Goal: Task Accomplishment & Management: Manage account settings

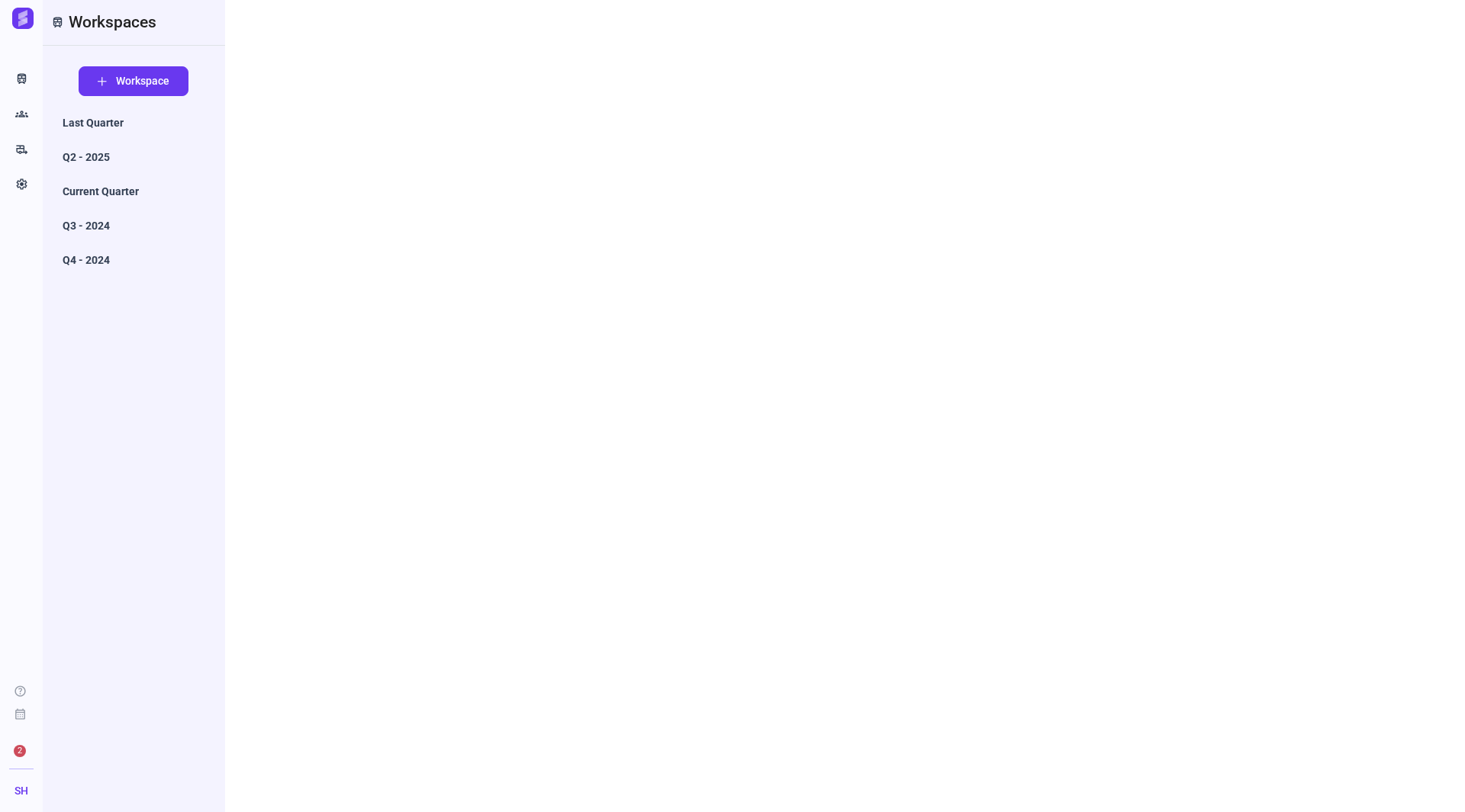
click at [1066, 116] on div at bounding box center [844, 406] width 1240 height 812
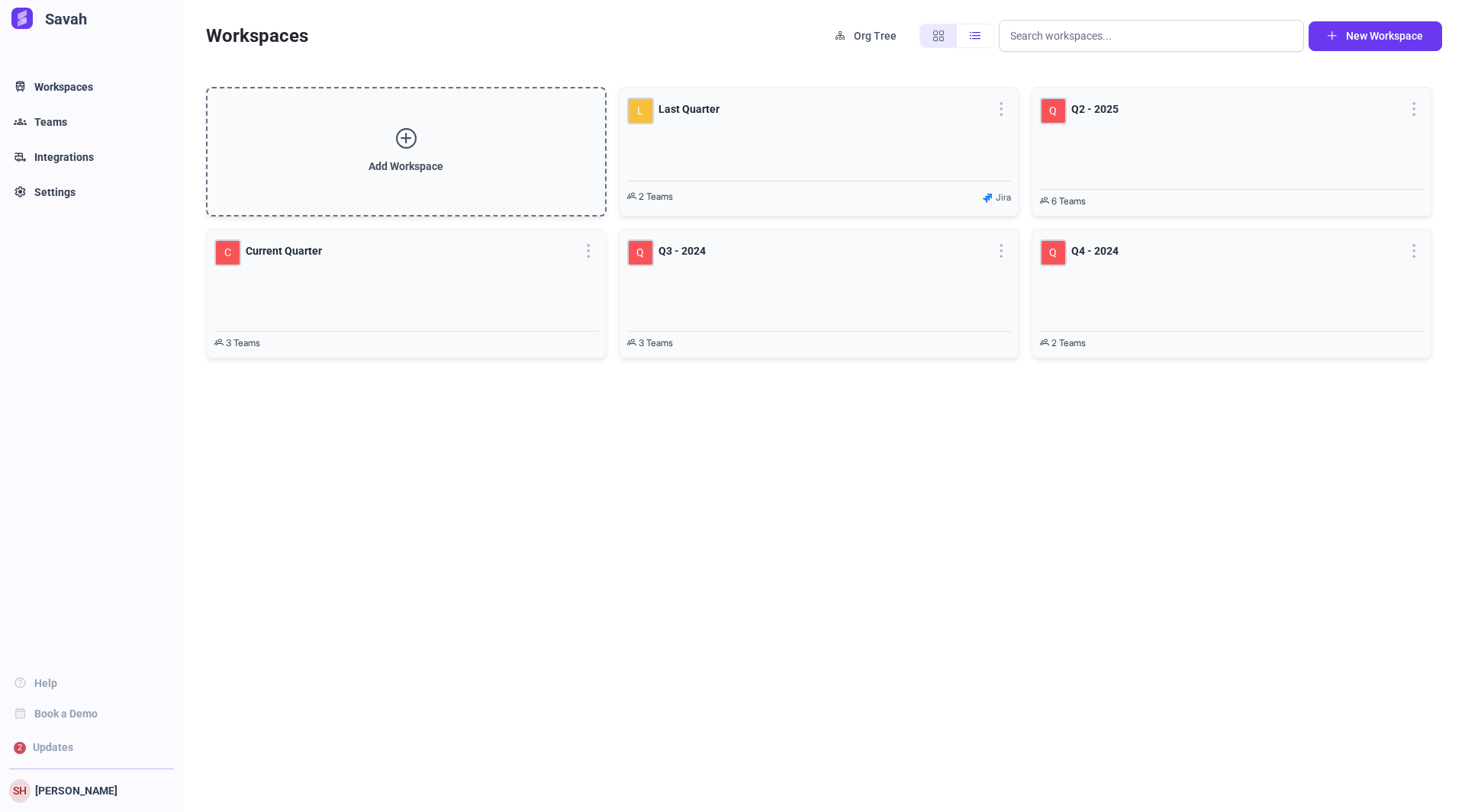
click at [593, 679] on div "Add Workspace L Last Quarter 2 Teams Jira Q Q2 - 2025 6 Teams C Current Quarter…" at bounding box center [824, 432] width 1282 height 737
click at [96, 168] on link "rv_hookup Integrations" at bounding box center [90, 158] width 171 height 31
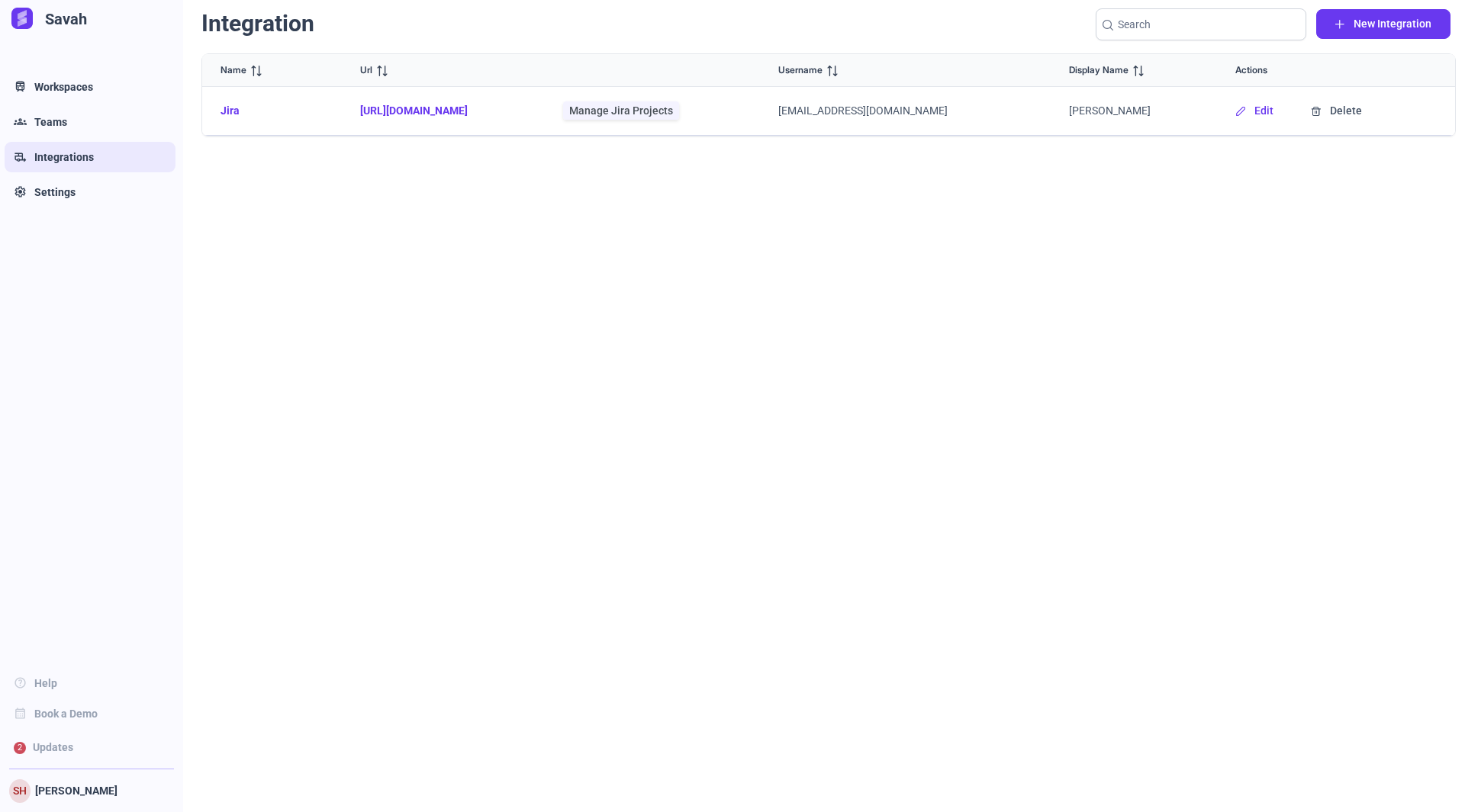
click at [226, 107] on link "Jira" at bounding box center [230, 110] width 19 height 13
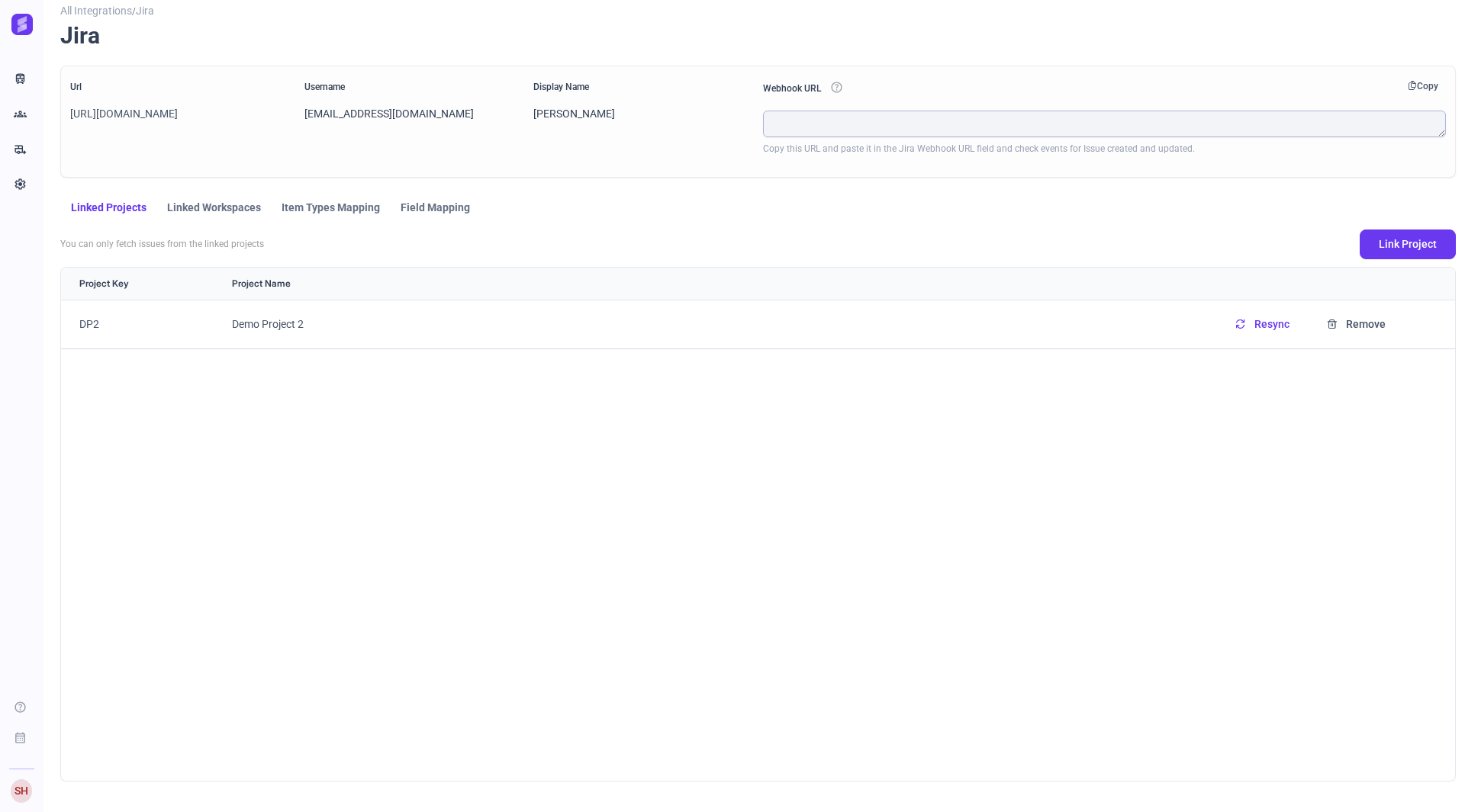
click at [339, 202] on span "Item Types Mapping" at bounding box center [331, 207] width 99 height 11
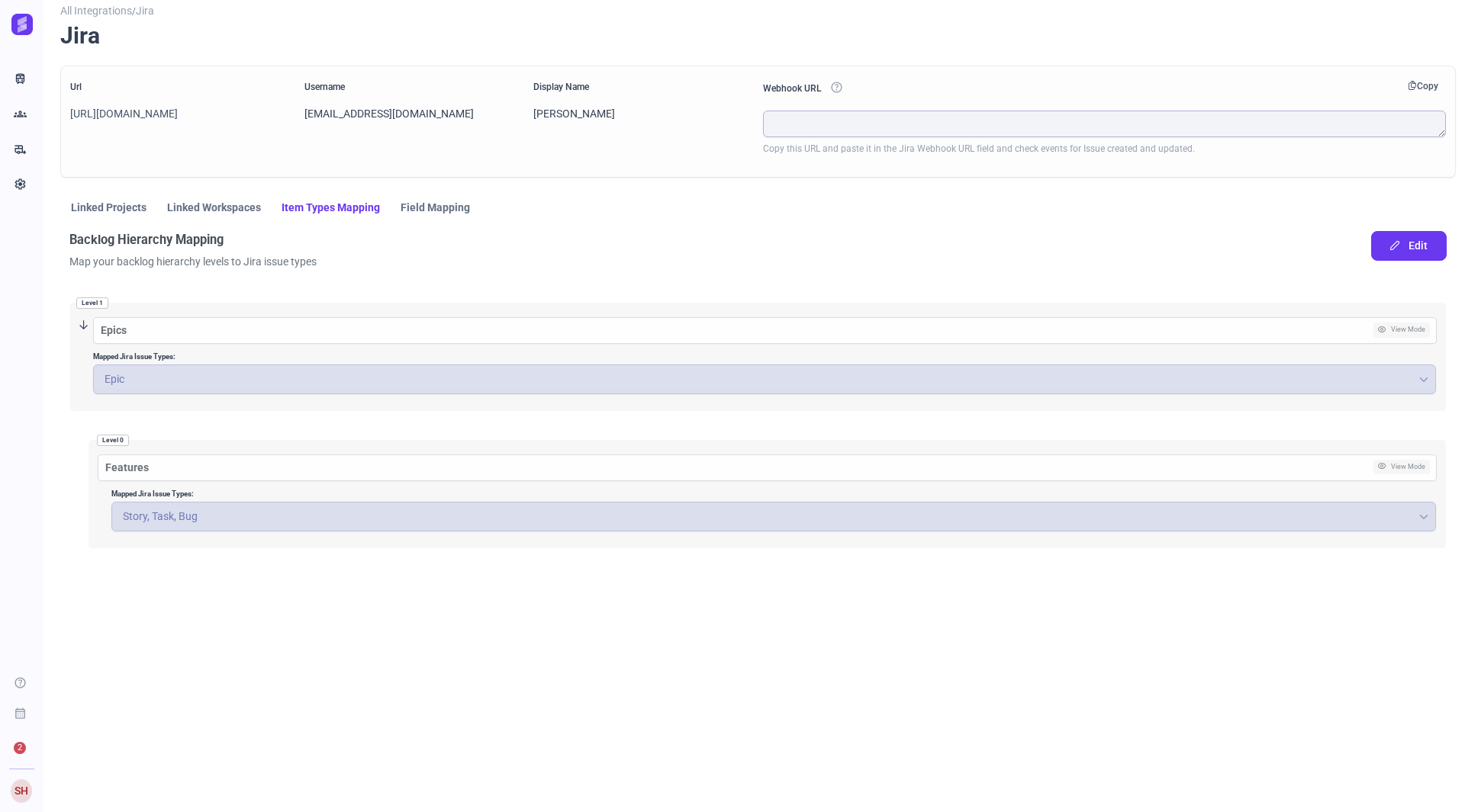
click at [428, 208] on span "Field Mapping" at bounding box center [436, 207] width 70 height 11
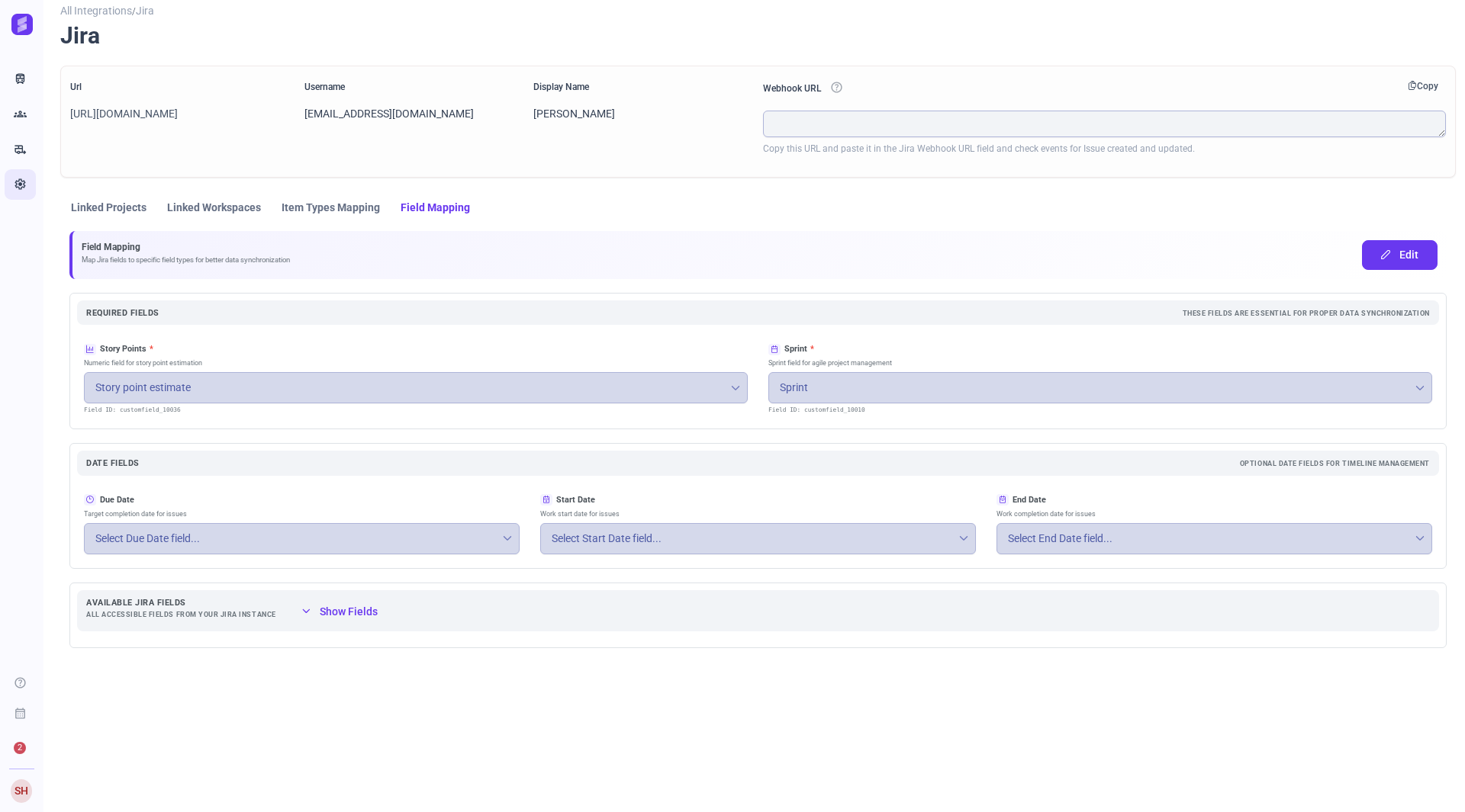
click at [25, 182] on icon "Settings" at bounding box center [19, 185] width 13 height 15
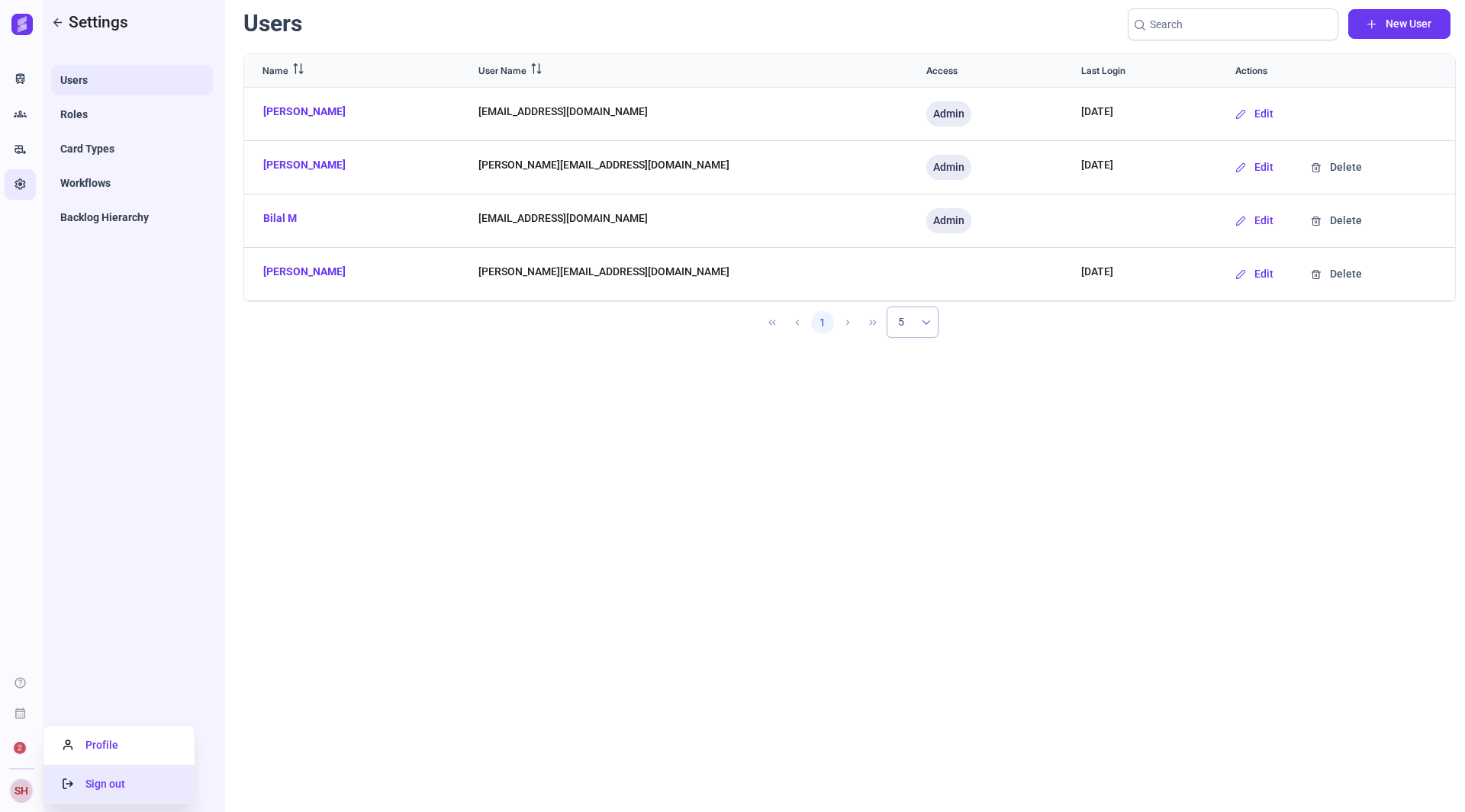
click at [95, 793] on li "Sign out" at bounding box center [119, 784] width 151 height 39
click at [101, 785] on span "Sign out" at bounding box center [94, 784] width 63 height 13
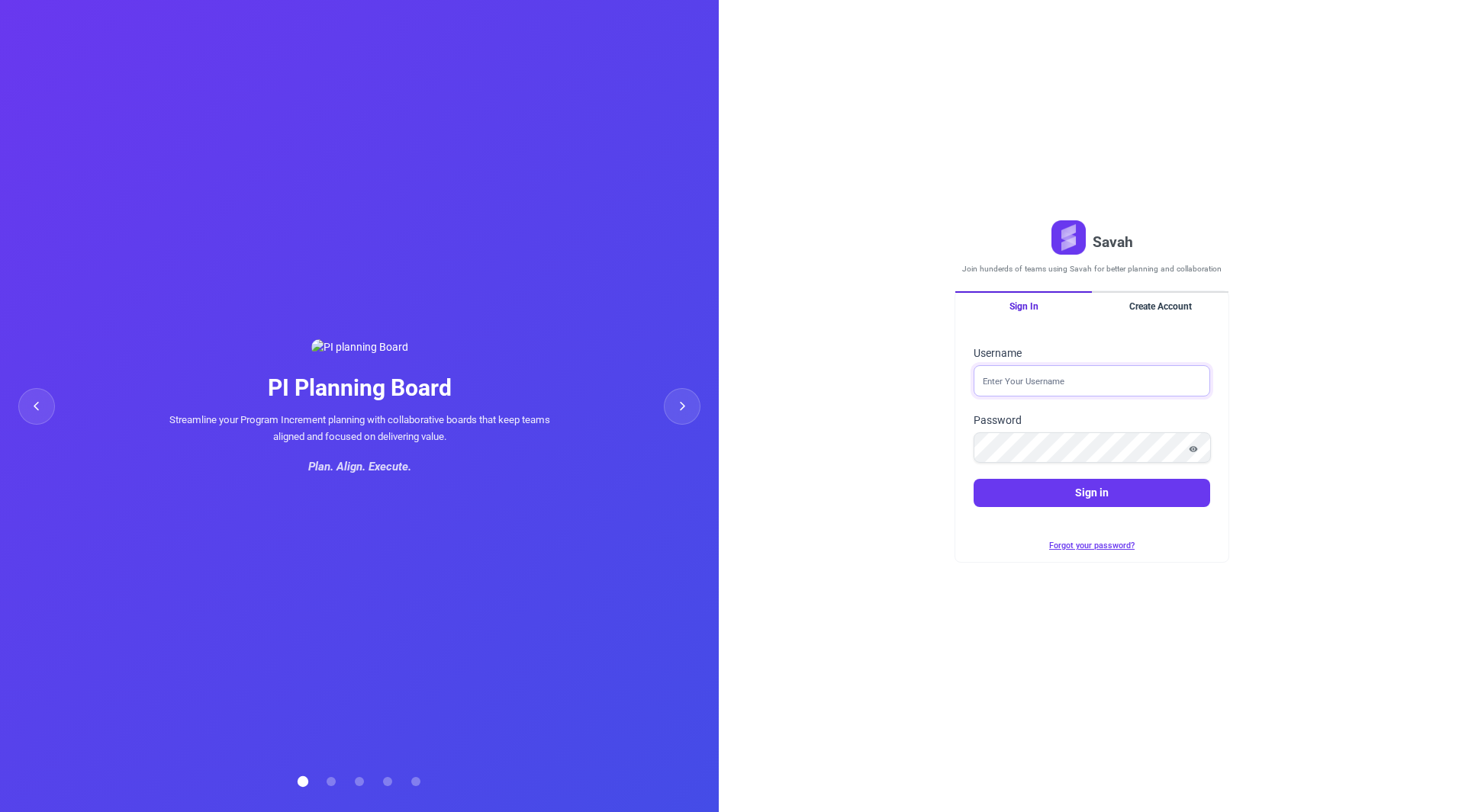
click at [1017, 380] on input "Username" at bounding box center [1092, 381] width 236 height 31
type input "sheraz@savahapp.com"
click at [974, 479] on button "Sign in" at bounding box center [1092, 493] width 236 height 28
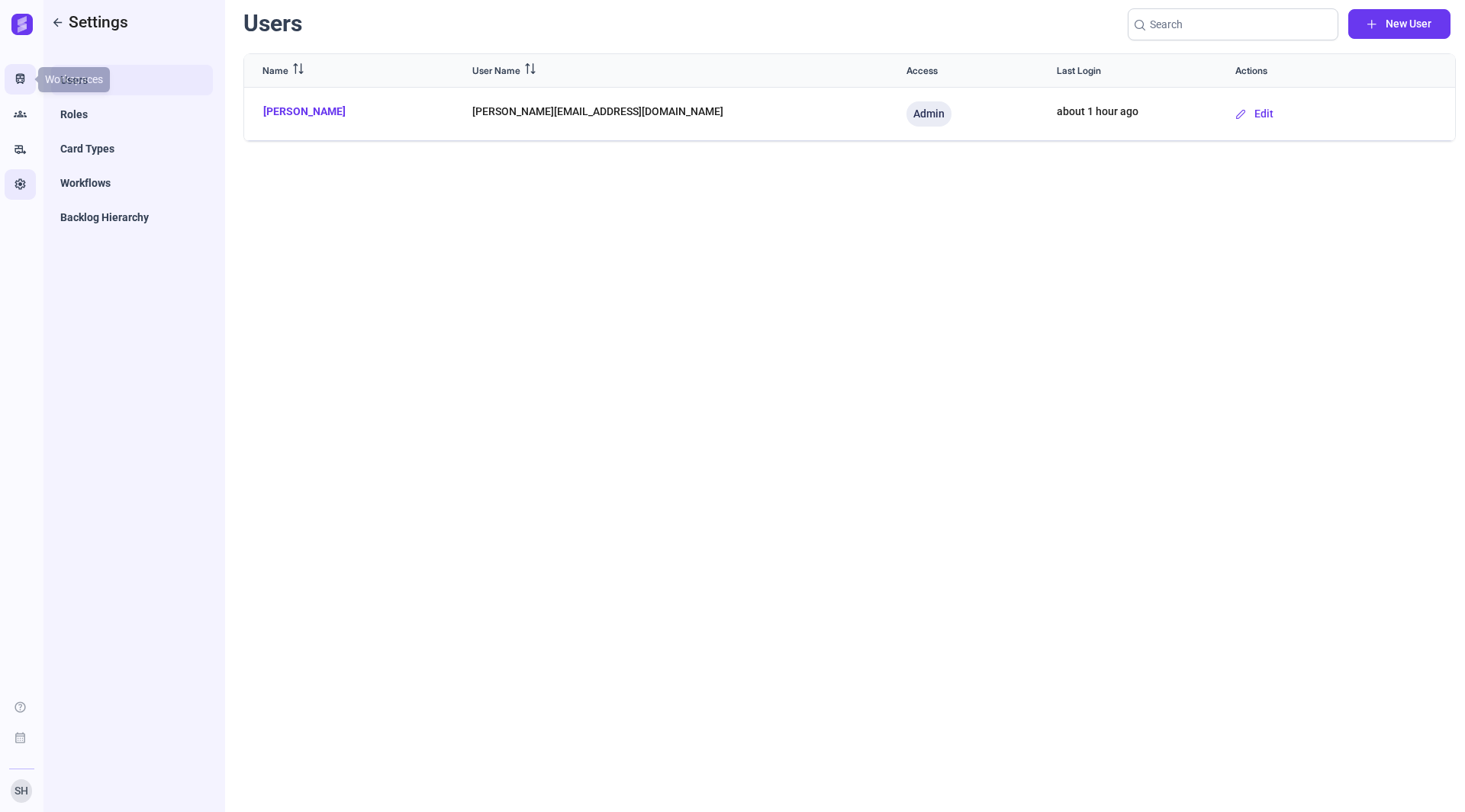
click at [31, 73] on link "Train Workspaces" at bounding box center [20, 79] width 31 height 31
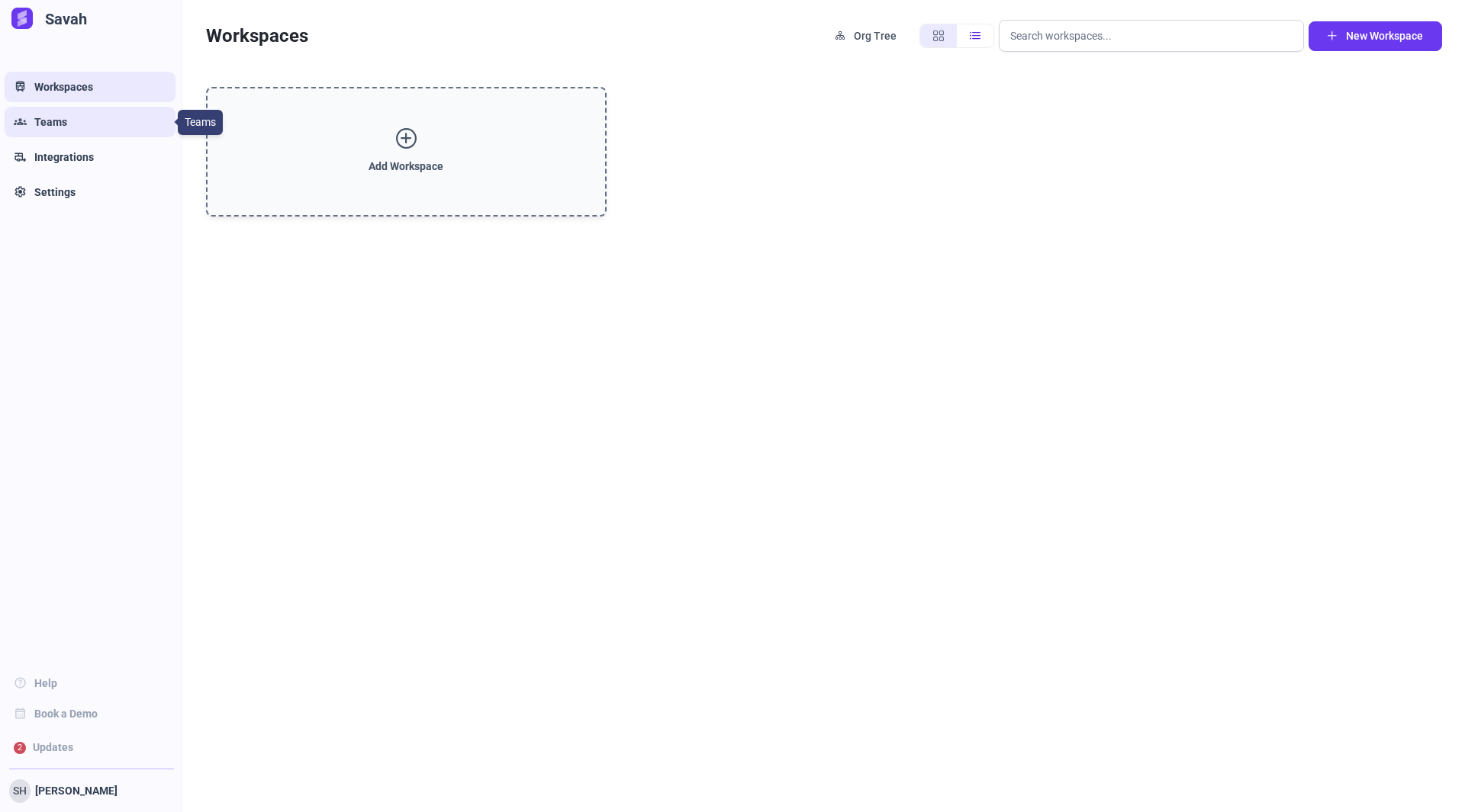
click at [56, 124] on span "Teams" at bounding box center [50, 122] width 33 height 15
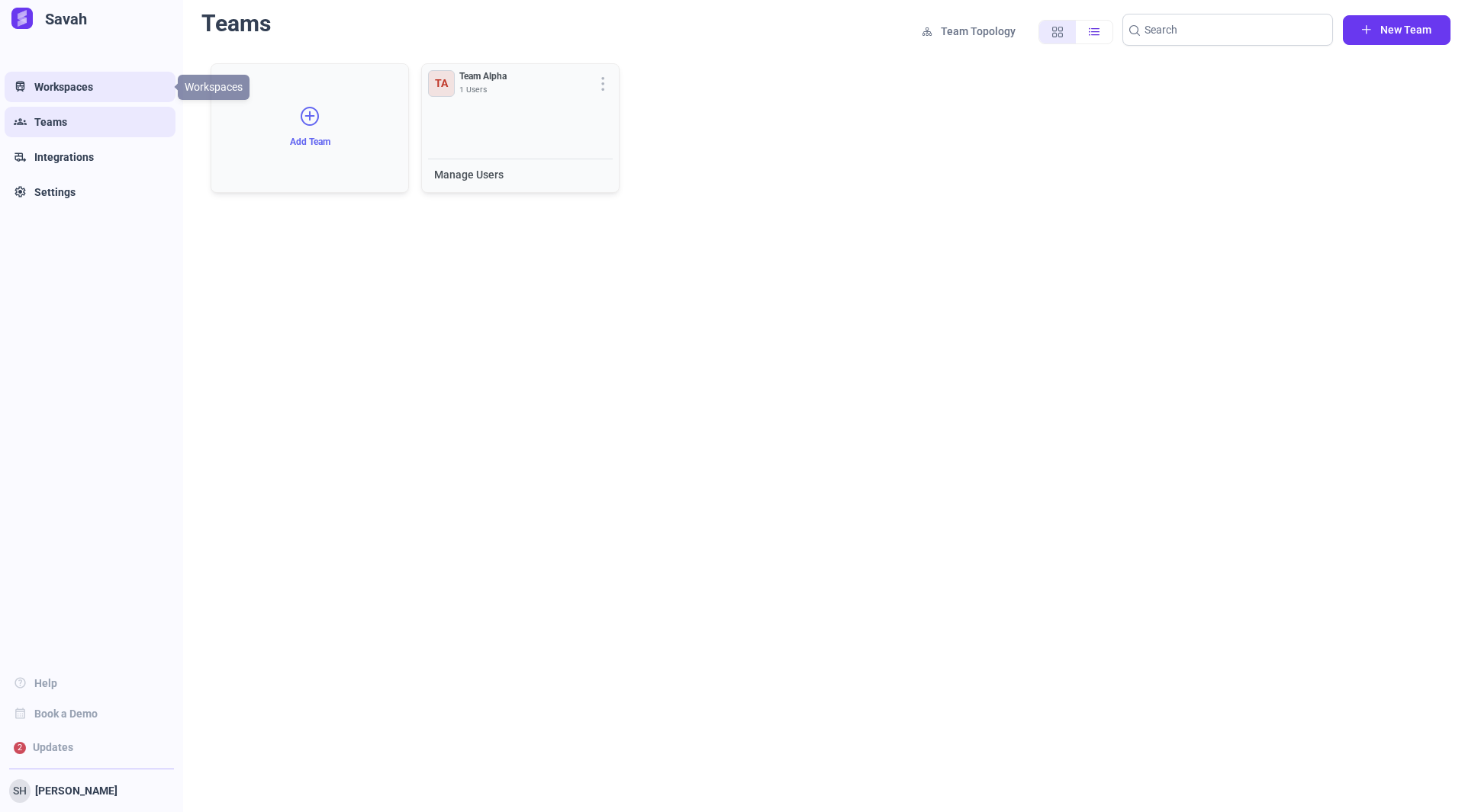
click at [59, 82] on span "Workspaces" at bounding box center [63, 87] width 59 height 15
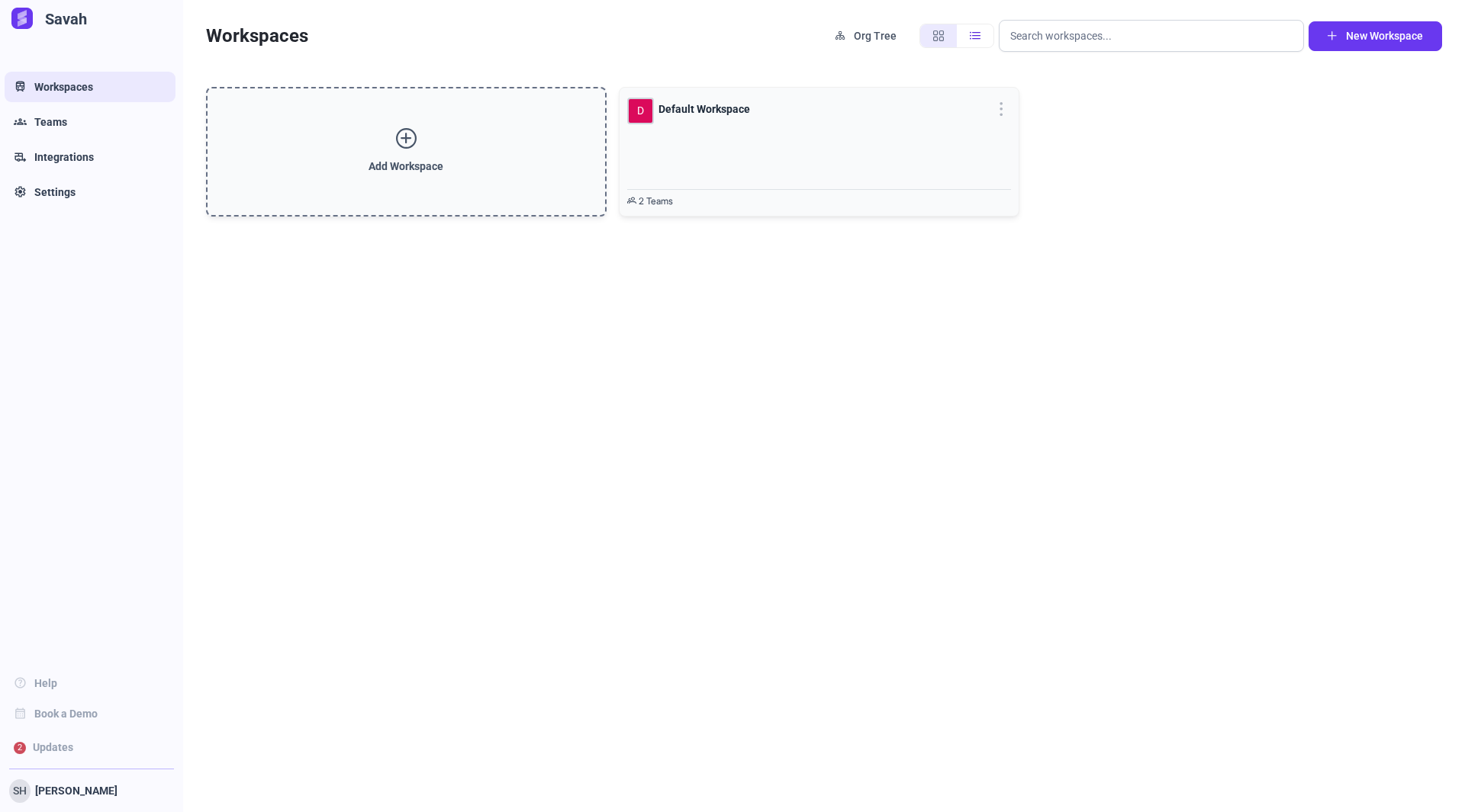
click at [366, 281] on div "Add Workspace D Default Workspace 2 Teams" at bounding box center [824, 432] width 1282 height 737
click at [869, 31] on span "Org Tree" at bounding box center [875, 36] width 43 height 16
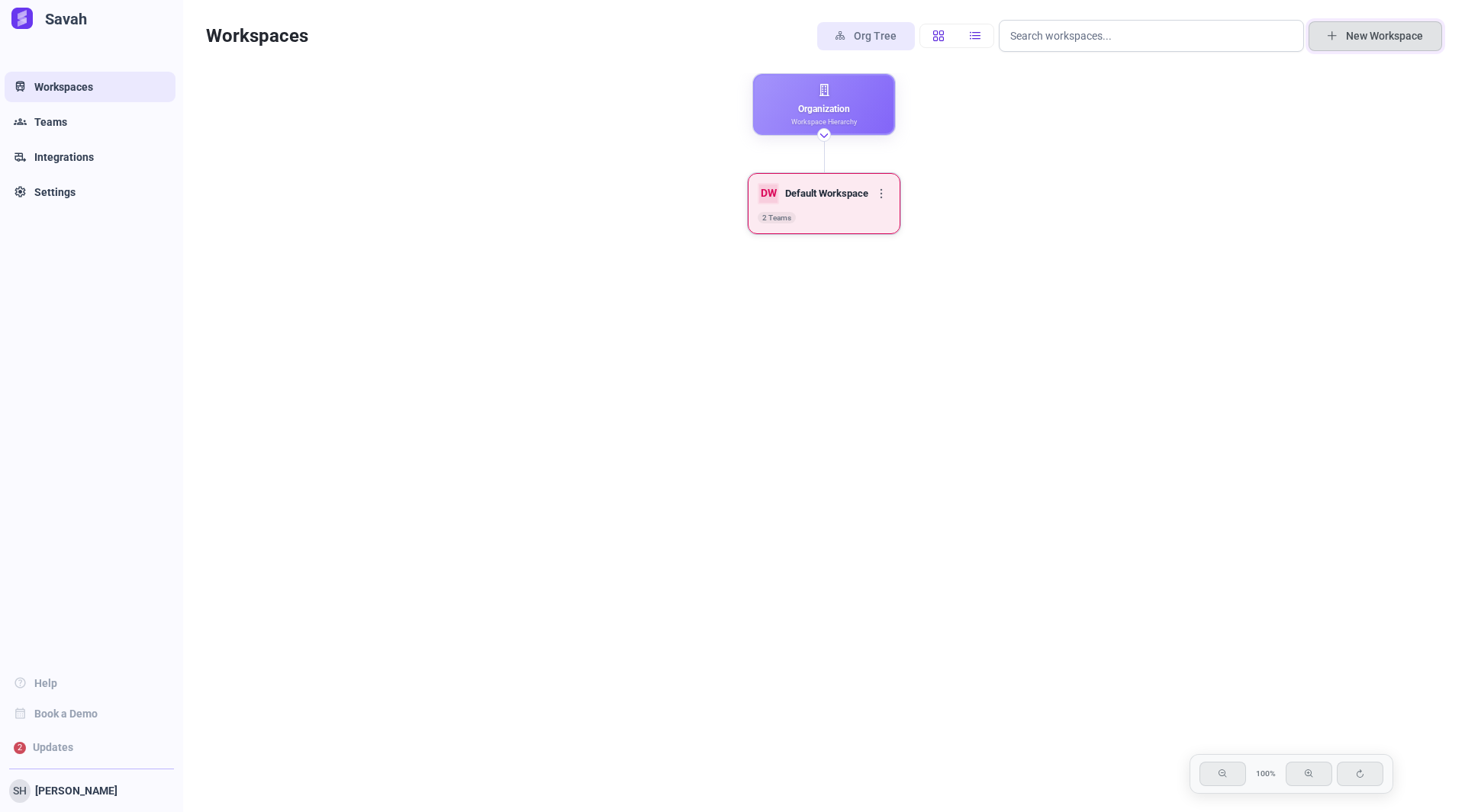
click at [1372, 48] on button "New Workspace" at bounding box center [1376, 36] width 134 height 30
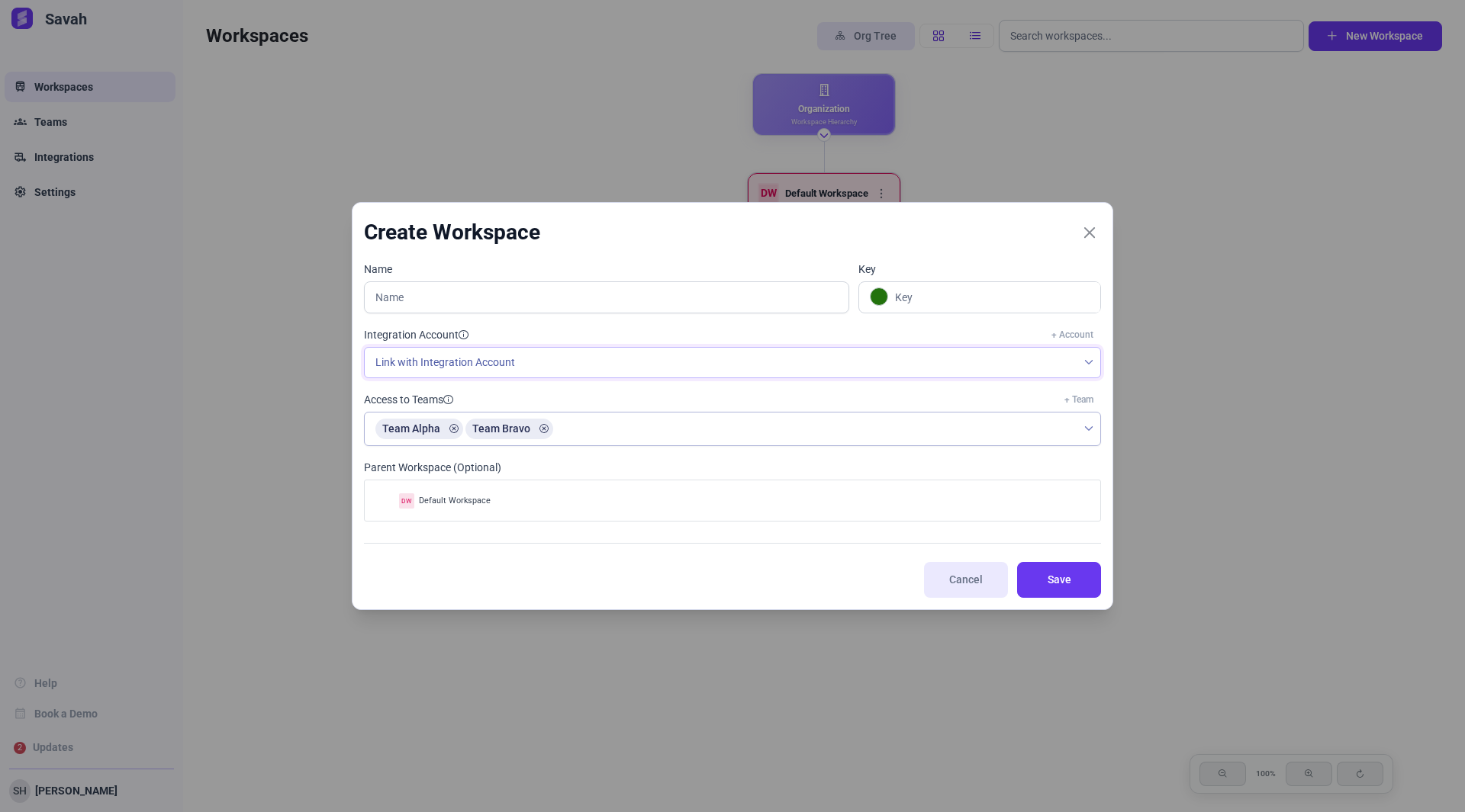
click at [955, 355] on span "Link with Integration Account" at bounding box center [721, 362] width 713 height 30
click at [873, 544] on div "Cancel Save" at bounding box center [732, 570] width 737 height 55
click at [953, 575] on span "Cancel" at bounding box center [965, 580] width 47 height 16
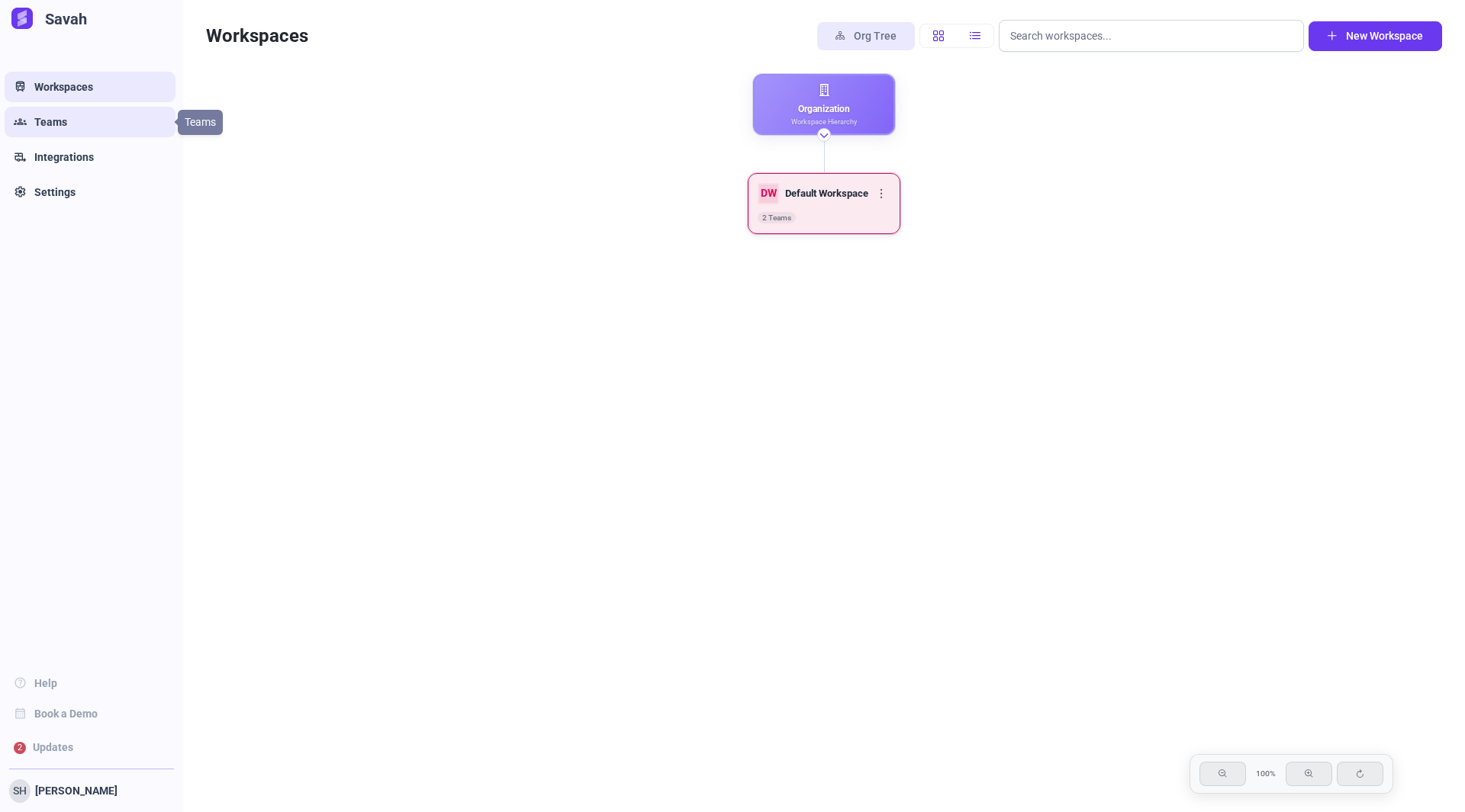
click at [61, 128] on span "Teams" at bounding box center [50, 122] width 33 height 15
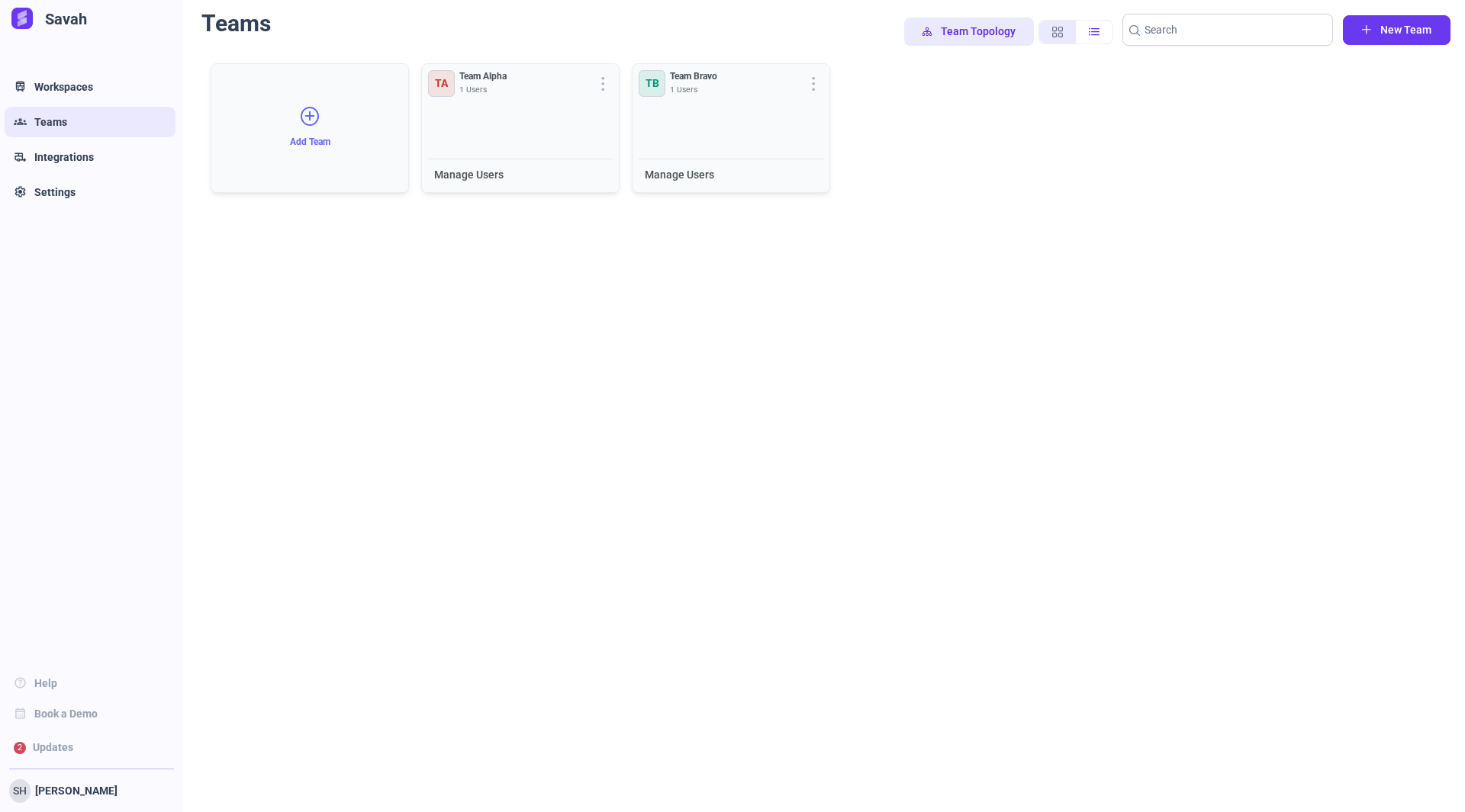
click at [967, 34] on span "Team Topology" at bounding box center [978, 31] width 75 height 16
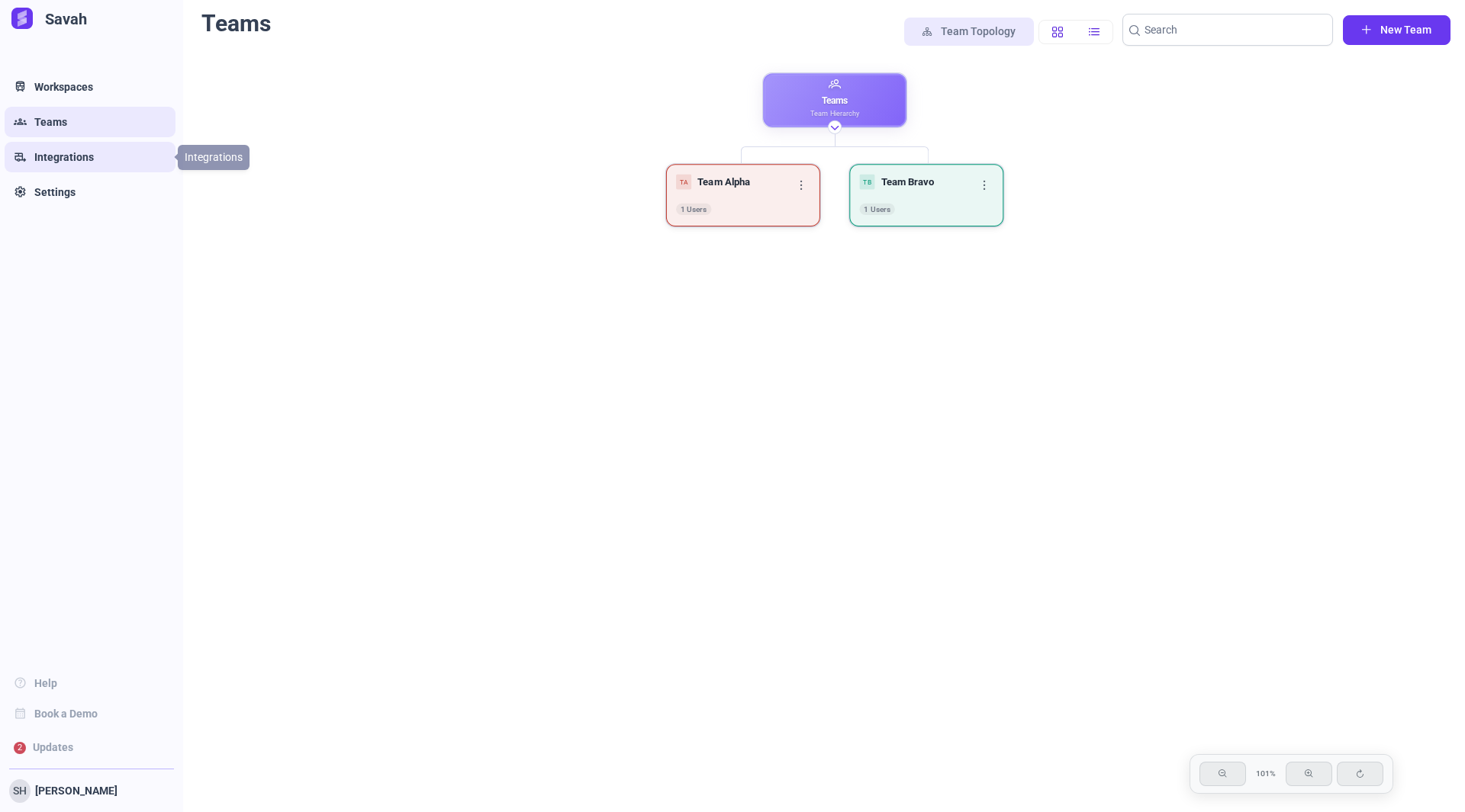
click at [100, 153] on link "rv_hookup Integrations" at bounding box center [90, 158] width 171 height 31
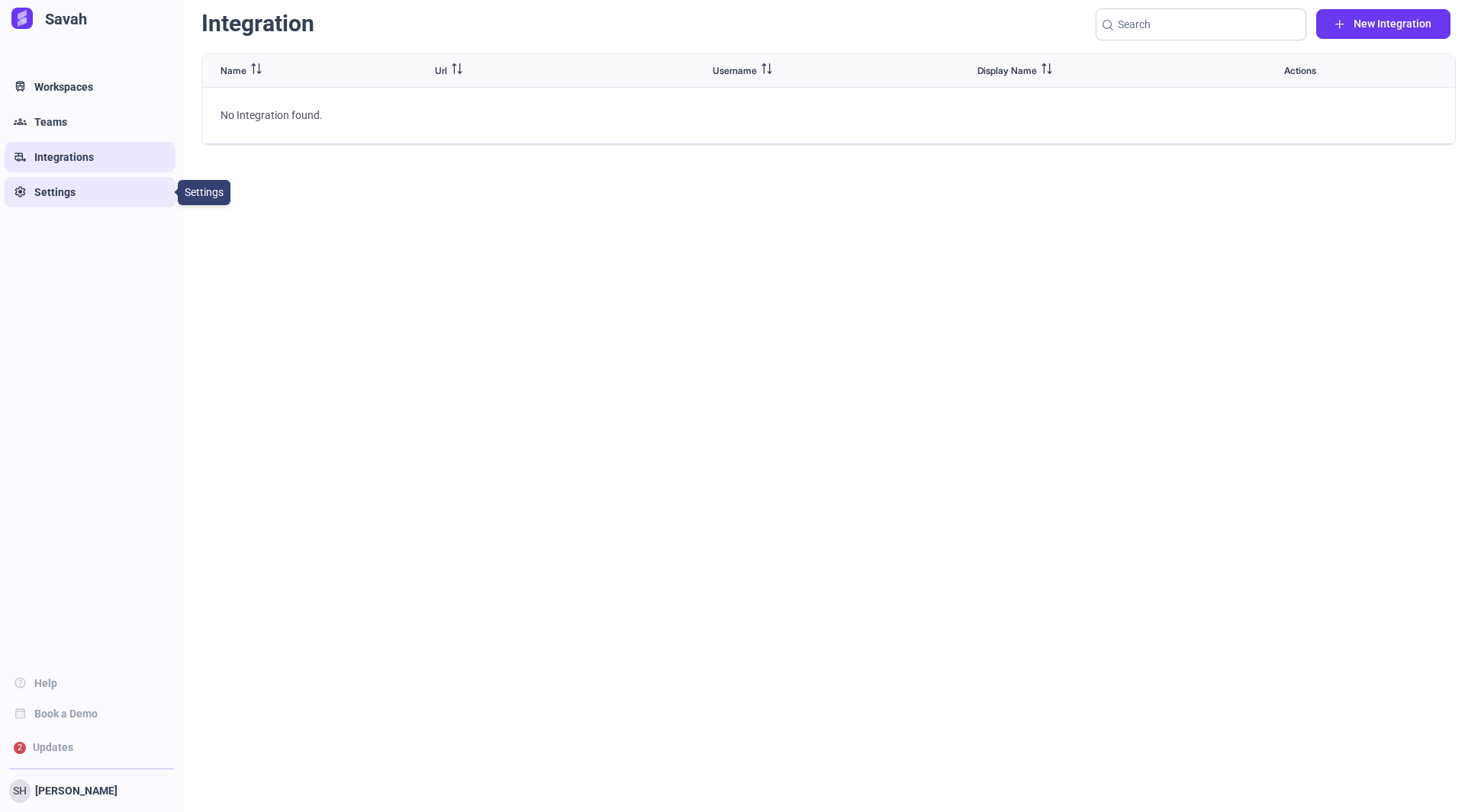
click at [46, 182] on link "Settings Settings" at bounding box center [90, 193] width 171 height 31
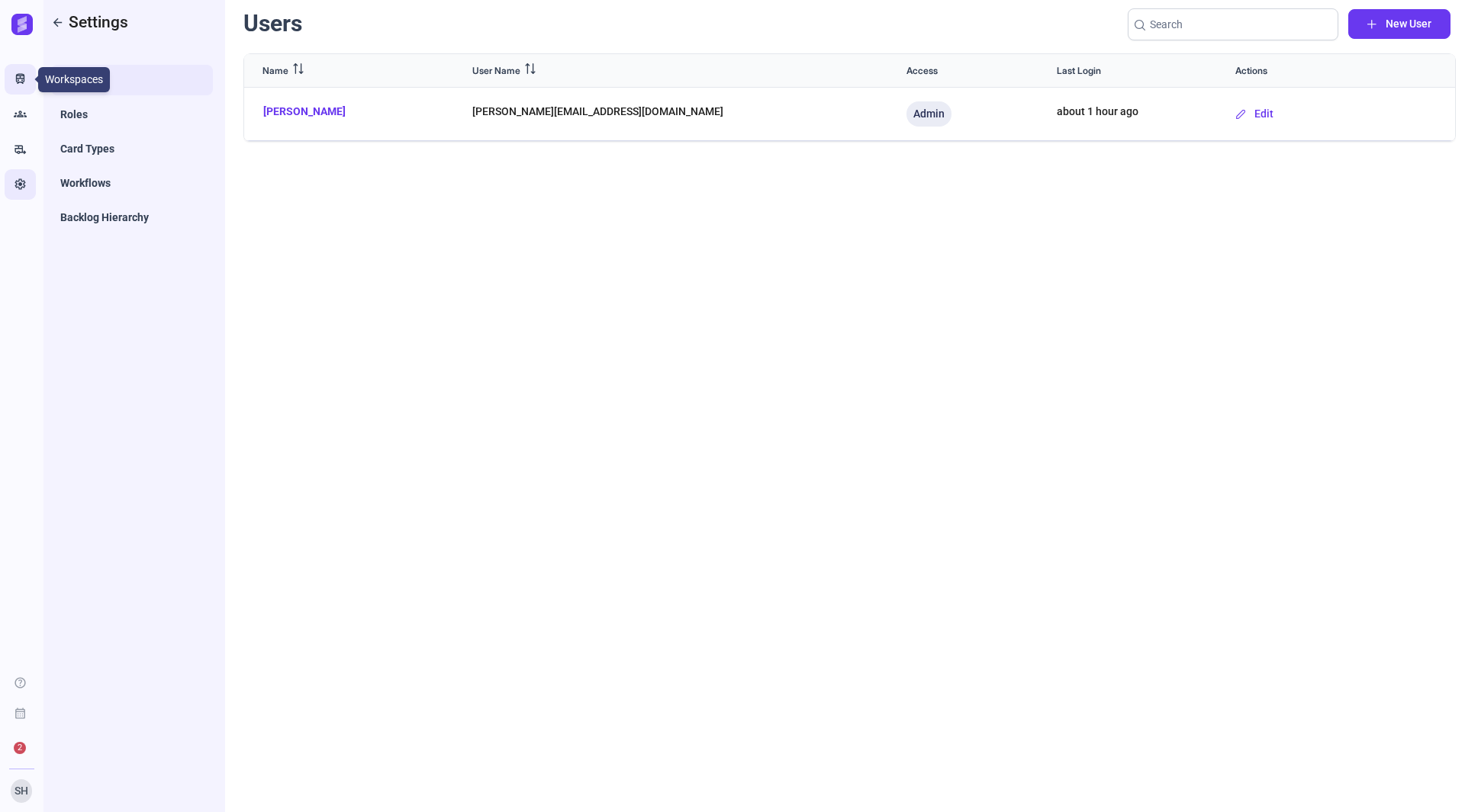
click at [23, 77] on icon "Train" at bounding box center [19, 79] width 13 height 15
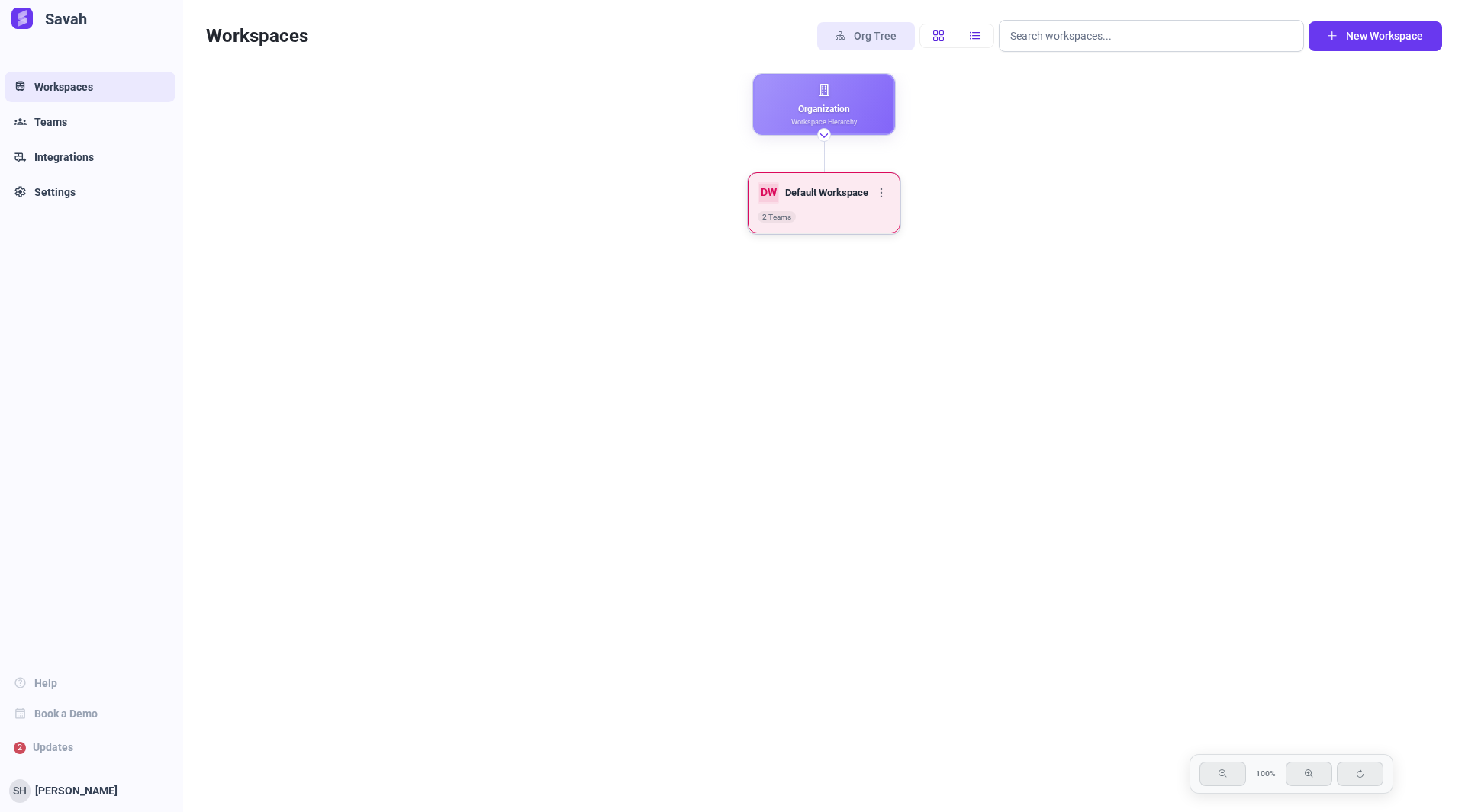
click at [843, 199] on div "DW Default Workspace" at bounding box center [813, 193] width 110 height 21
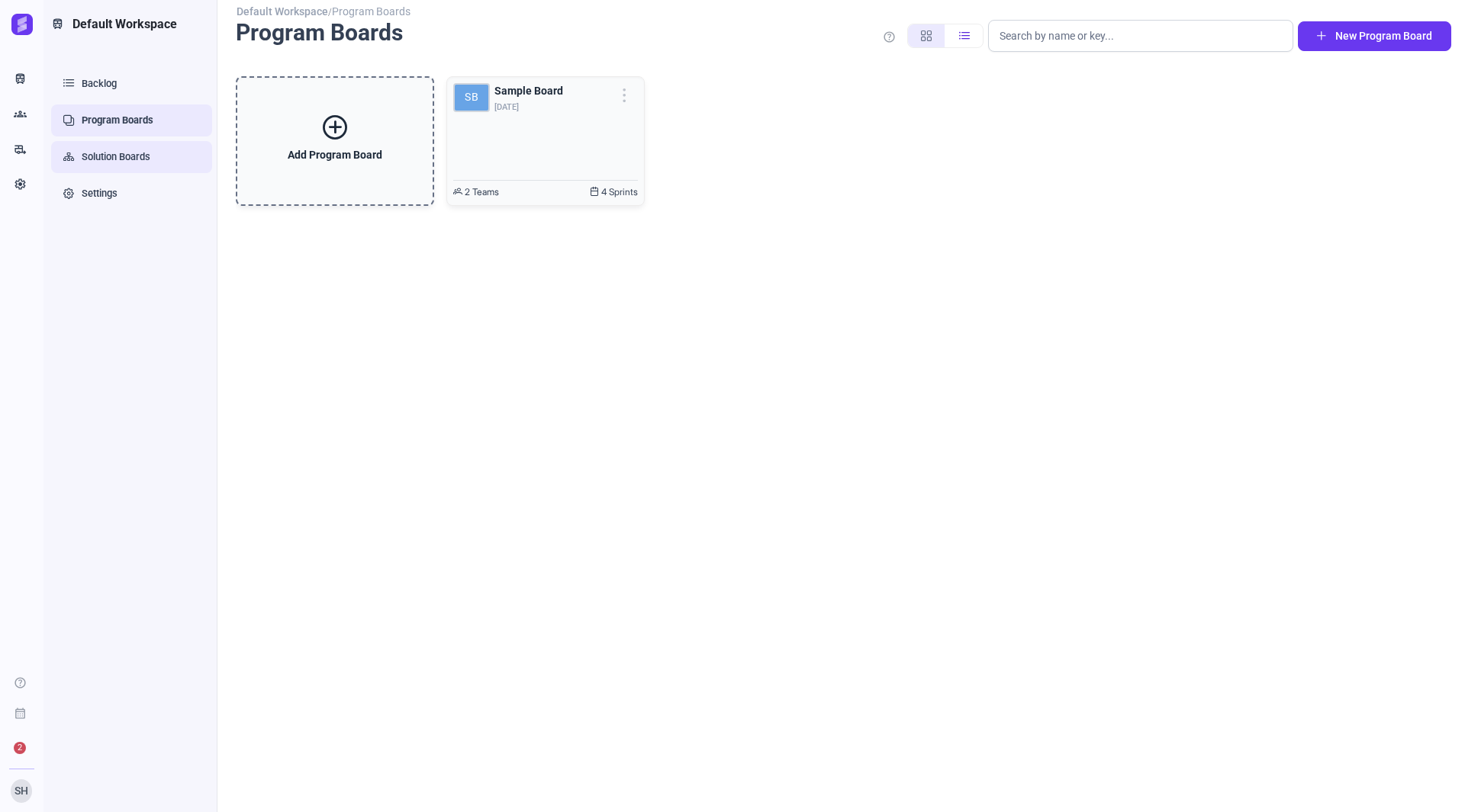
click at [92, 160] on link "Solution Boards" at bounding box center [132, 157] width 161 height 32
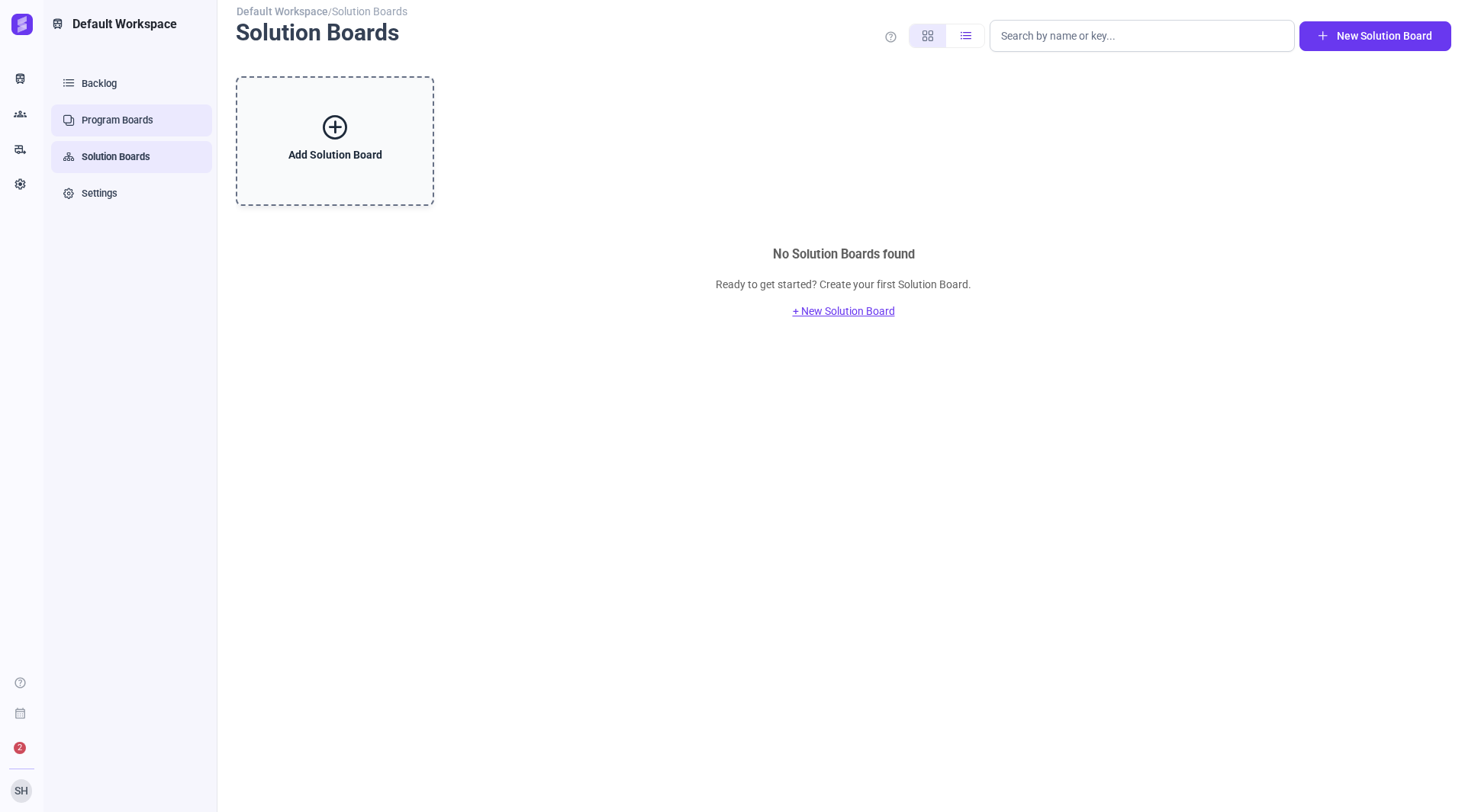
click at [136, 128] on link "Program Boards" at bounding box center [132, 120] width 161 height 32
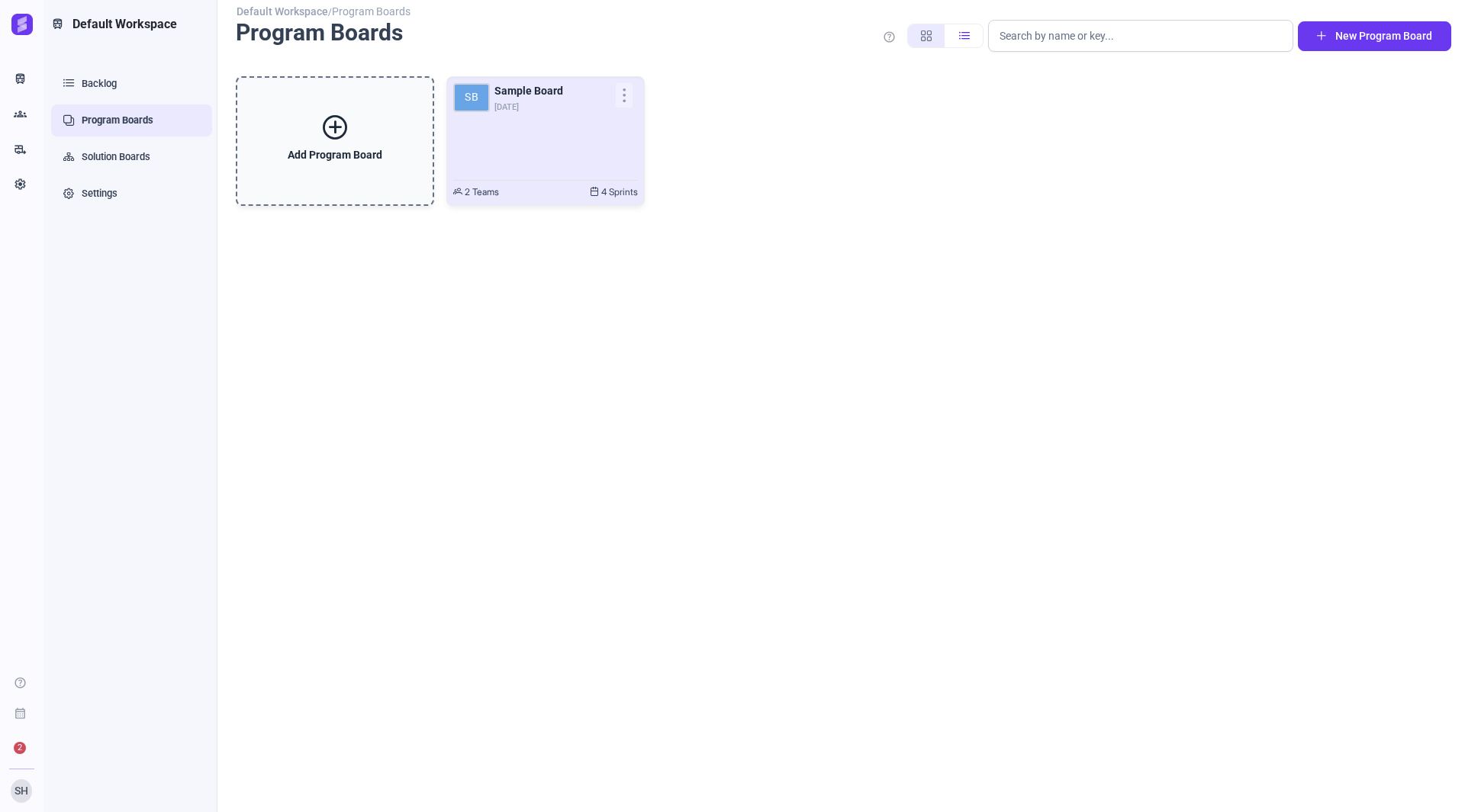
click at [506, 141] on div "SB Sample Board Oct 13" at bounding box center [545, 128] width 185 height 90
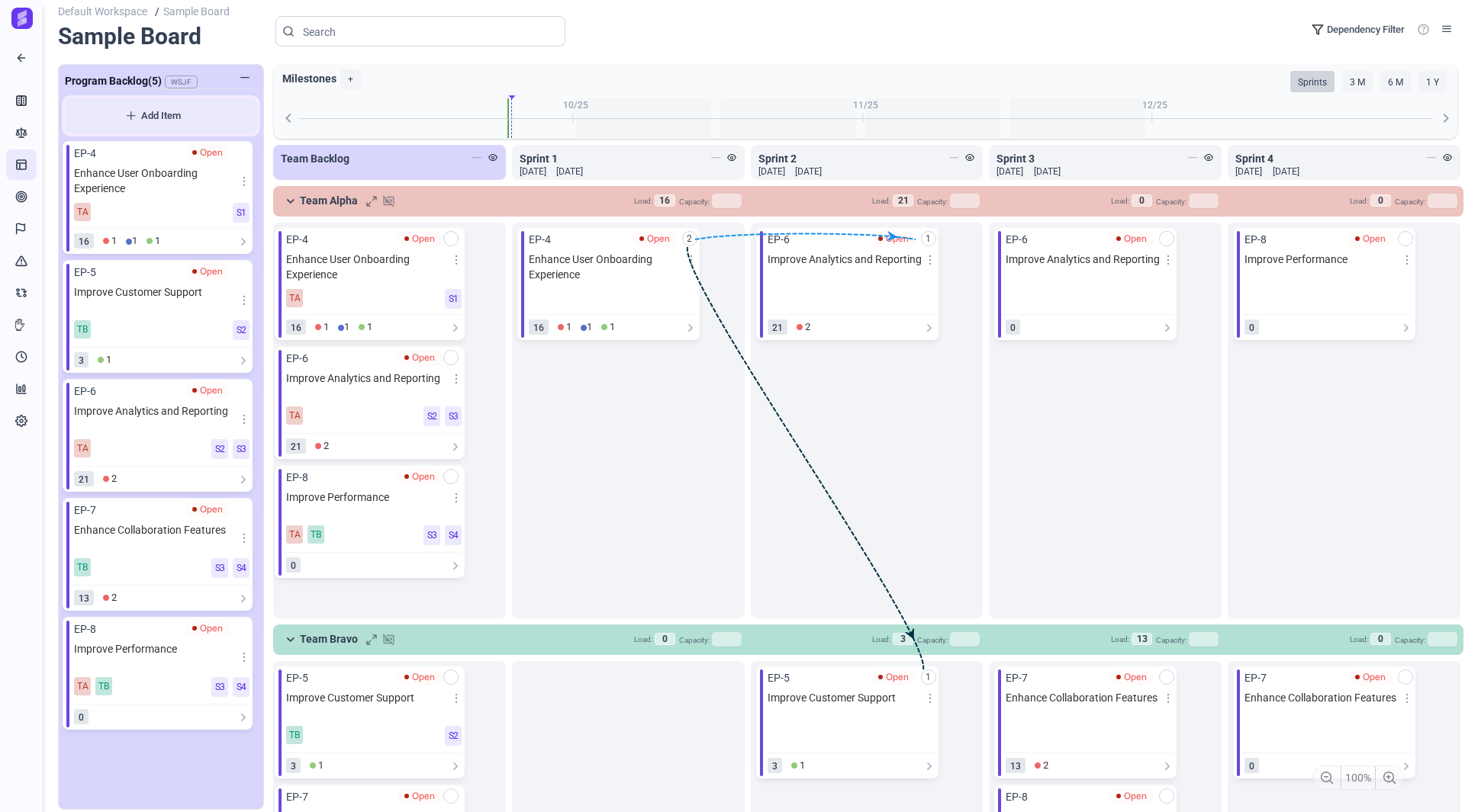
click at [128, 120] on span "Add Item" at bounding box center [161, 116] width 167 height 15
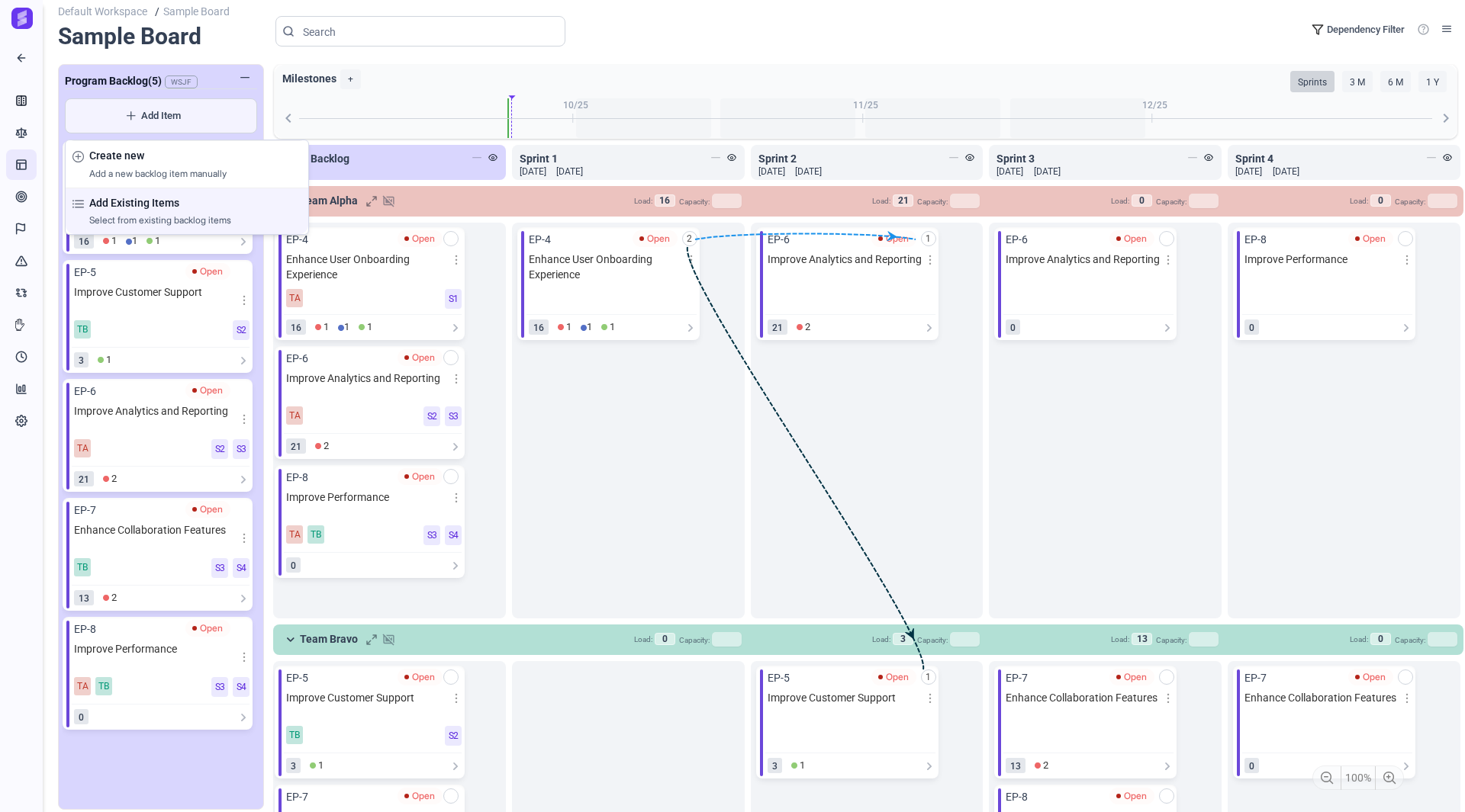
click at [133, 211] on div "Add Existing Items Select from existing backlog items" at bounding box center [195, 212] width 212 height 33
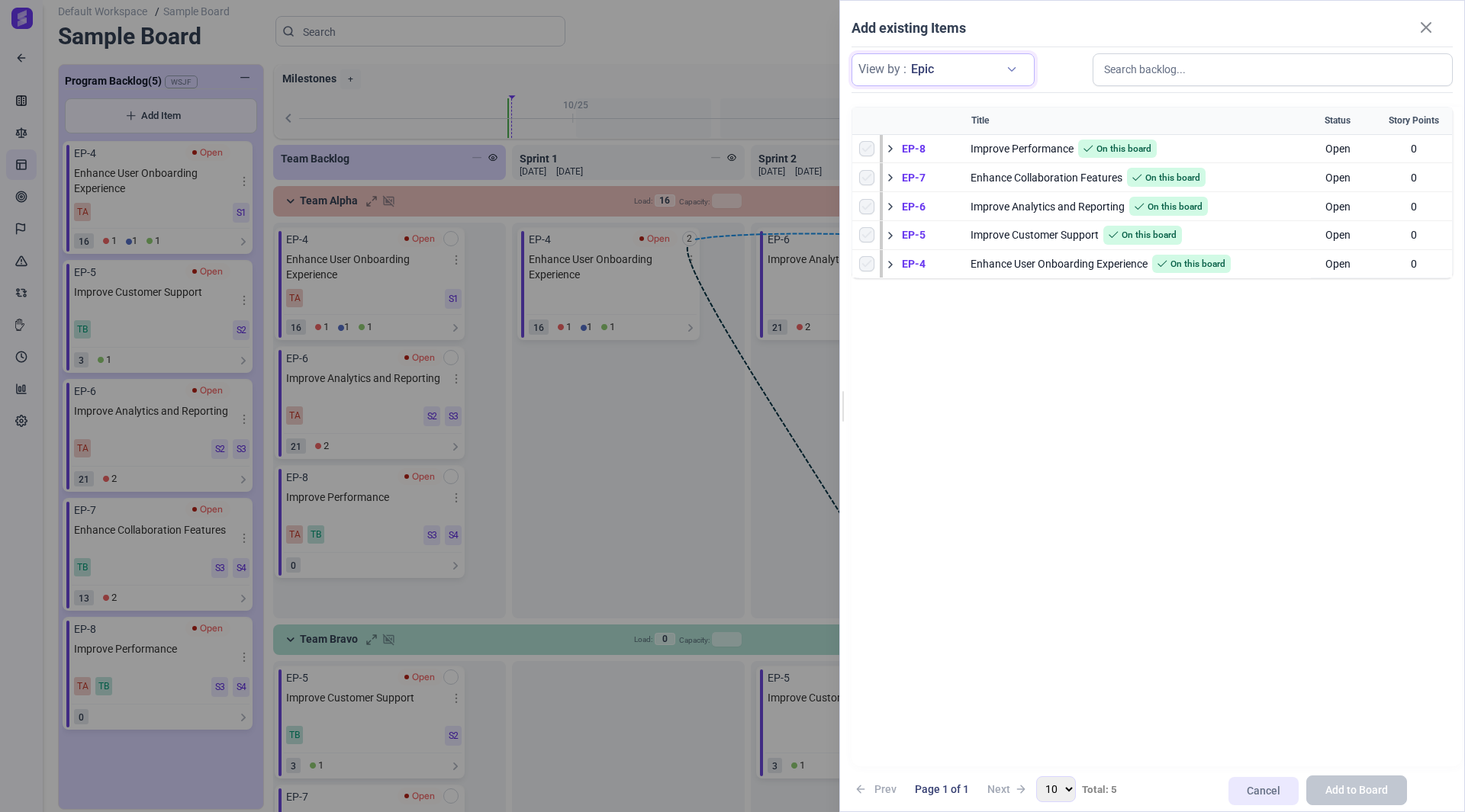
click at [962, 73] on span "Epic" at bounding box center [956, 69] width 89 height 18
click at [945, 157] on span "Story" at bounding box center [933, 150] width 25 height 16
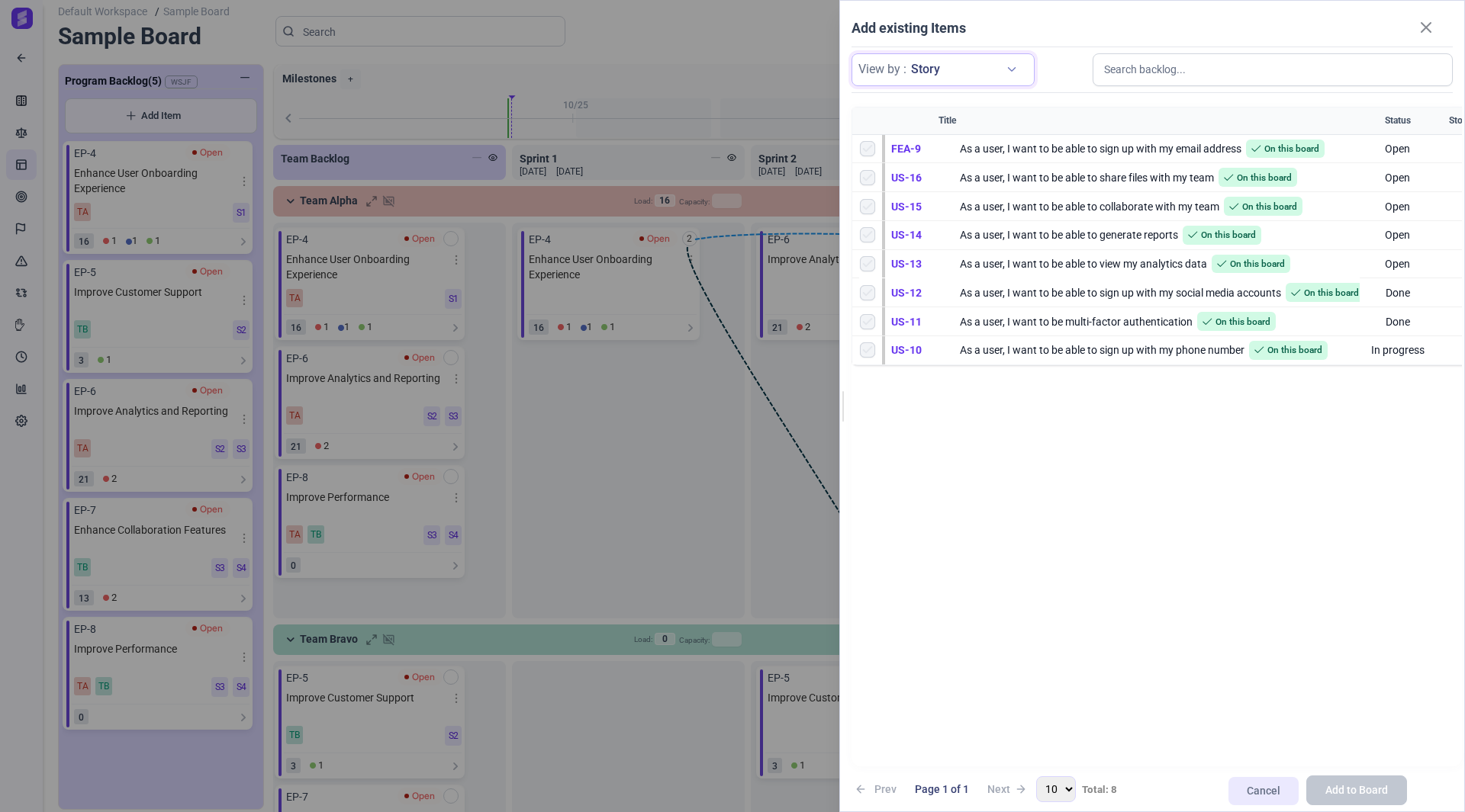
click at [956, 75] on span "Story" at bounding box center [956, 69] width 89 height 18
click at [945, 100] on span "Capability" at bounding box center [944, 97] width 47 height 16
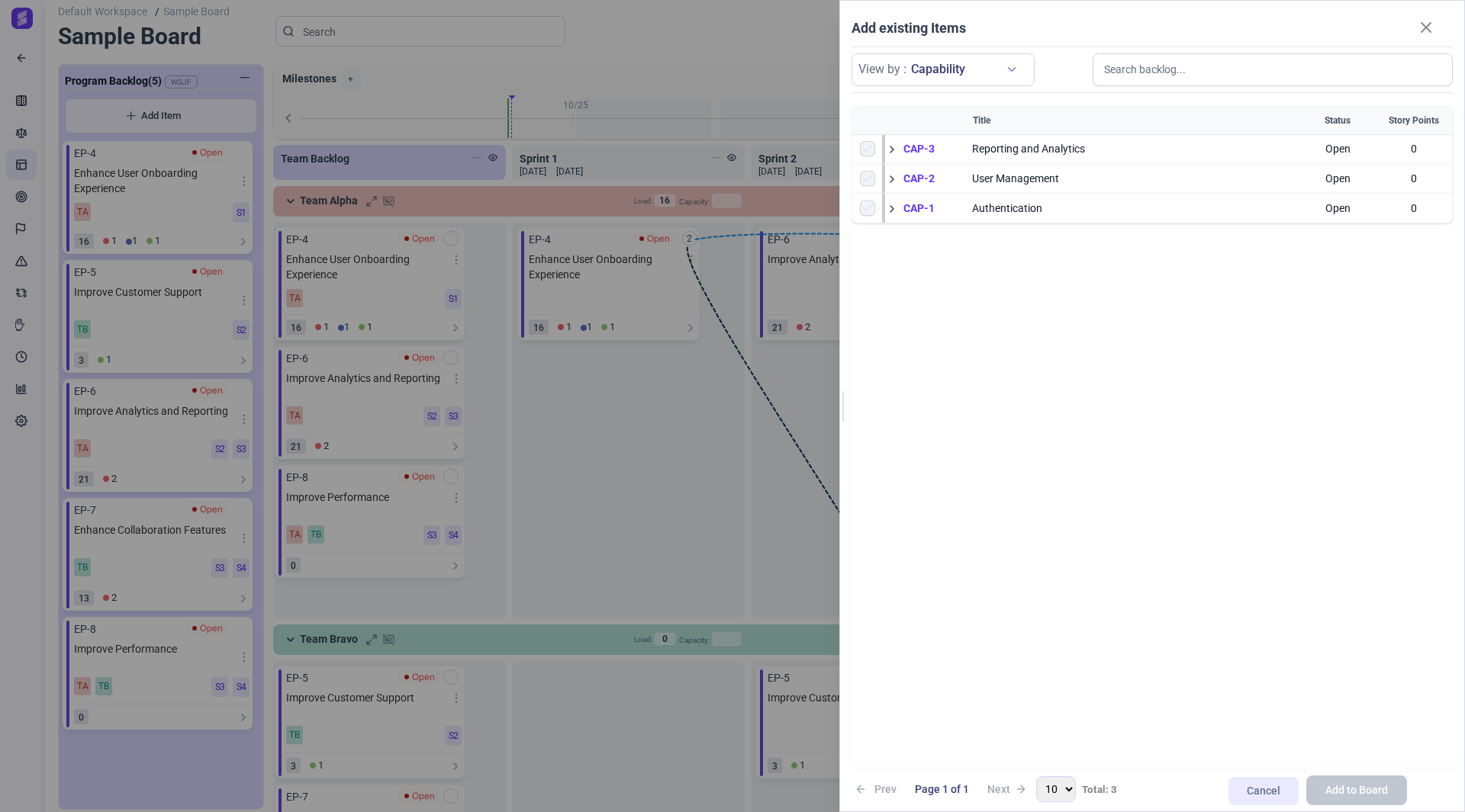
click at [456, 121] on div "Add existing Items View by : Capability Title Status Story Points CAP-3 Reporti…" at bounding box center [732, 406] width 1465 height 812
click at [1421, 27] on link at bounding box center [1426, 28] width 76 height 23
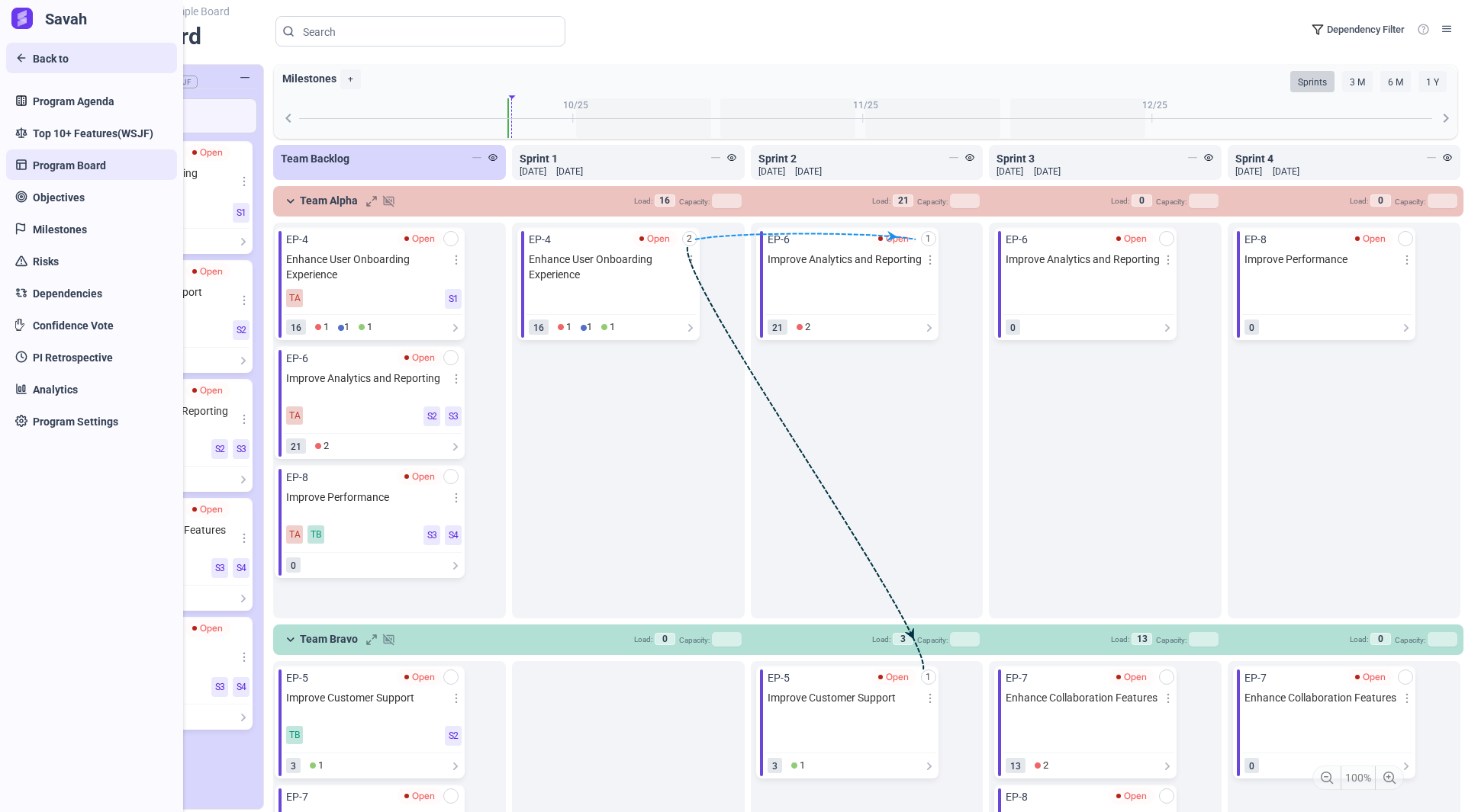
click at [66, 57] on span "Back to" at bounding box center [50, 59] width 36 height 16
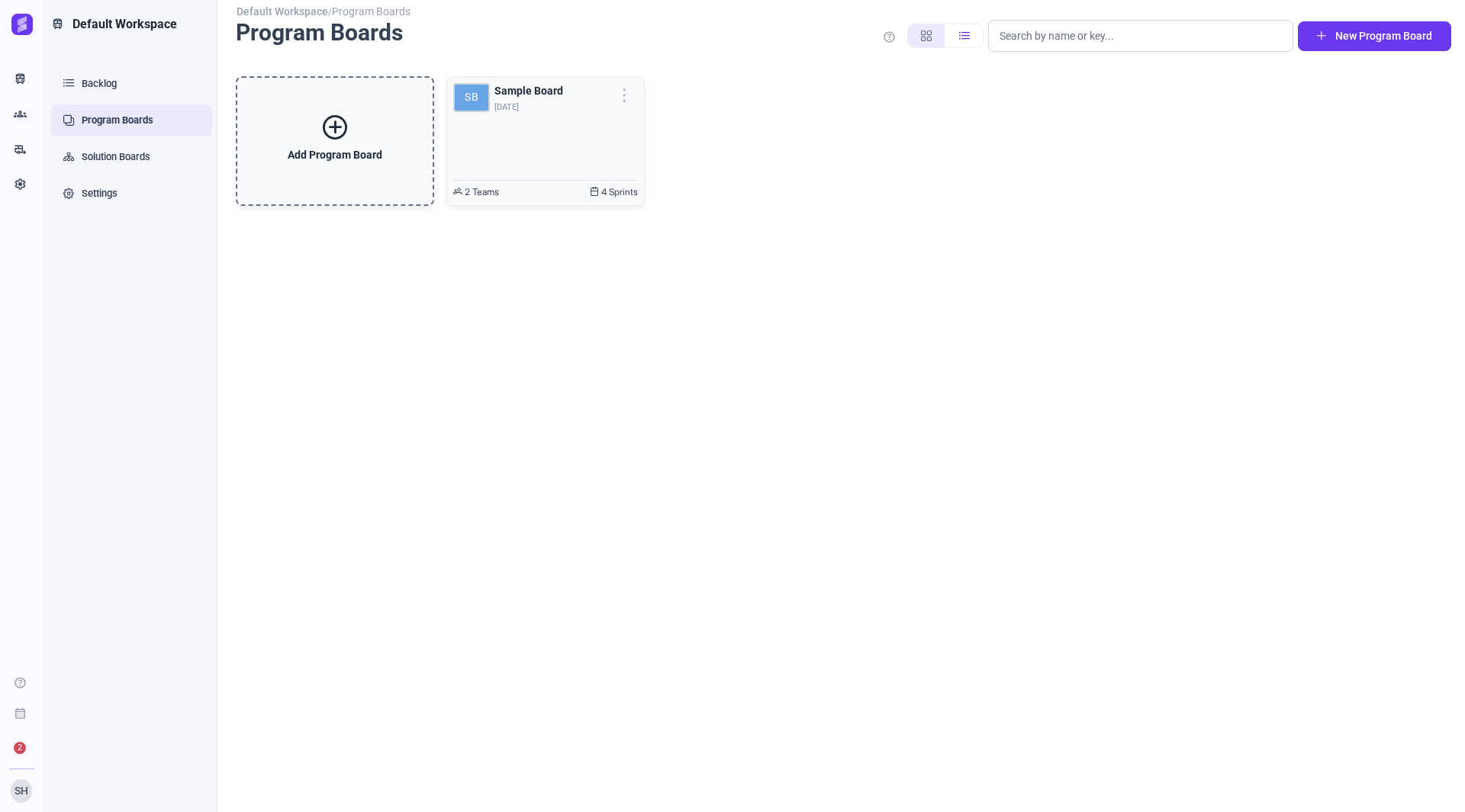
click at [853, 189] on div "Add Program Board SB Sample Board Oct 13 2 Teams 4 Sprints" at bounding box center [843, 141] width 1215 height 130
click at [578, 344] on div "Add Program Board SB Sample Board Oct 13 2 Teams 4 Sprints" at bounding box center [843, 443] width 1215 height 761
click at [108, 198] on link "Settings" at bounding box center [132, 194] width 161 height 32
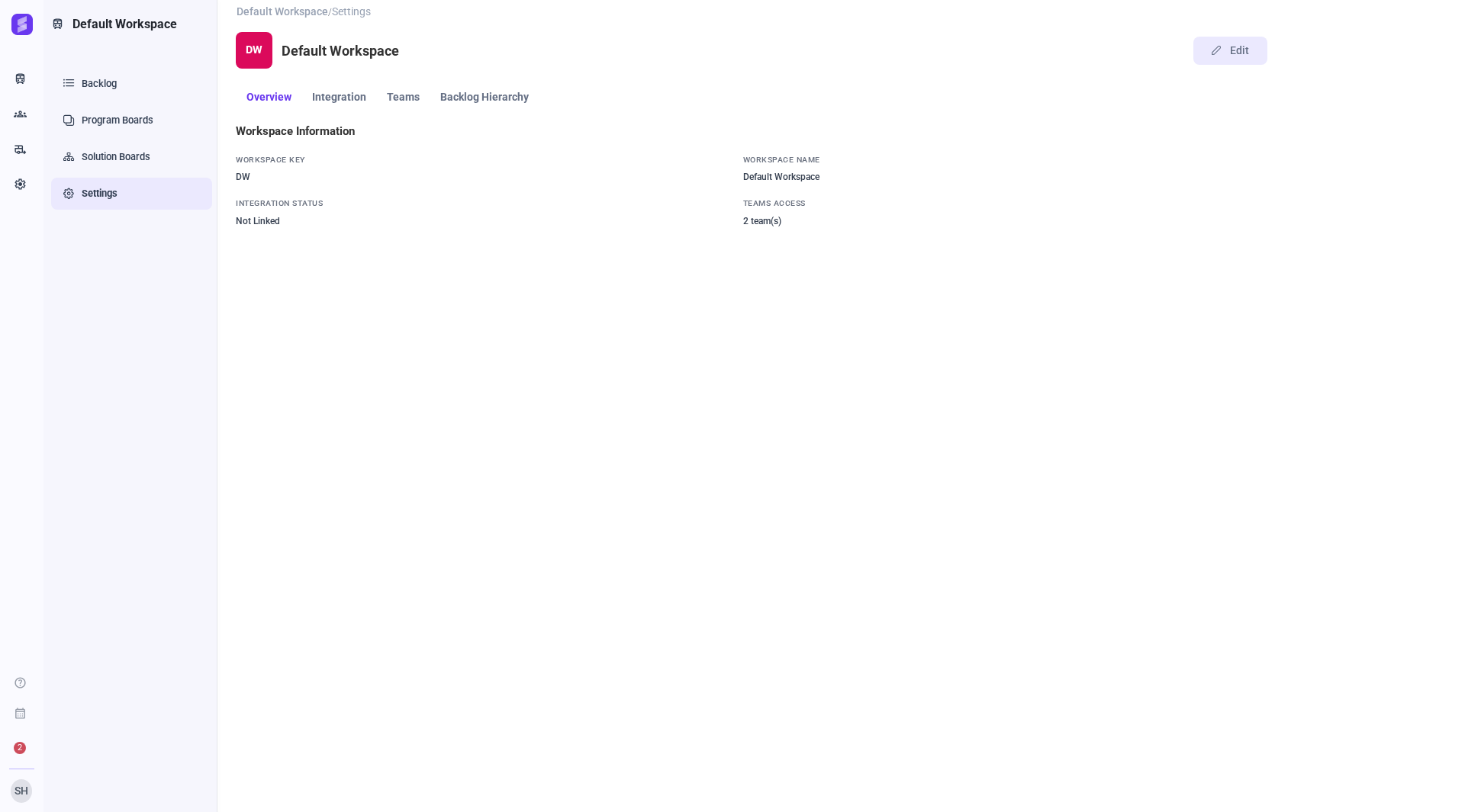
click at [342, 99] on span "Integration" at bounding box center [339, 97] width 54 height 11
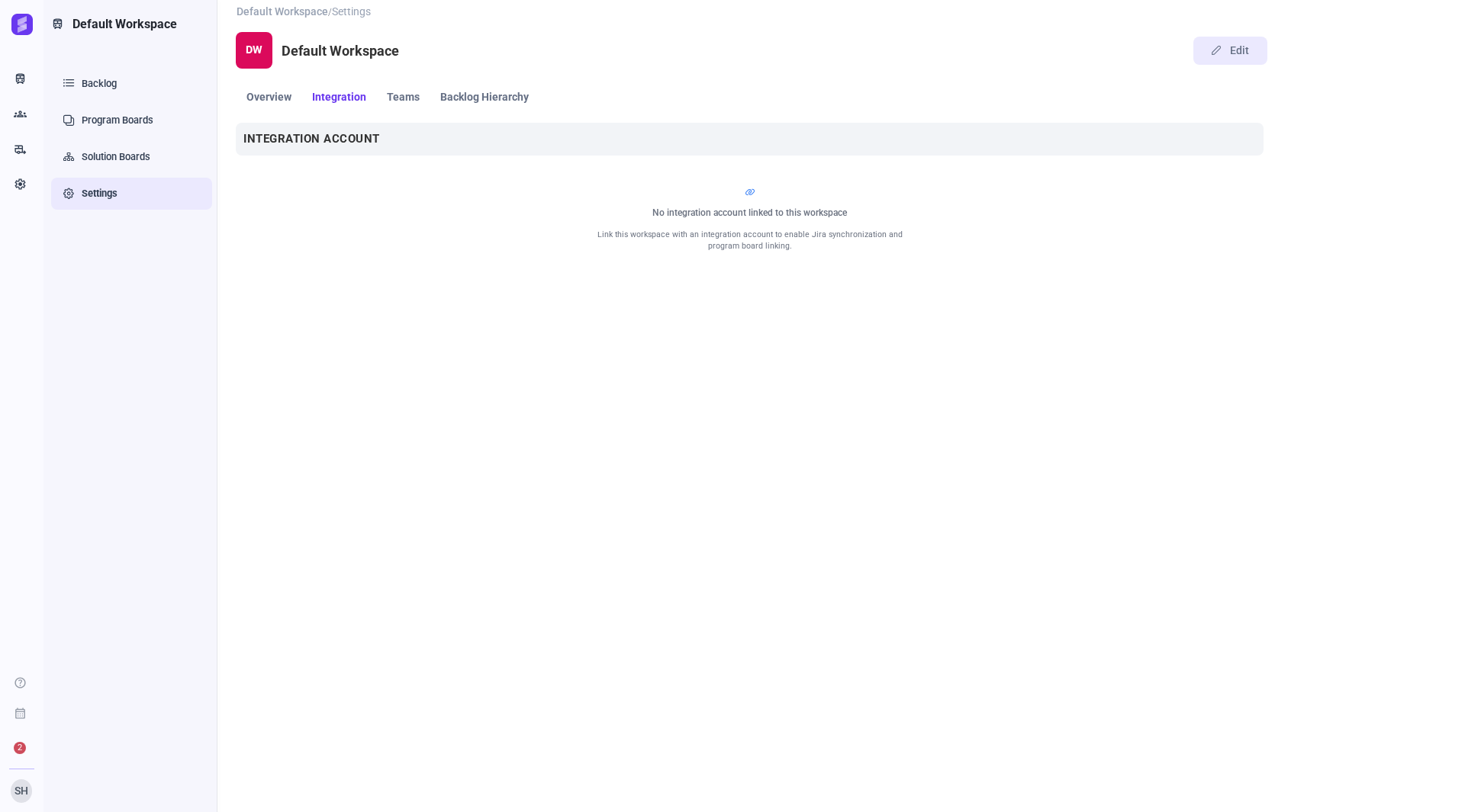
click at [430, 100] on link "Backlog Hierarchy" at bounding box center [484, 97] width 109 height 30
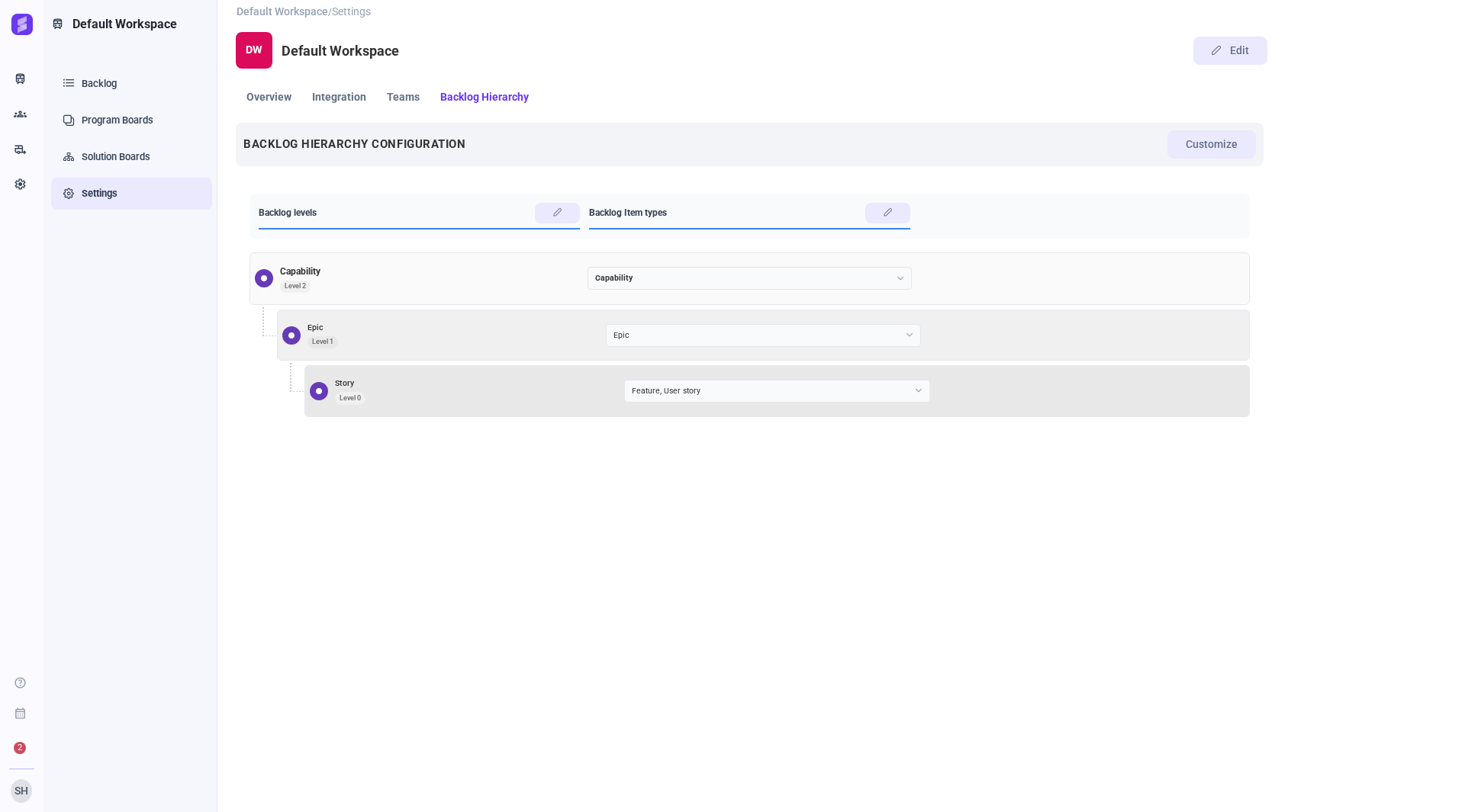
click at [501, 99] on span "Backlog Hierarchy" at bounding box center [484, 97] width 88 height 11
click at [395, 96] on span "Teams" at bounding box center [404, 97] width 33 height 11
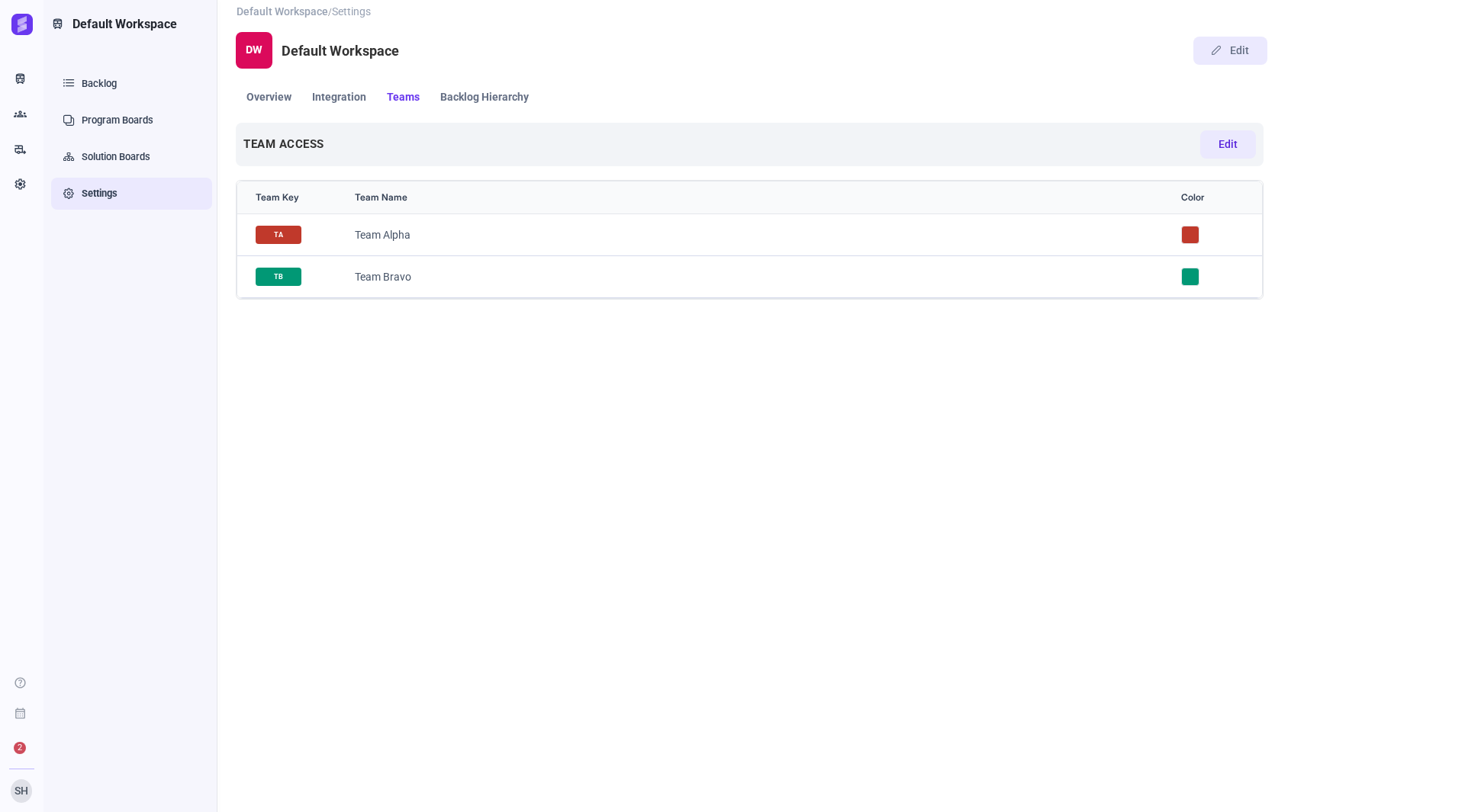
click at [1232, 141] on span "Edit" at bounding box center [1229, 144] width 19 height 16
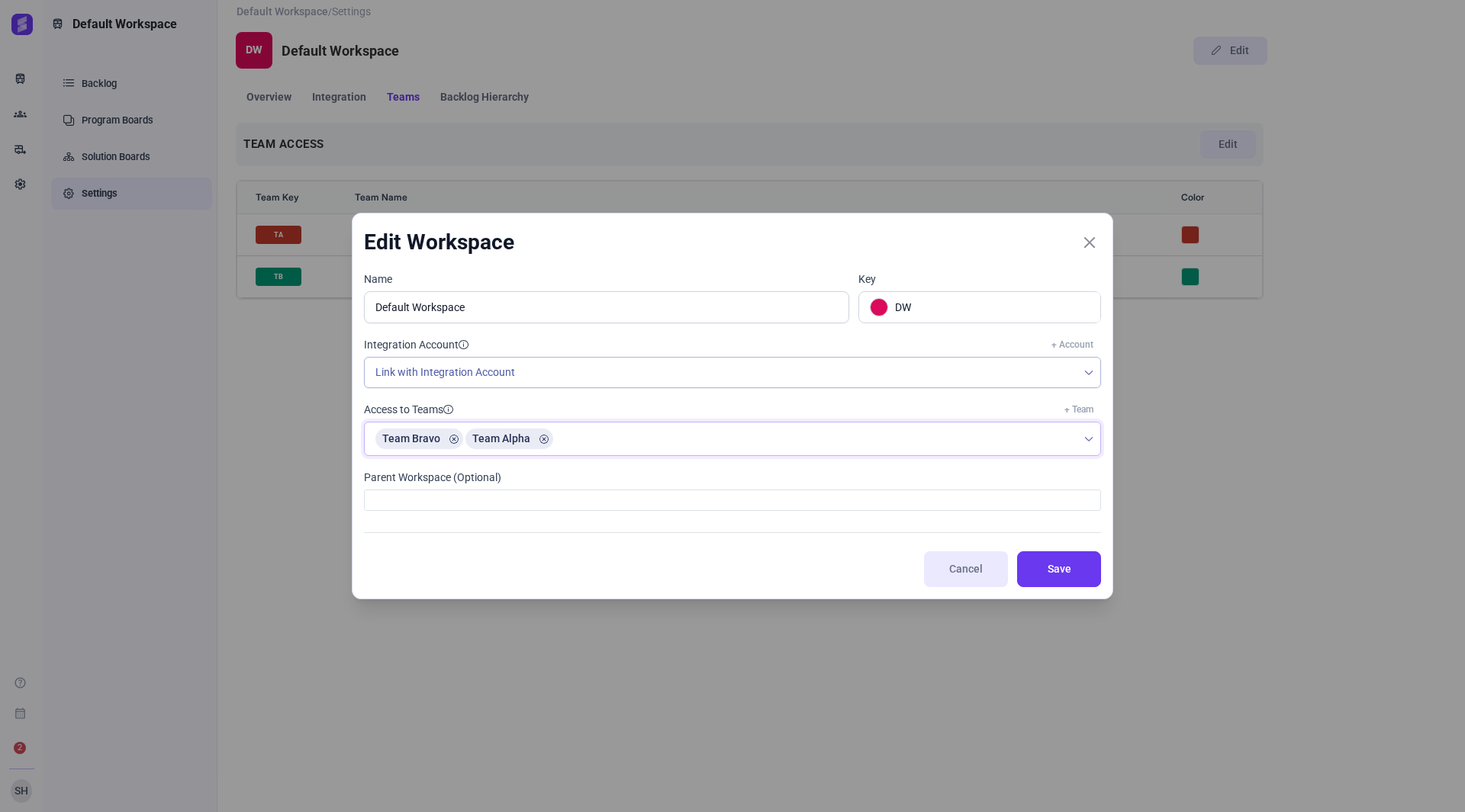
click at [654, 438] on div "Team Bravo Team Alpha" at bounding box center [721, 439] width 713 height 33
click at [534, 499] on ul at bounding box center [732, 500] width 717 height 2
click at [957, 581] on button "Cancel" at bounding box center [965, 569] width 84 height 36
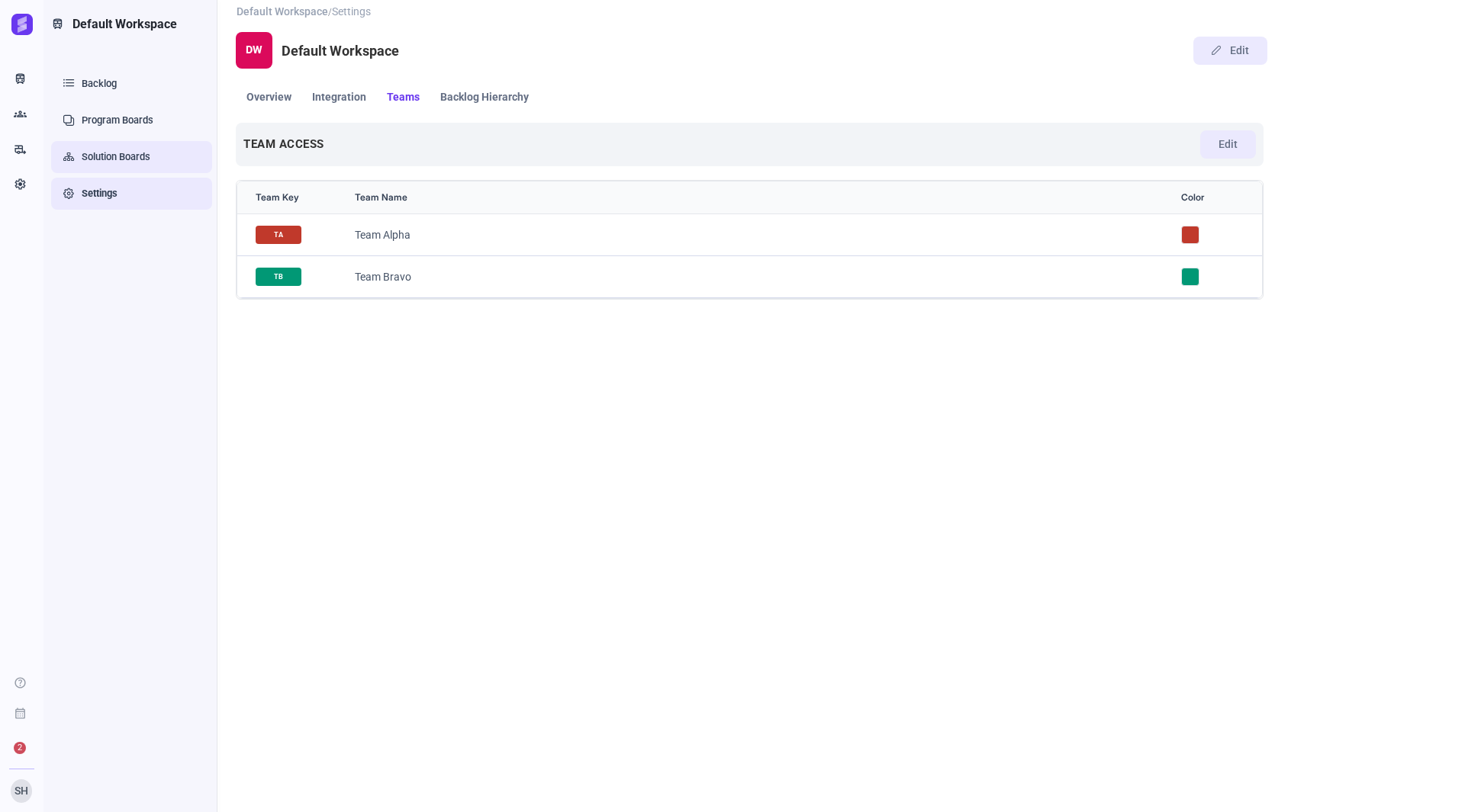
click at [140, 159] on link "Solution Boards" at bounding box center [132, 157] width 161 height 32
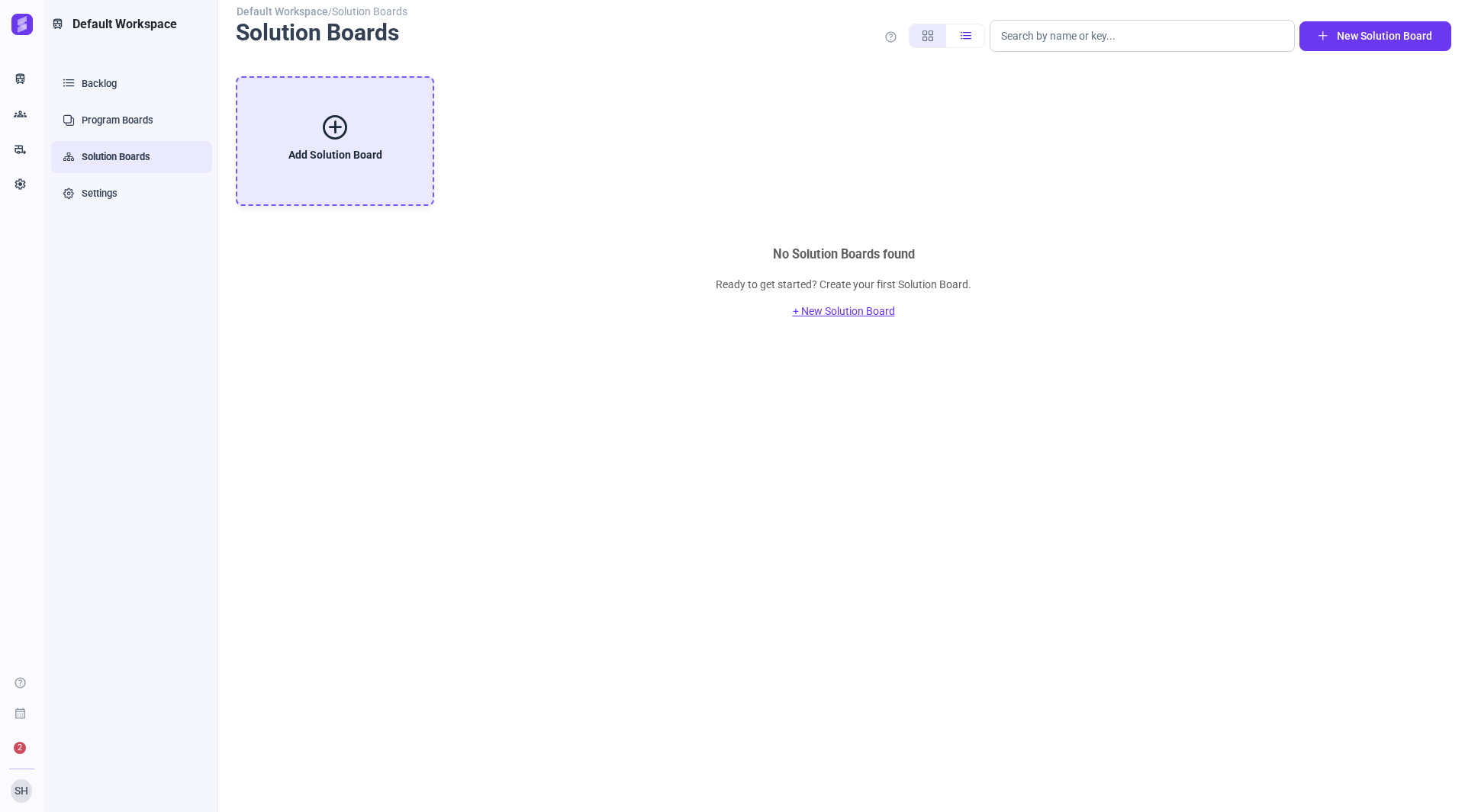
click at [355, 145] on div "Add Solution Board" at bounding box center [335, 141] width 112 height 114
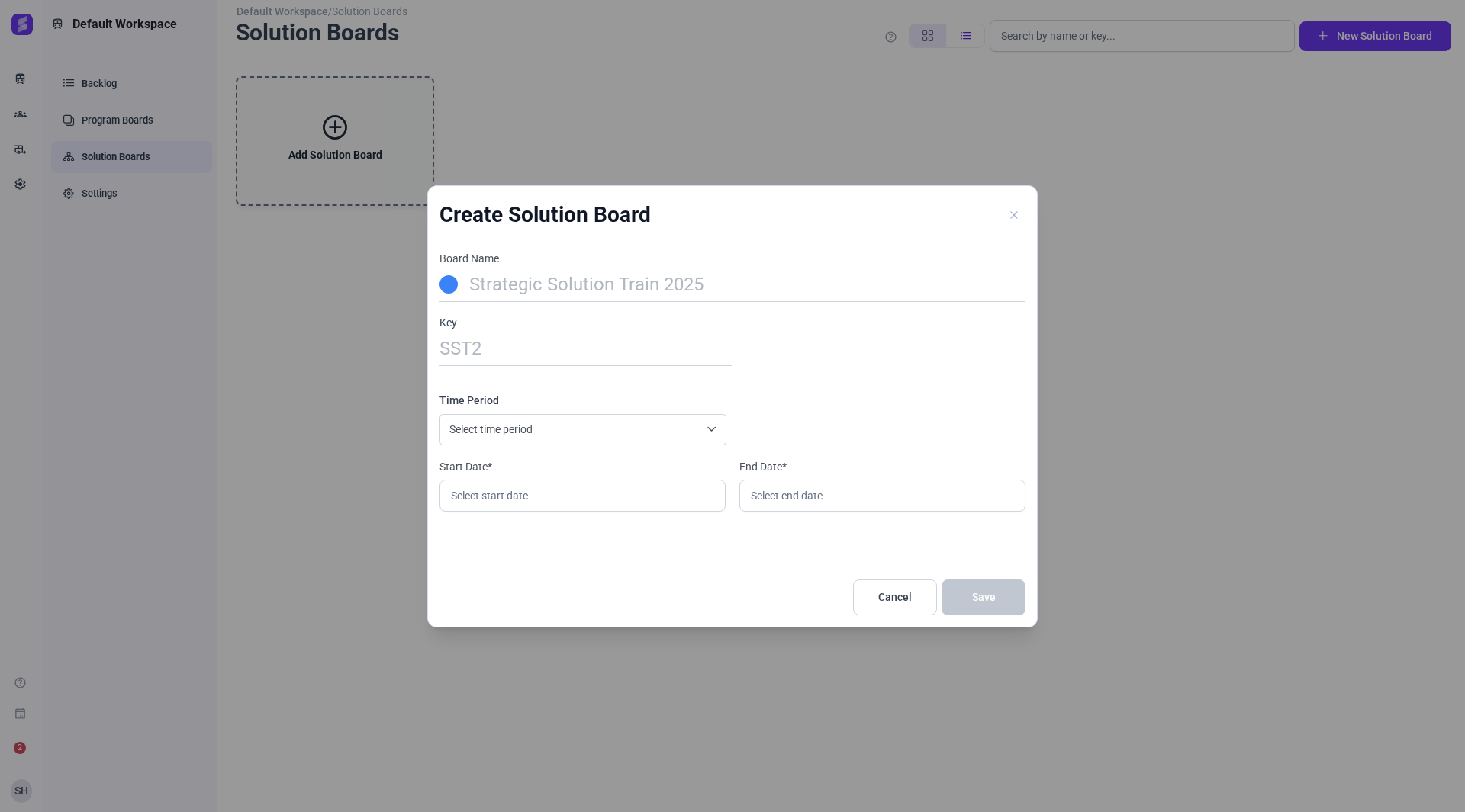
click at [578, 283] on input "text" at bounding box center [591, 285] width 264 height 34
type input "S"
type input "Solution T"
type input "ST"
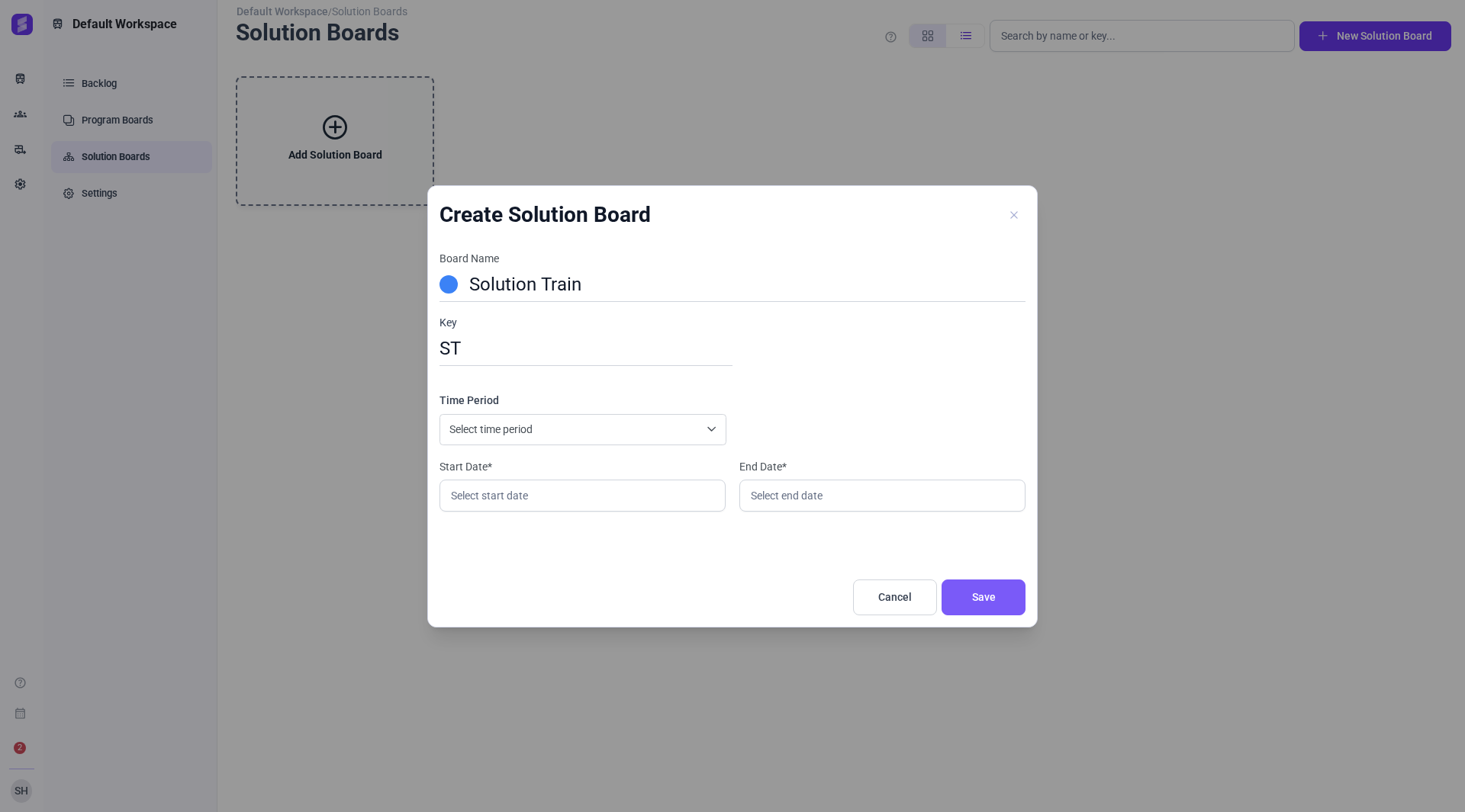
type input "Solution Train 2"
type input "ST2"
type input "Solution Train 2025"
click at [532, 428] on div "Select time period" at bounding box center [583, 430] width 287 height 31
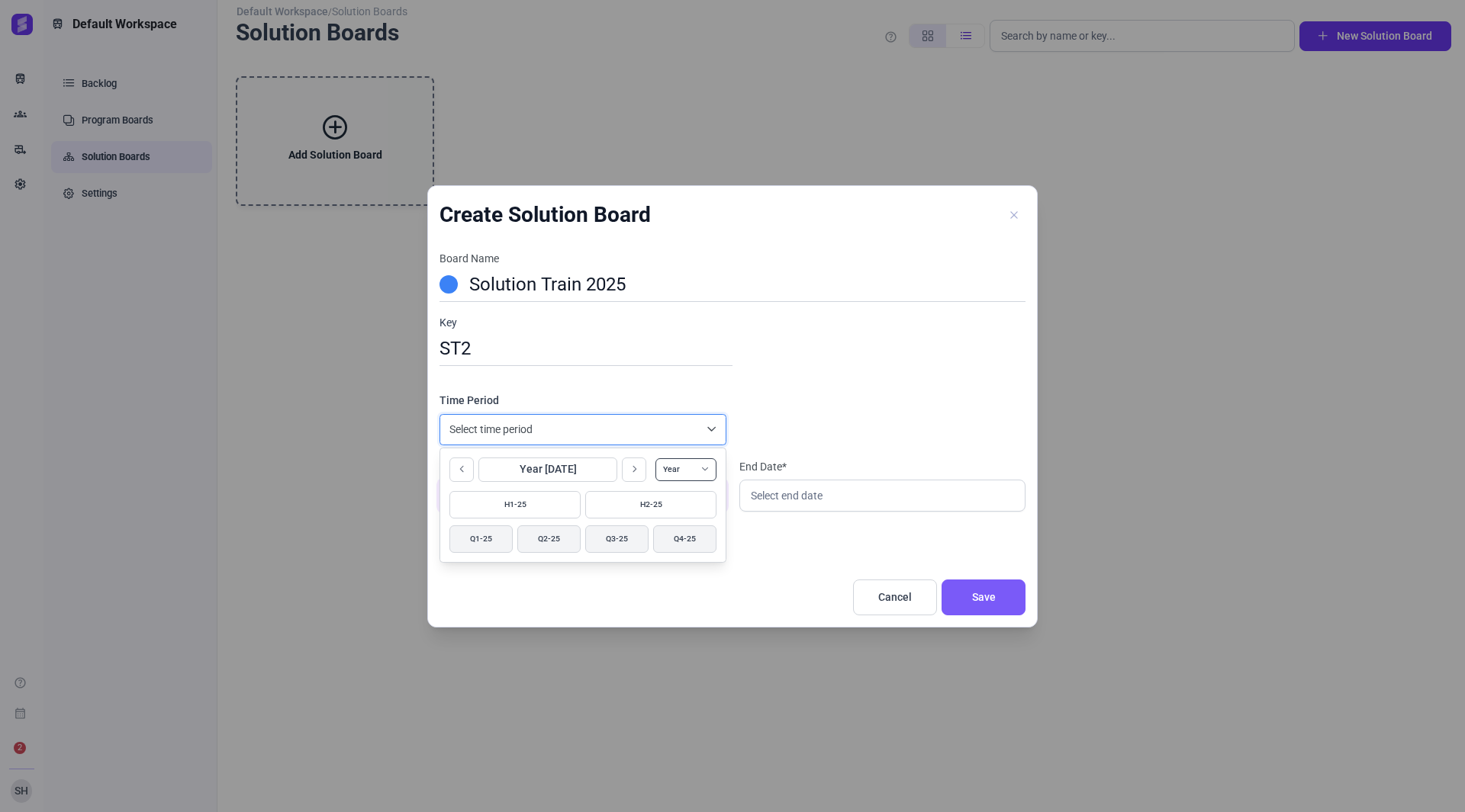
click at [513, 506] on button "H1-25" at bounding box center [515, 505] width 132 height 27
type input "01 Jan 20252025"
type input "30 Jun 20252025"
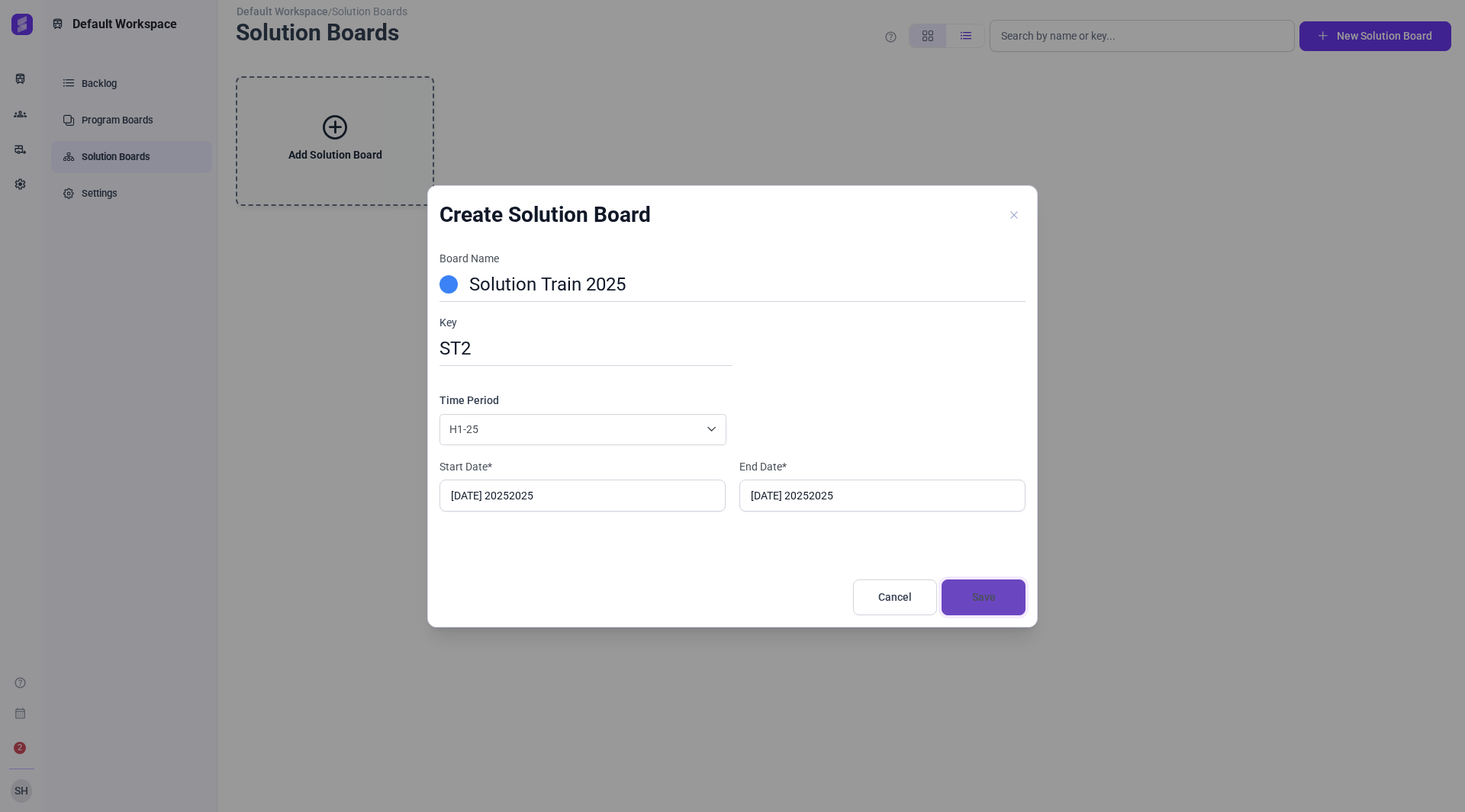
click at [970, 596] on span "Save" at bounding box center [983, 597] width 46 height 16
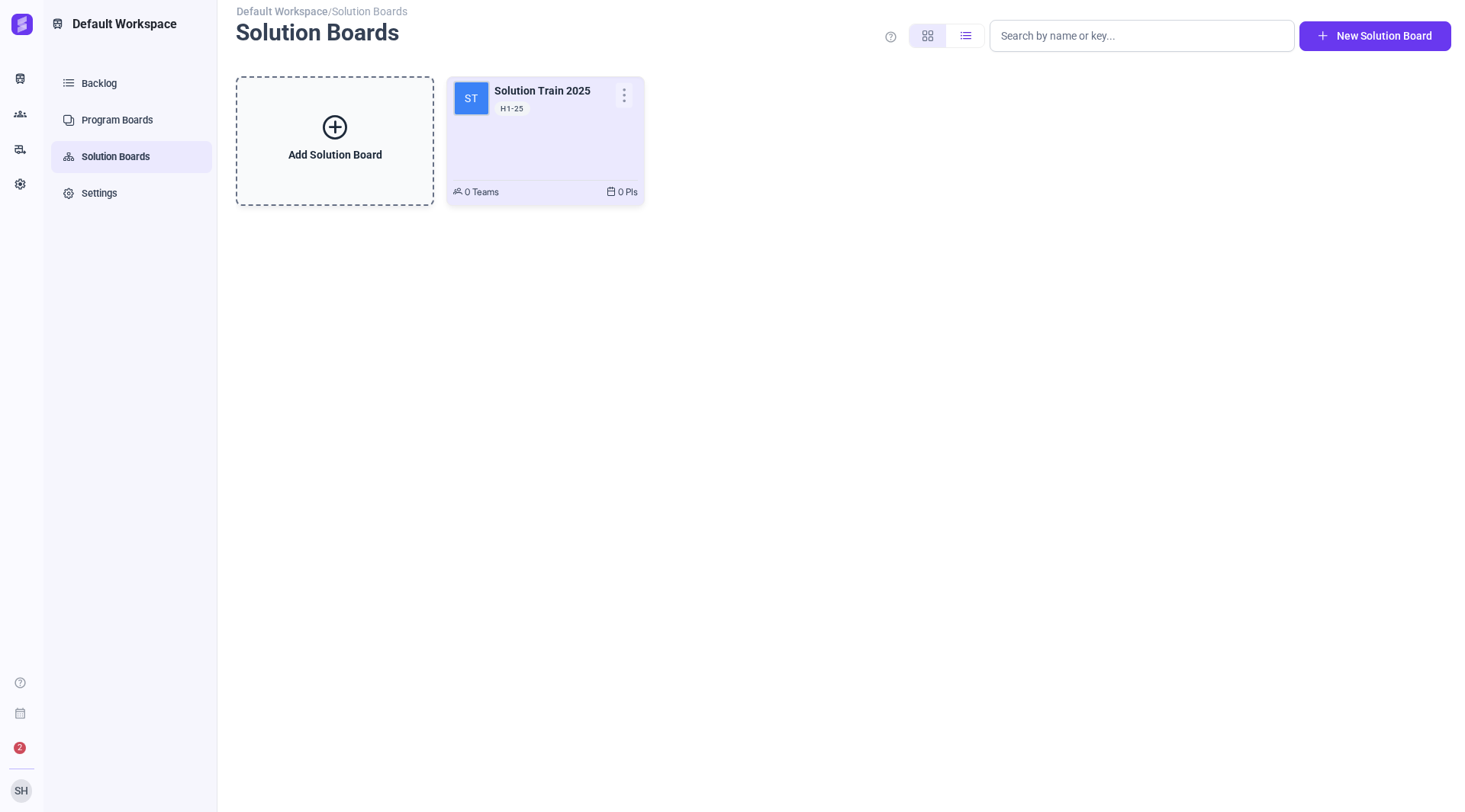
click at [557, 155] on div "ST Solution Train 2025 Oct 13 H1-25" at bounding box center [545, 128] width 185 height 90
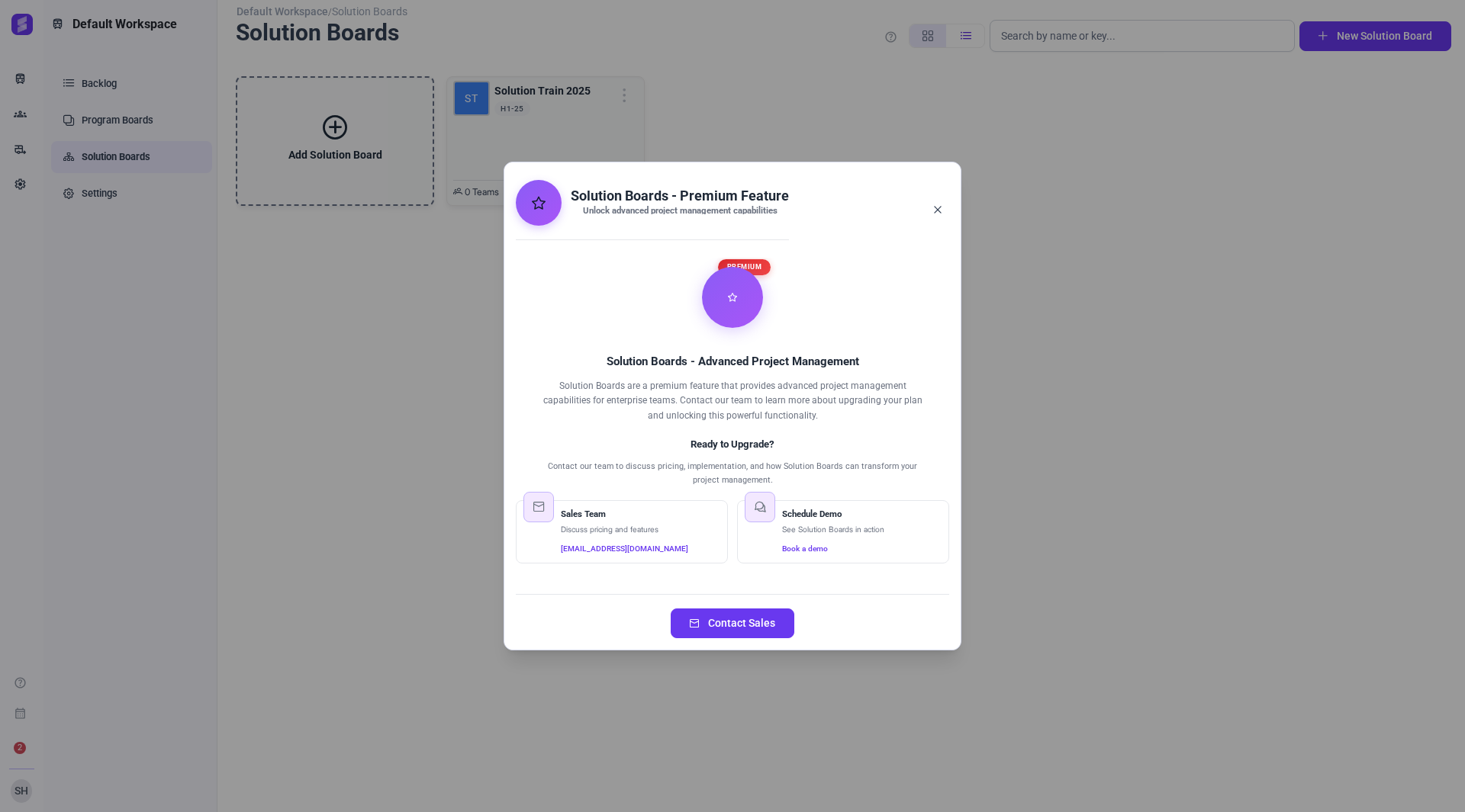
click at [940, 210] on icon "Close" at bounding box center [937, 209] width 9 height 9
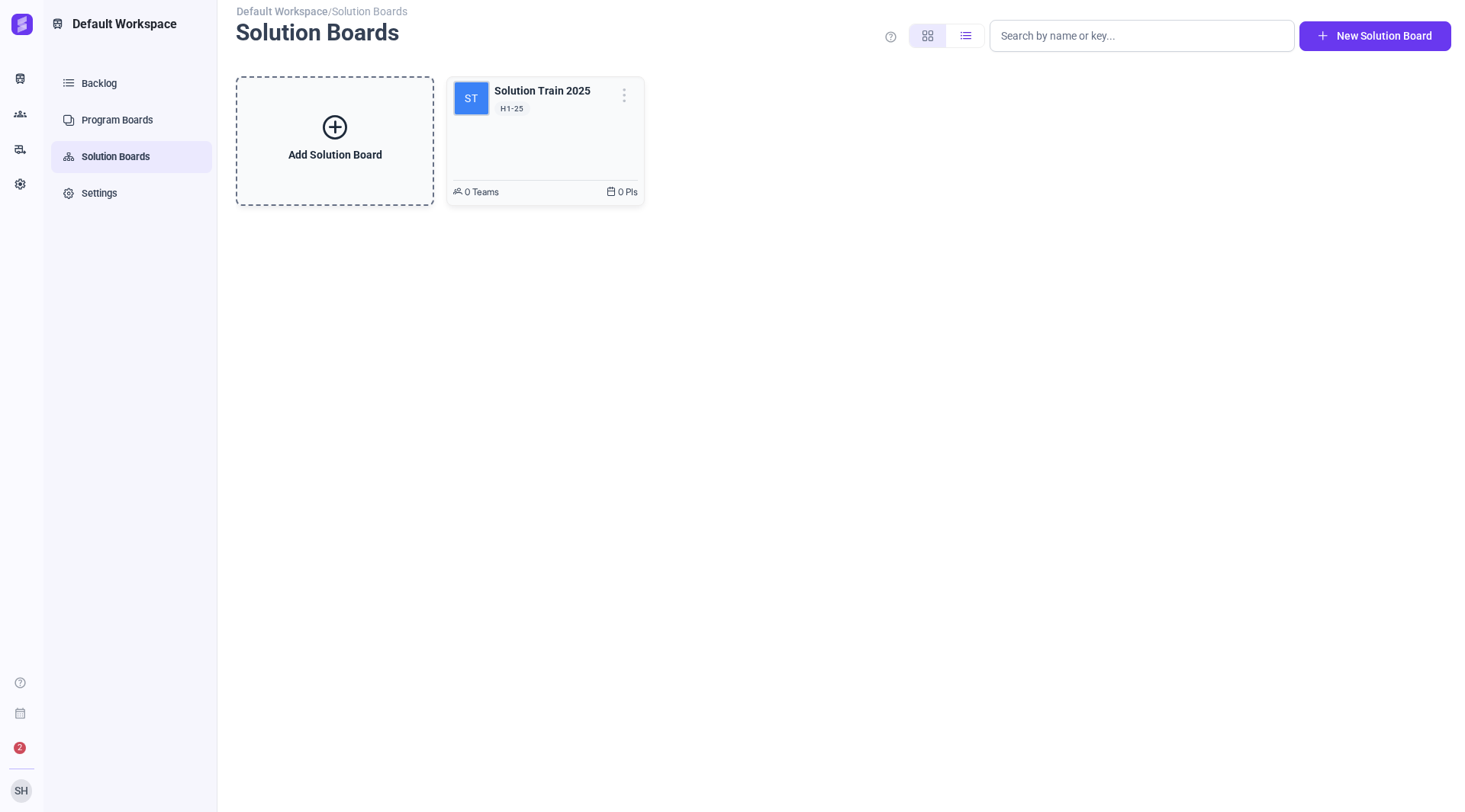
click at [416, 355] on div "Add Solution Board ST Solution Train 2025 Oct 13 H1-25 0 Teams 0 PIs" at bounding box center [843, 443] width 1215 height 761
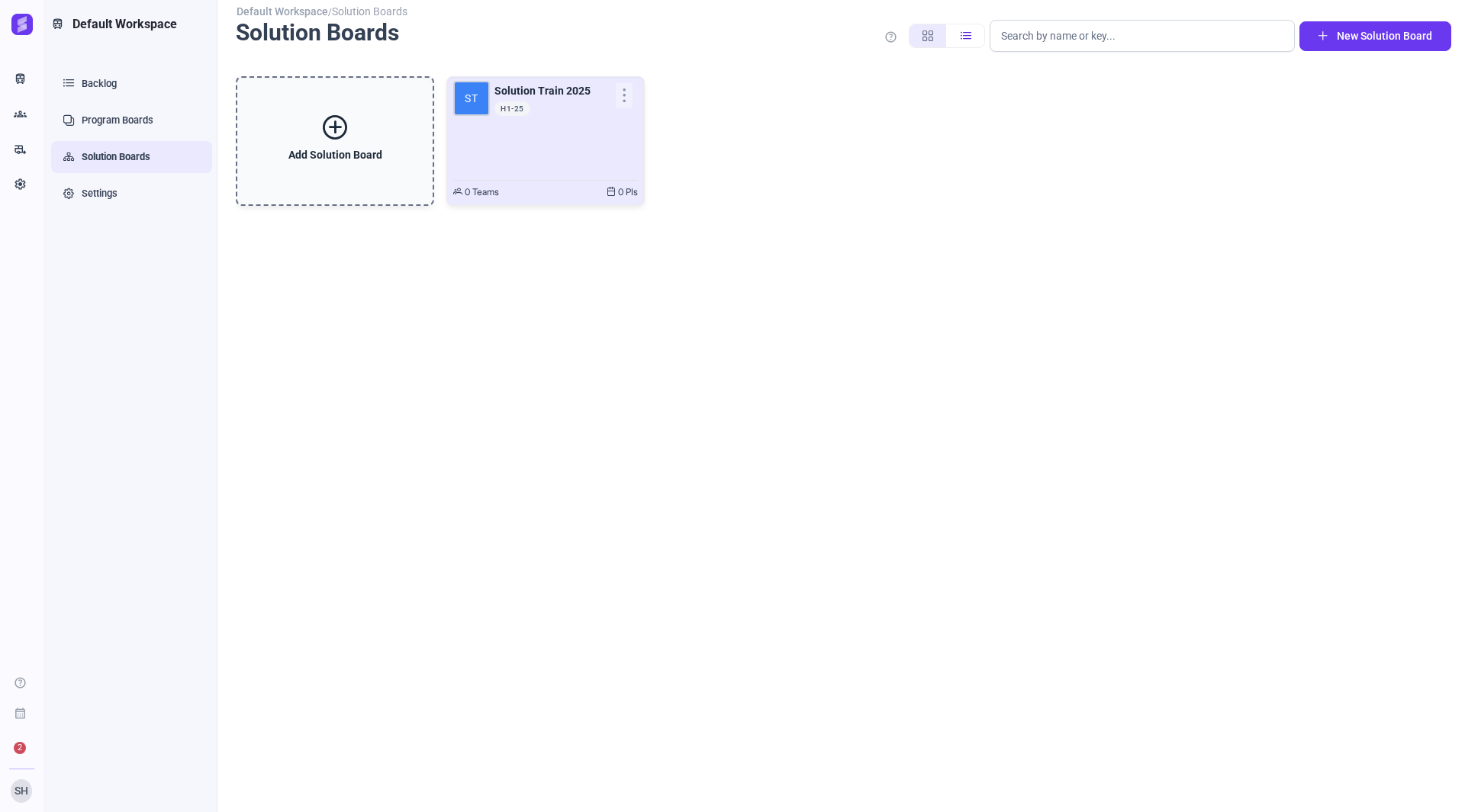
click at [477, 167] on div "ST Solution Train 2025 Oct 13 H1-25" at bounding box center [545, 128] width 185 height 90
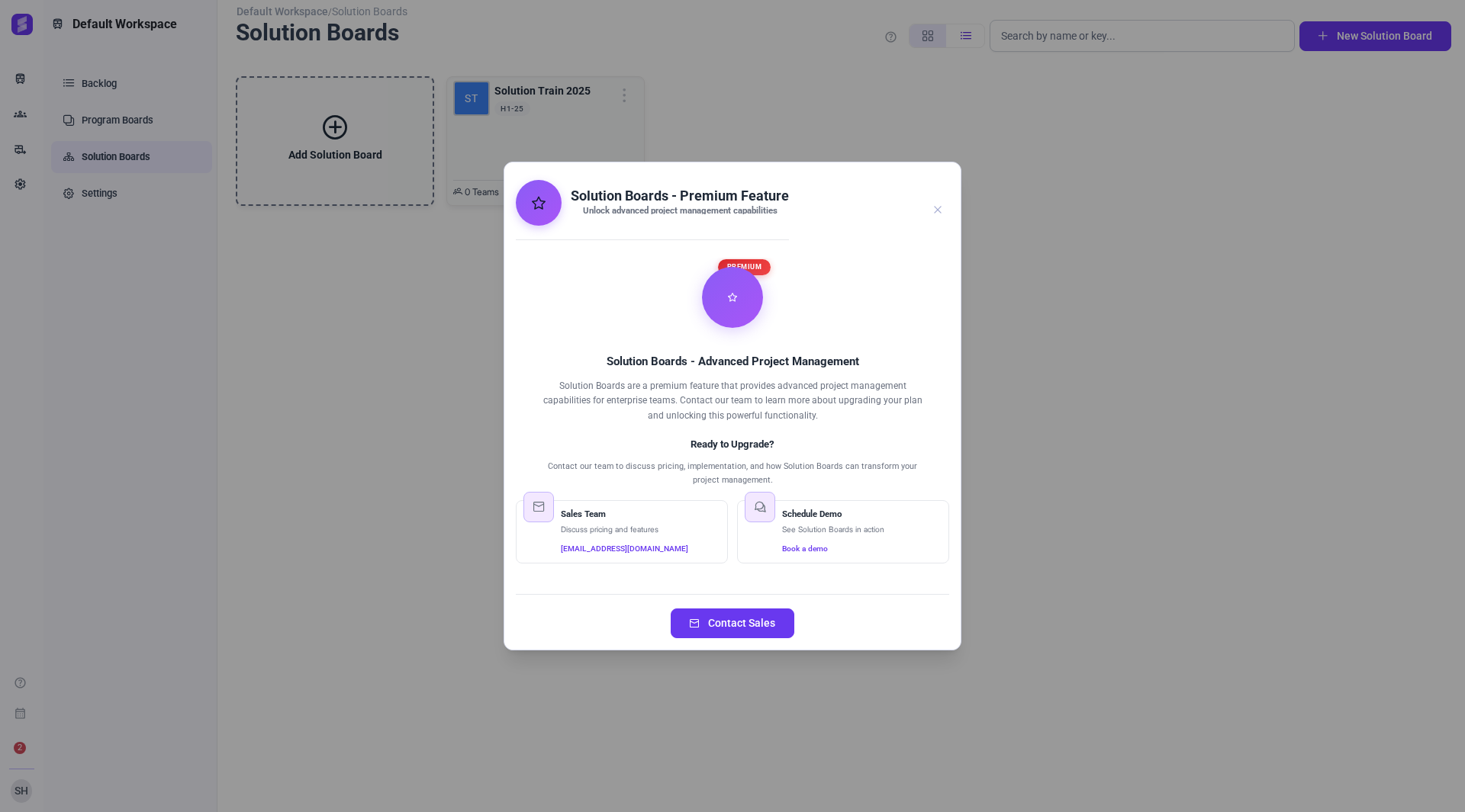
click at [617, 650] on div "Solution Boards - Premium Feature Unlock advanced project management capabiliti…" at bounding box center [732, 406] width 1465 height 812
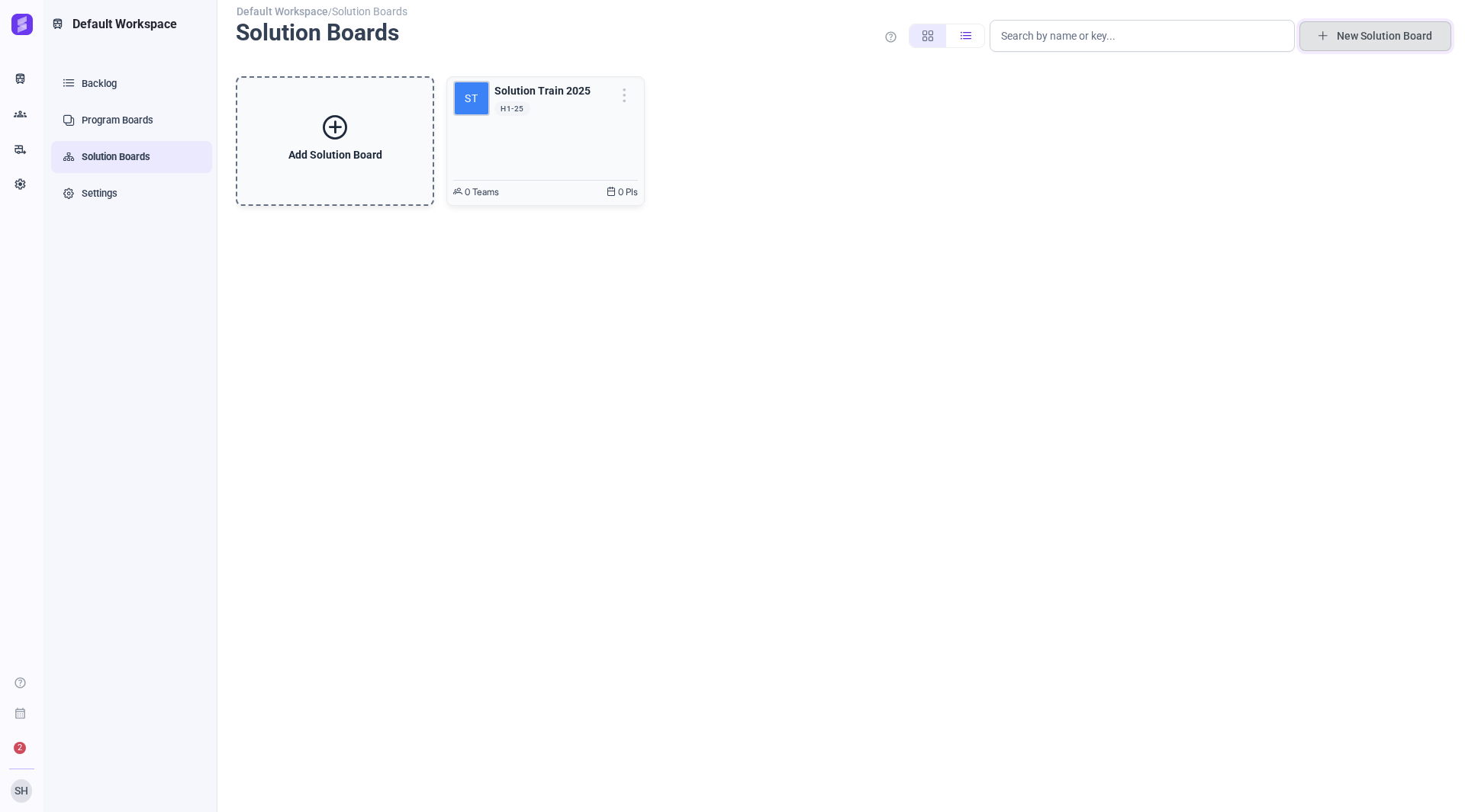
click at [1339, 31] on span "New Solution Board" at bounding box center [1385, 36] width 96 height 16
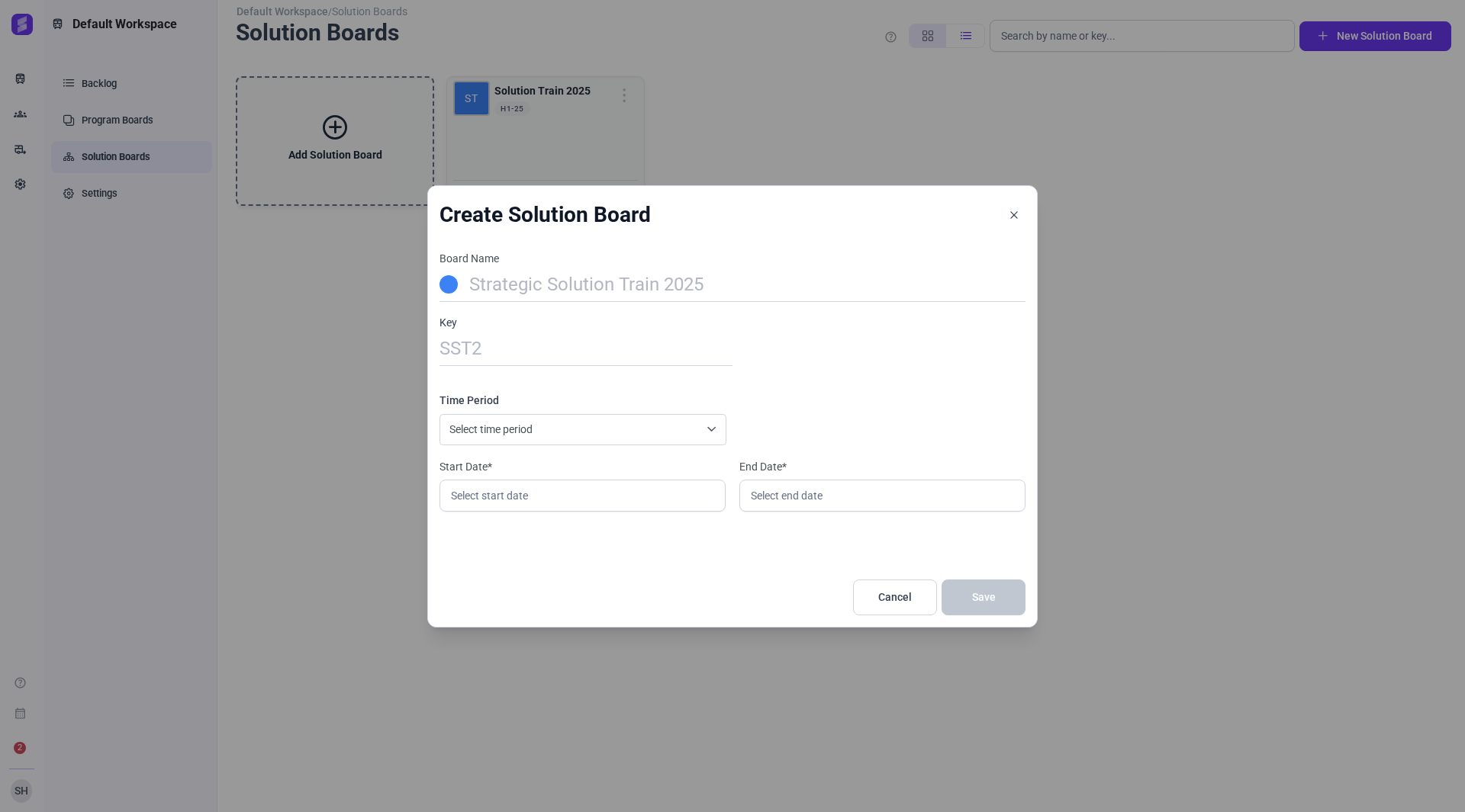
click at [1013, 216] on icon "Close" at bounding box center [1013, 214] width 7 height 7
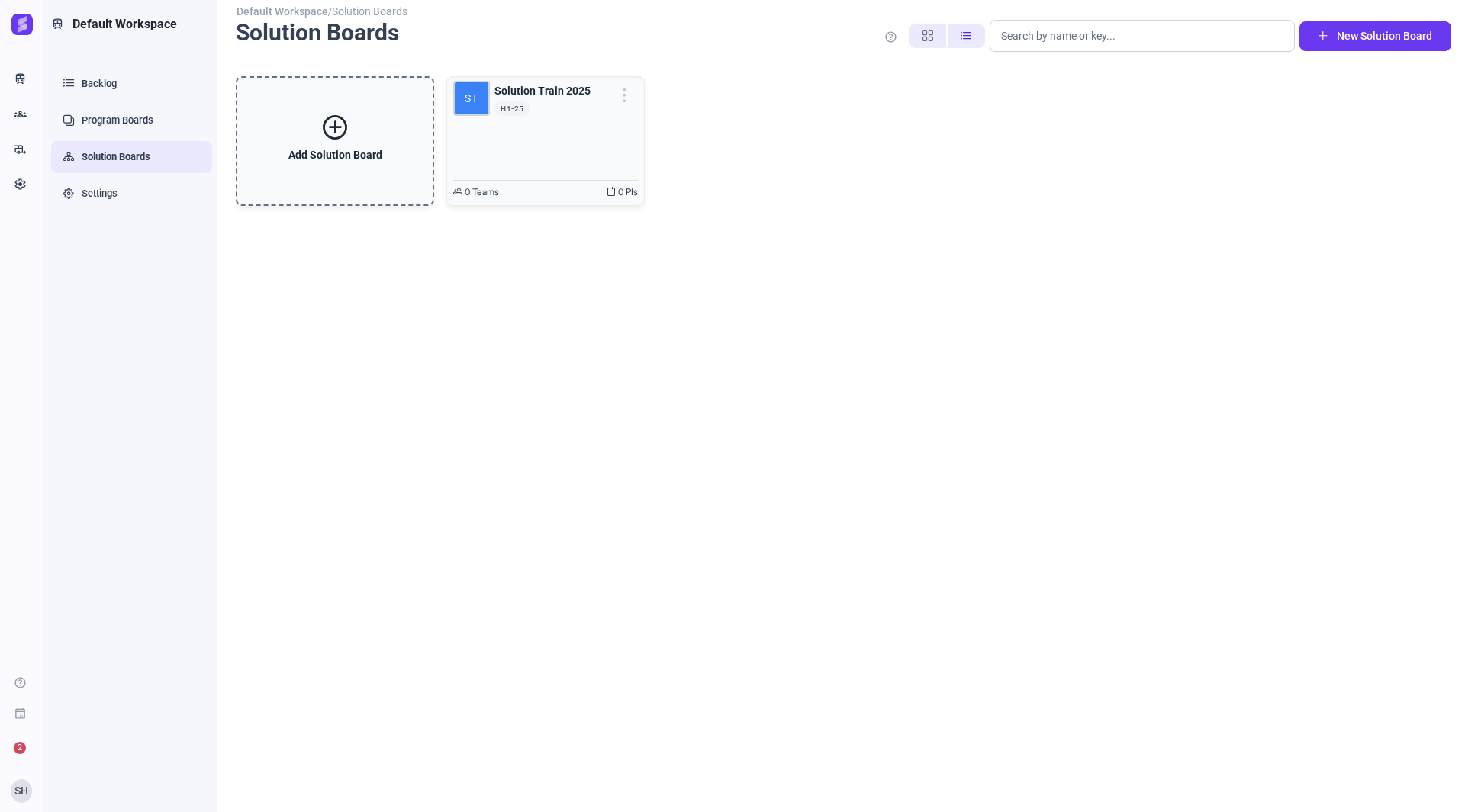
click at [970, 35] on span "button" at bounding box center [965, 36] width 11 height 11
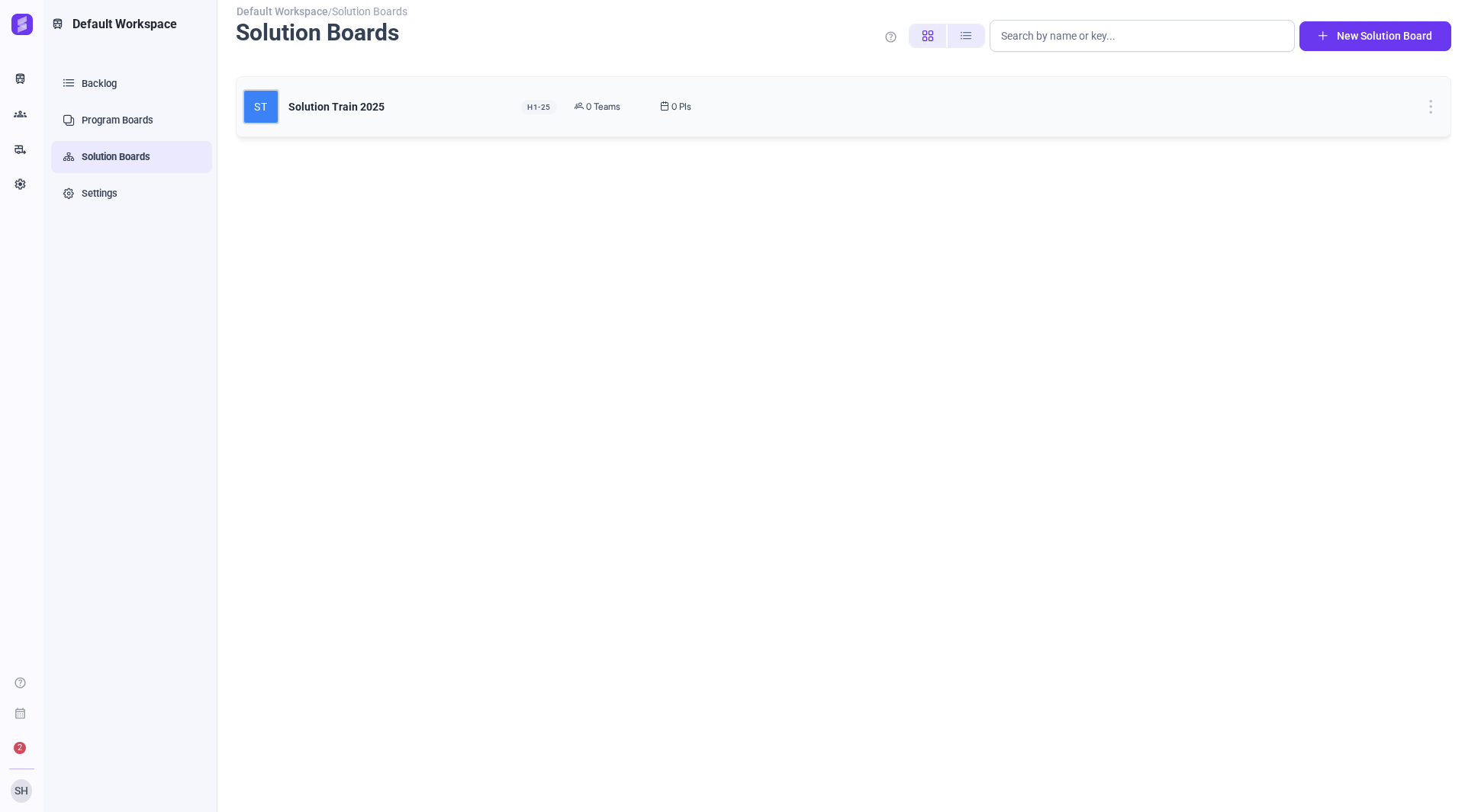
click at [932, 39] on span "button" at bounding box center [928, 36] width 11 height 11
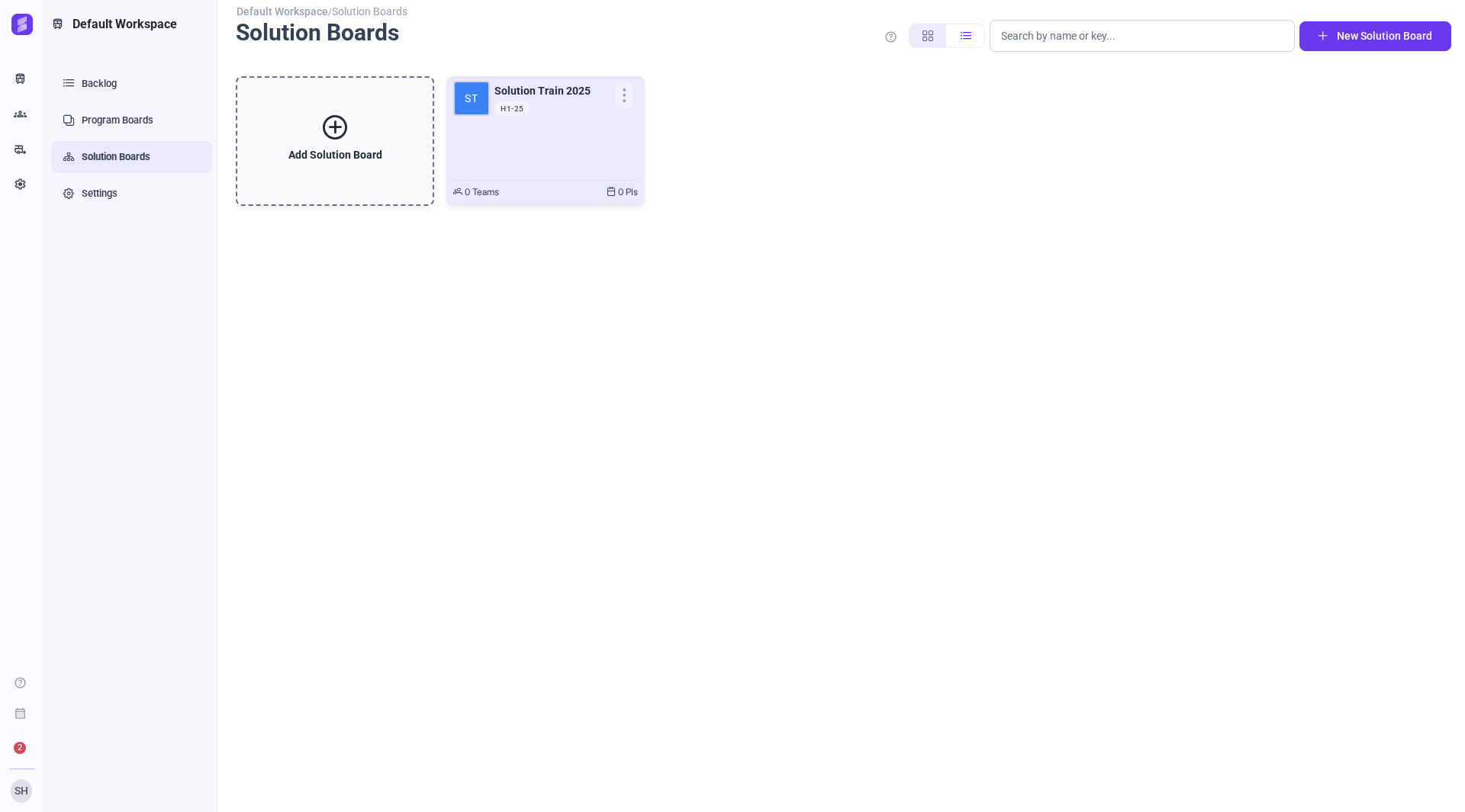
click at [537, 118] on div "ST Solution Train 2025 Oct 13 H1-25" at bounding box center [545, 128] width 185 height 90
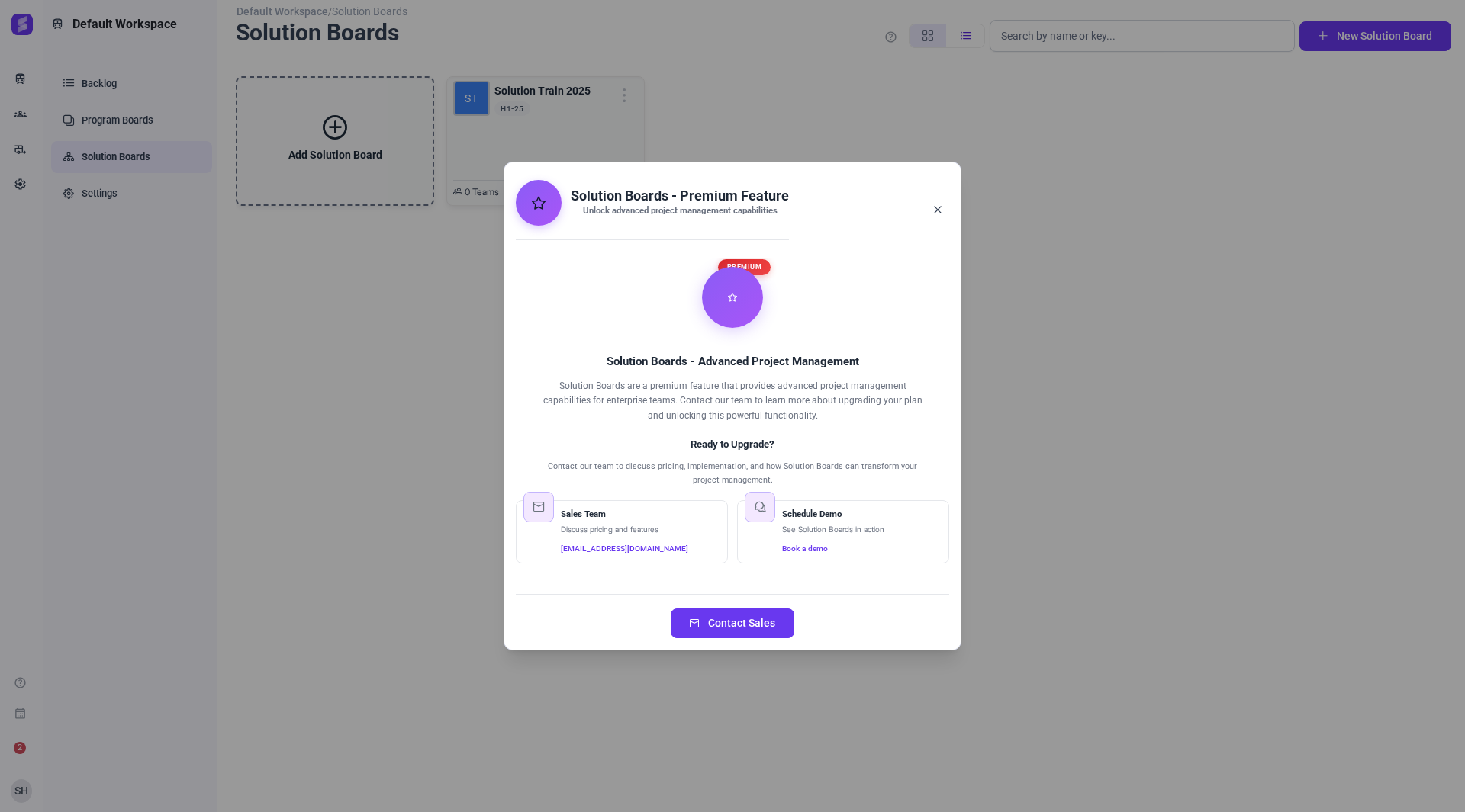
click at [935, 210] on icon "Close" at bounding box center [937, 209] width 9 height 9
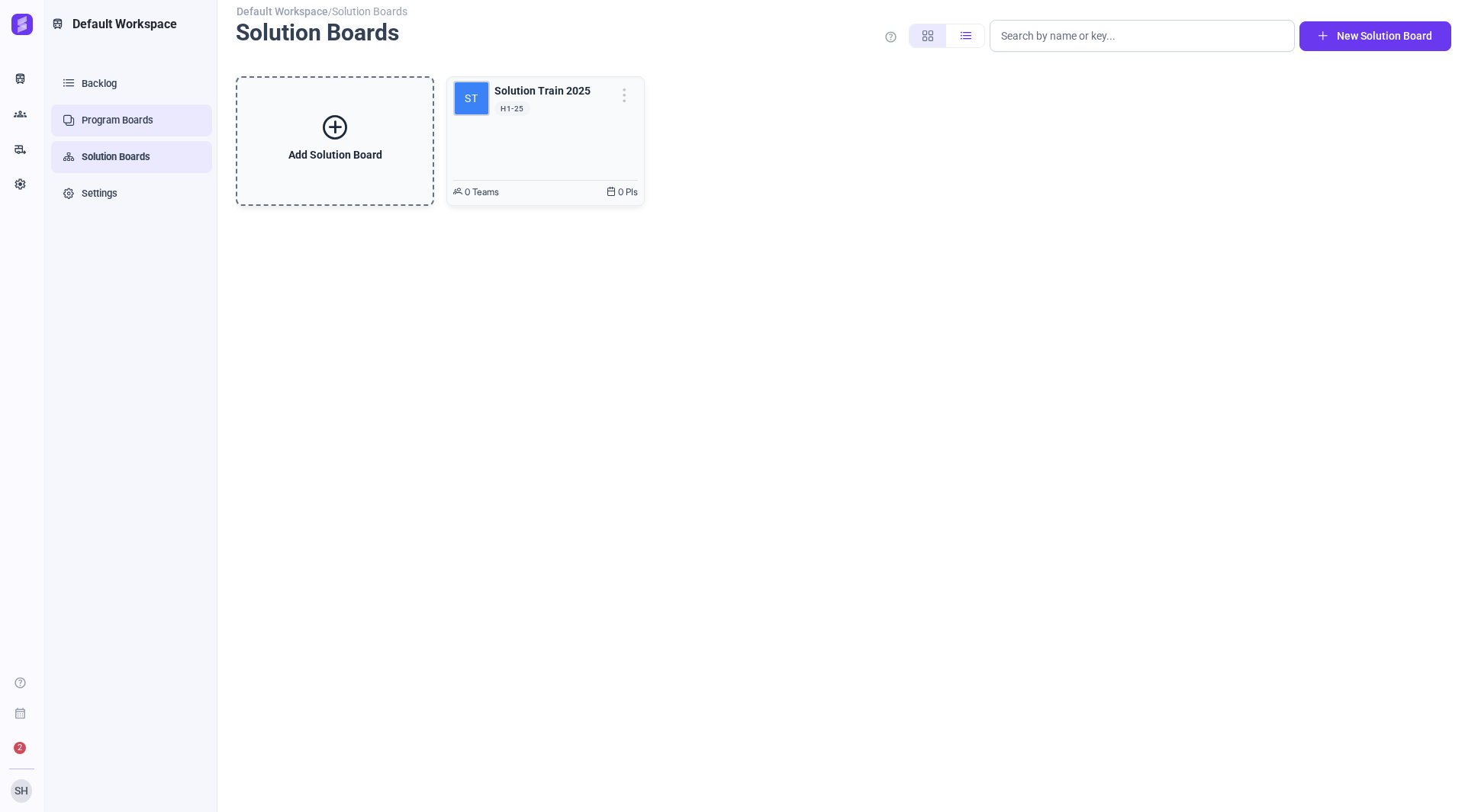
click at [124, 128] on link "Program Boards" at bounding box center [132, 120] width 161 height 32
click at [0, 488] on div "Savah Train Workspaces Groups Teams rv_hookup Integrations Settings Settings he…" at bounding box center [21, 406] width 44 height 812
drag, startPoint x: 111, startPoint y: 189, endPoint x: 147, endPoint y: 189, distance: 36.0
click at [111, 189] on link "Settings" at bounding box center [132, 194] width 161 height 32
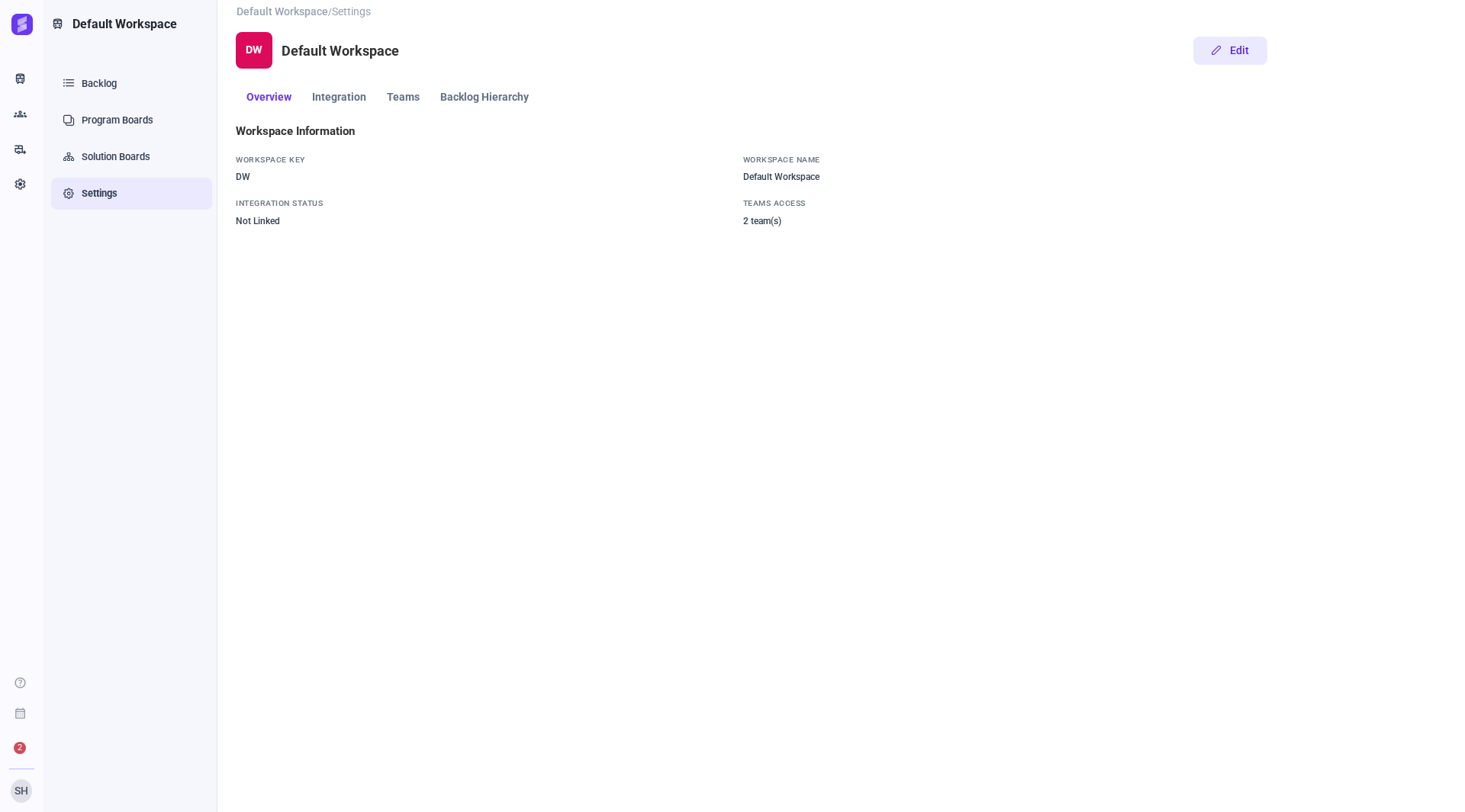
click at [1232, 45] on span "Edit" at bounding box center [1239, 50] width 19 height 16
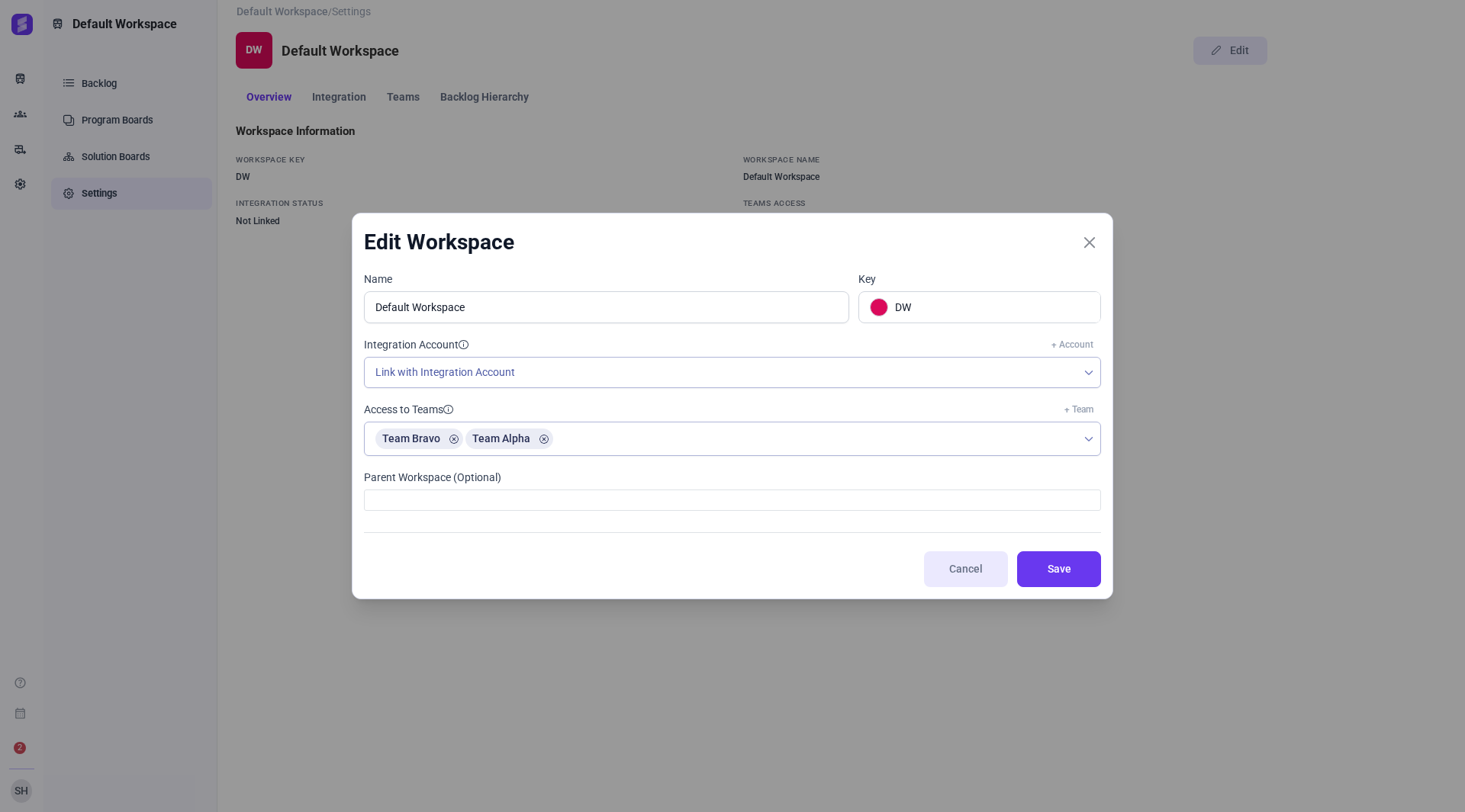
click at [574, 499] on div at bounding box center [732, 500] width 737 height 21
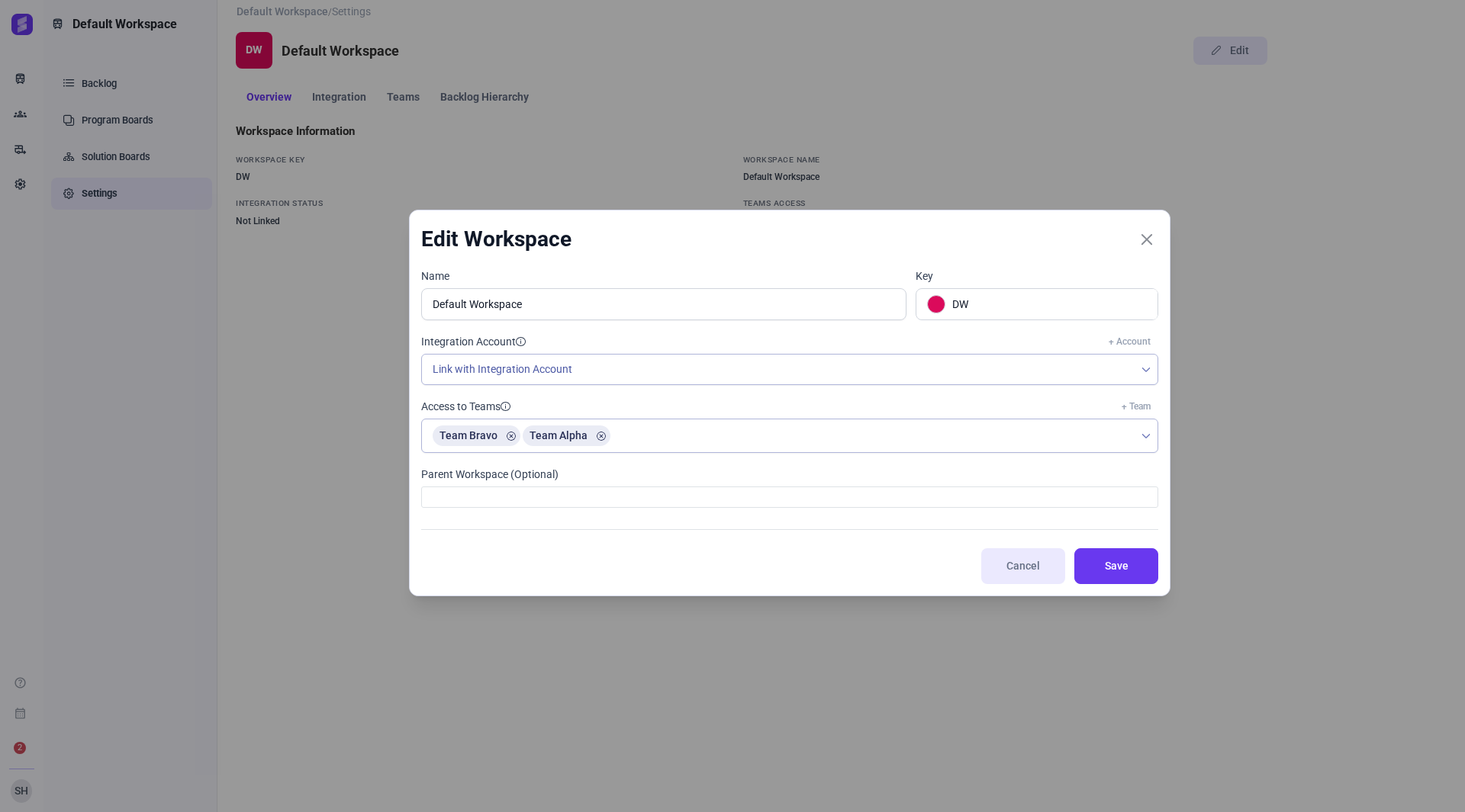
drag, startPoint x: 409, startPoint y: 254, endPoint x: 503, endPoint y: 248, distance: 94.2
click at [503, 243] on h3 "Edit Workspace" at bounding box center [496, 240] width 150 height 8
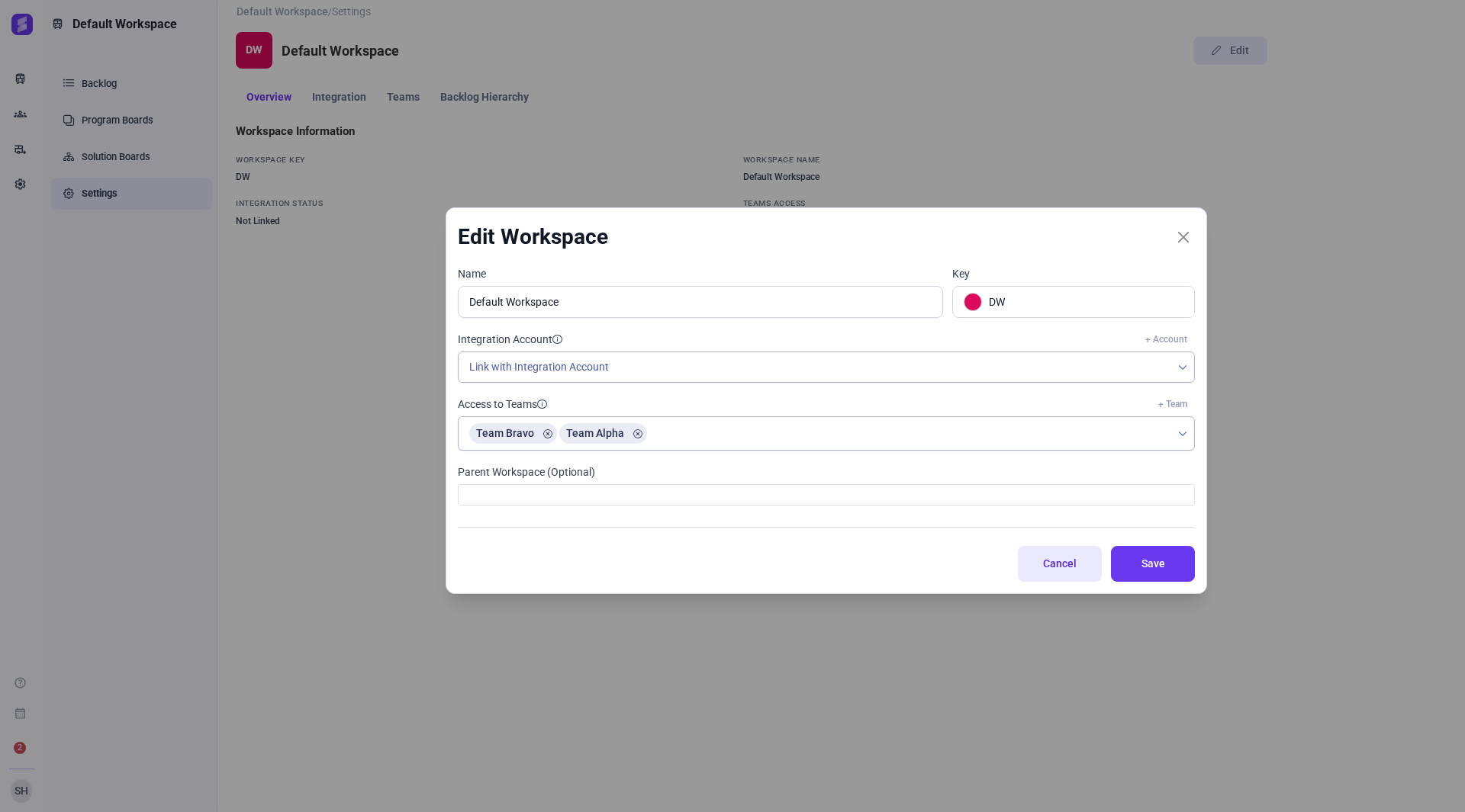
click at [1042, 557] on span "Cancel" at bounding box center [1059, 564] width 47 height 16
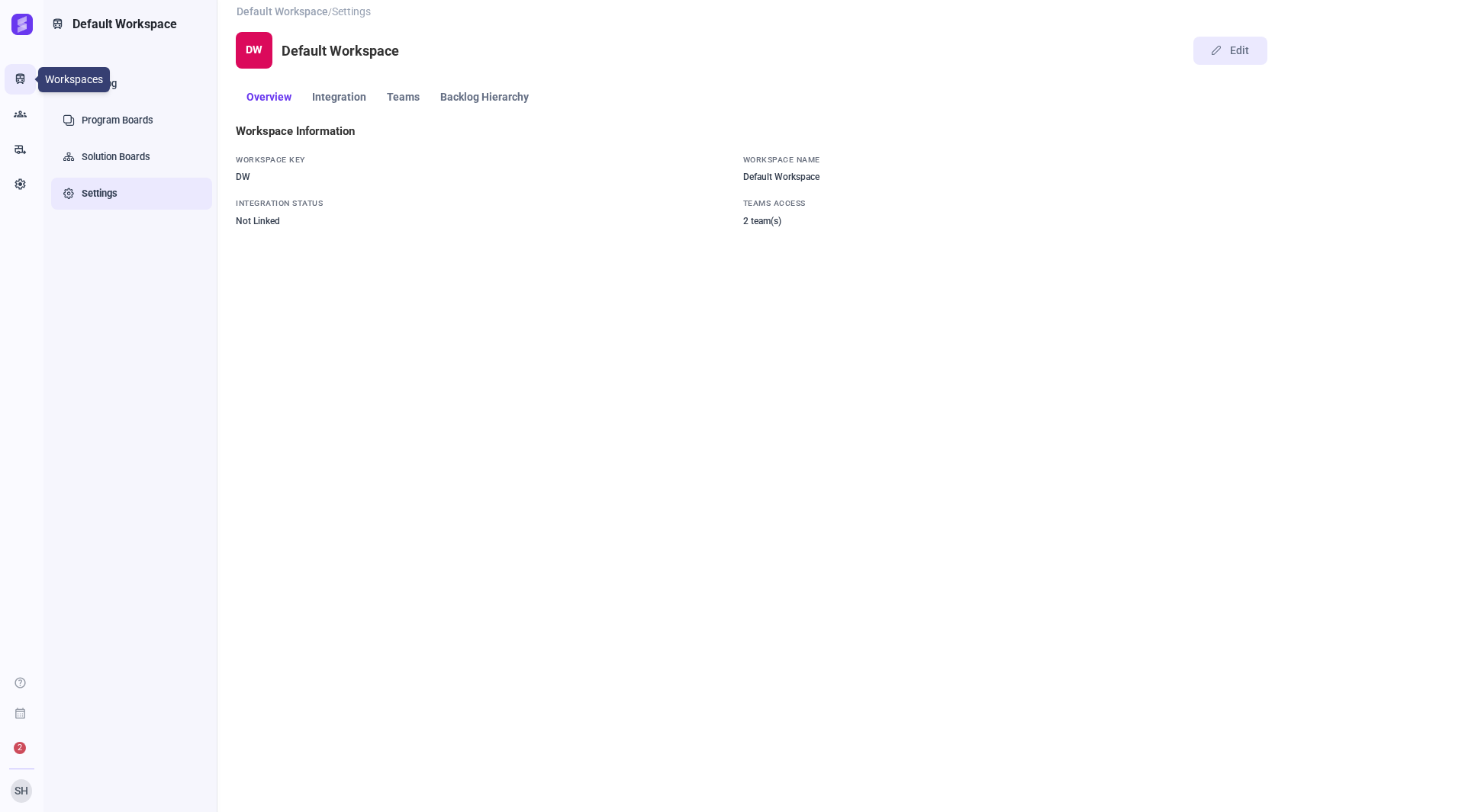
click at [23, 81] on icon "Train" at bounding box center [19, 79] width 13 height 15
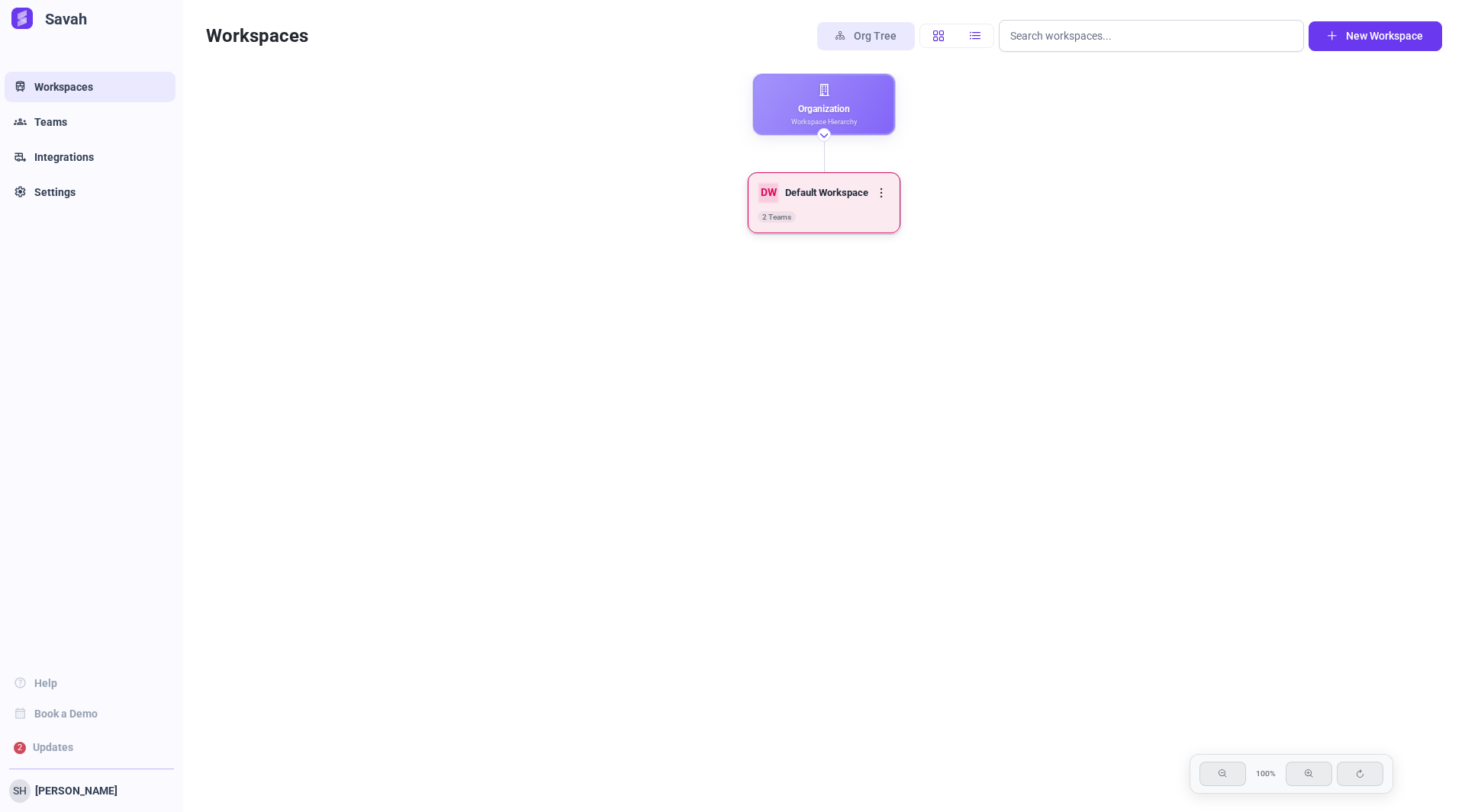
click at [878, 189] on icon at bounding box center [881, 193] width 9 height 9
click at [913, 242] on link "Edit" at bounding box center [949, 250] width 151 height 29
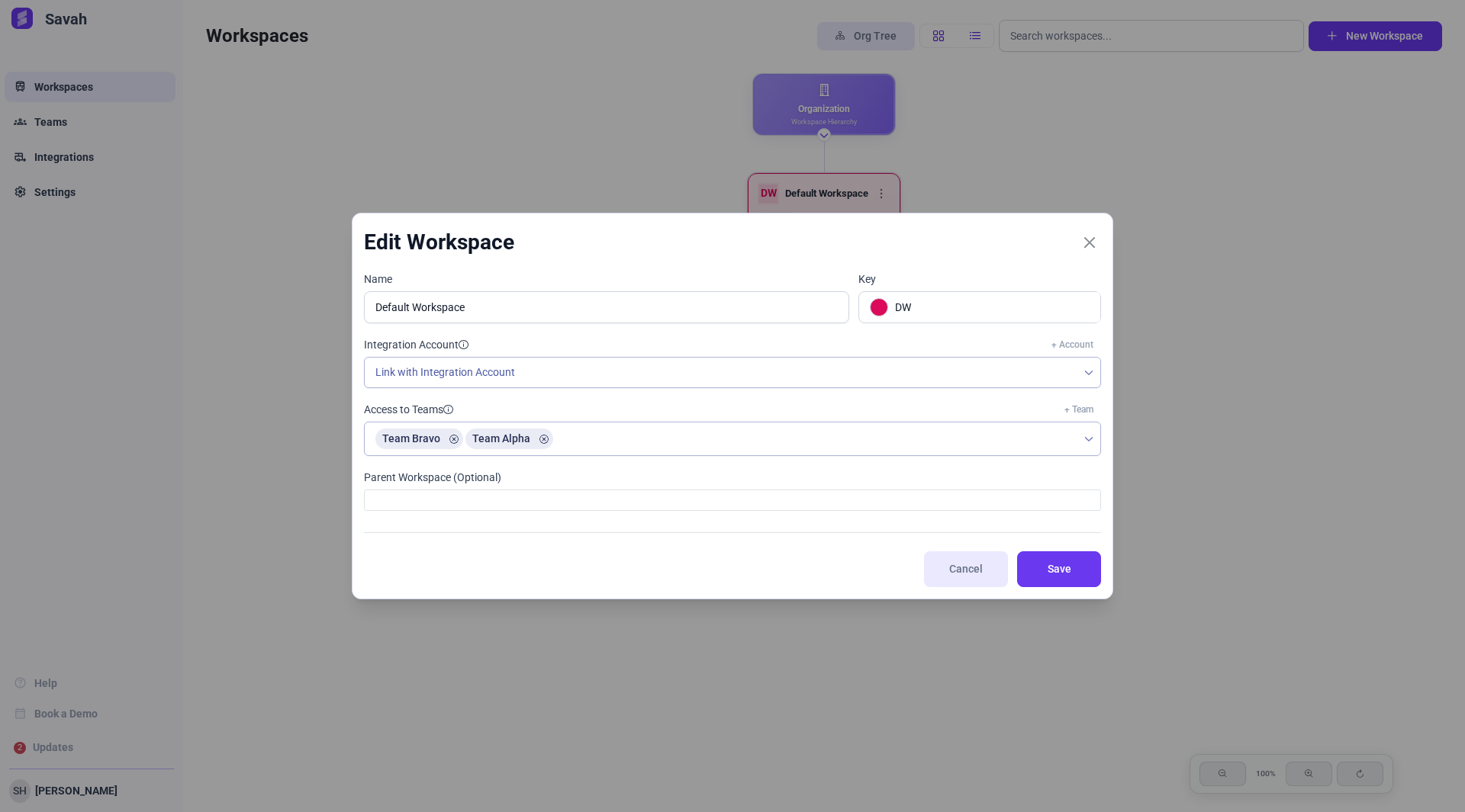
click at [729, 495] on div at bounding box center [732, 500] width 737 height 21
click at [729, 499] on div at bounding box center [732, 500] width 737 height 21
click at [729, 502] on div at bounding box center [732, 500] width 737 height 21
click at [949, 566] on span "Cancel" at bounding box center [965, 569] width 47 height 16
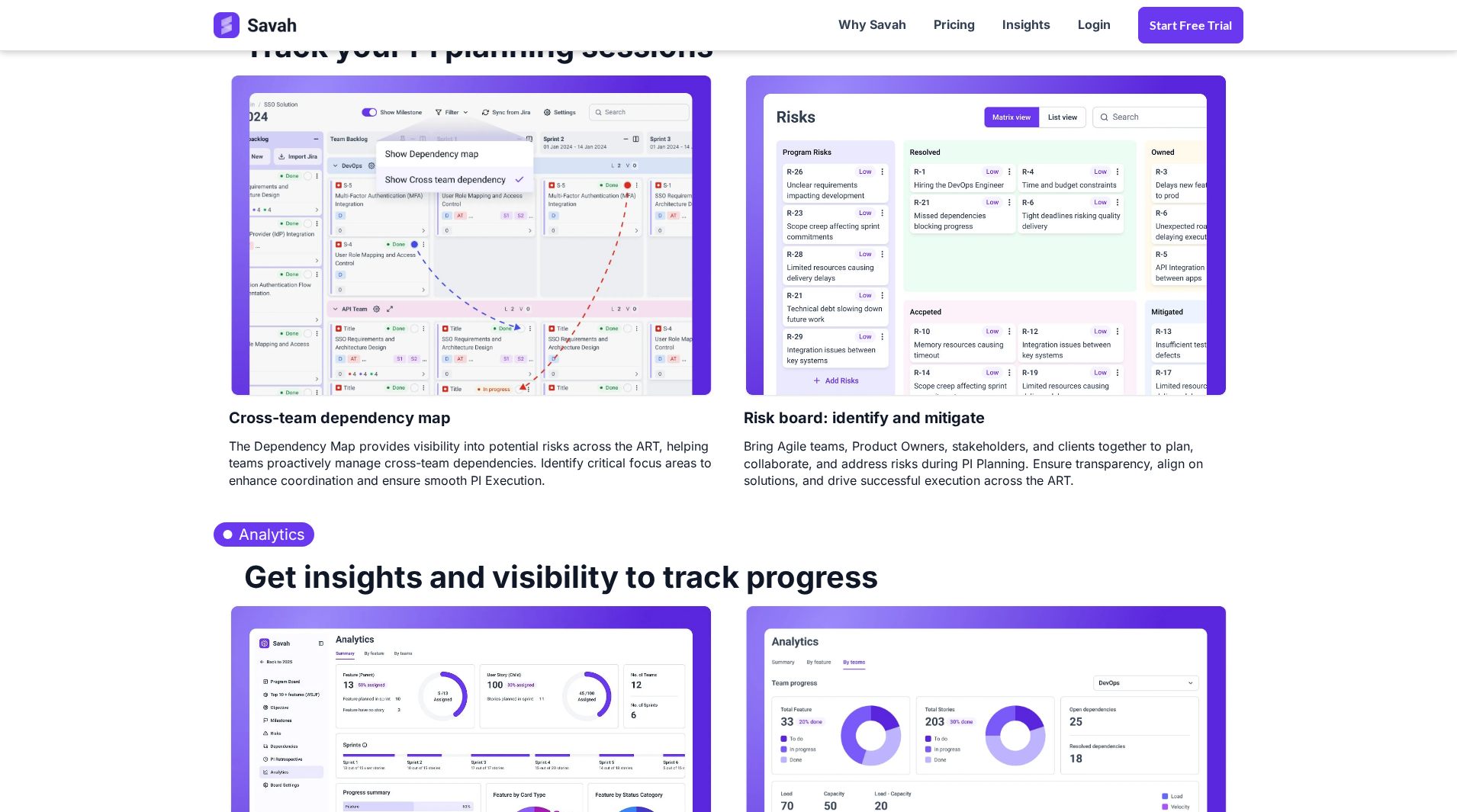
scroll to position [1755, 0]
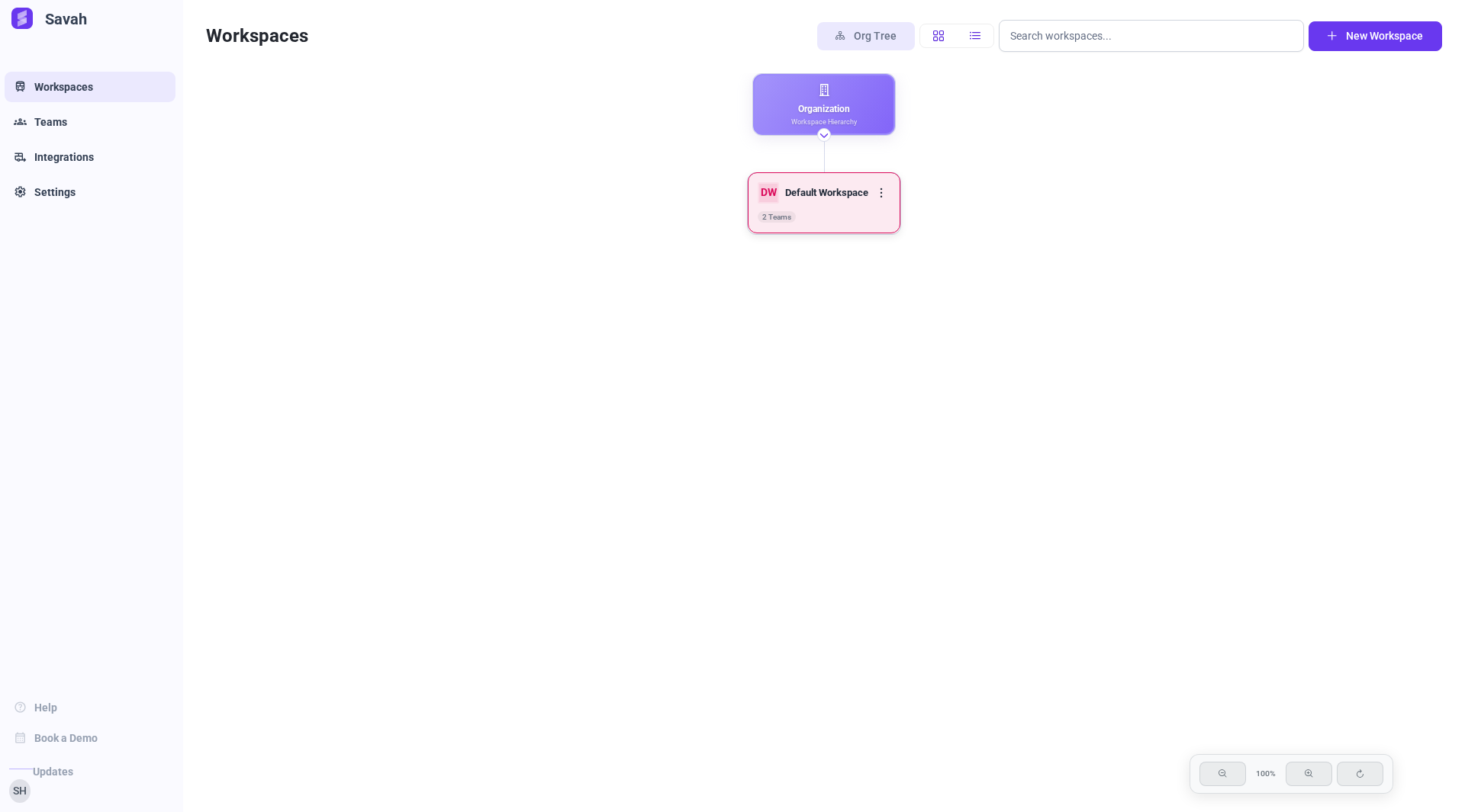
click at [882, 192] on icon at bounding box center [881, 193] width 9 height 9
click at [914, 241] on link "Edit" at bounding box center [949, 250] width 151 height 29
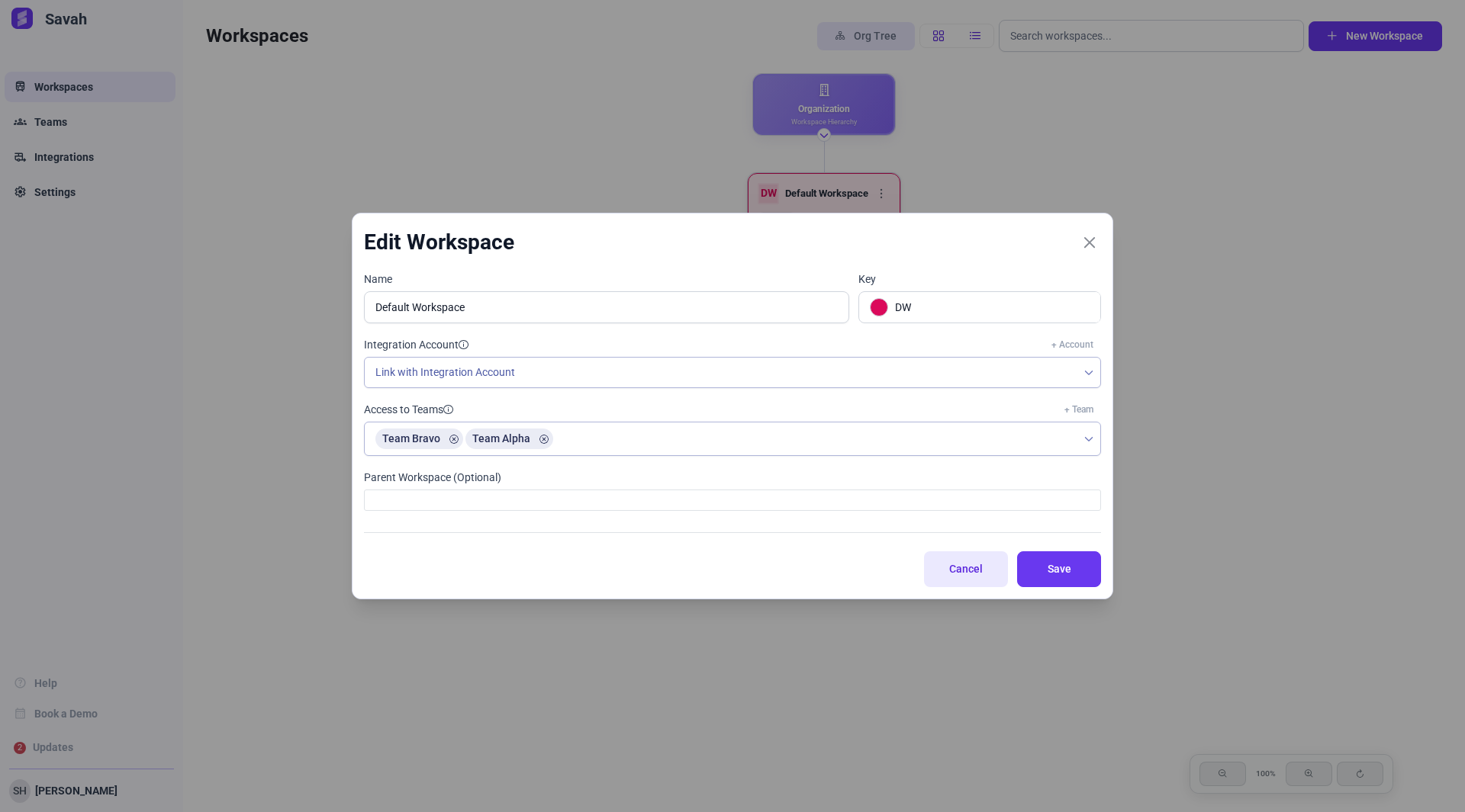
click at [977, 570] on span "Cancel" at bounding box center [965, 569] width 47 height 16
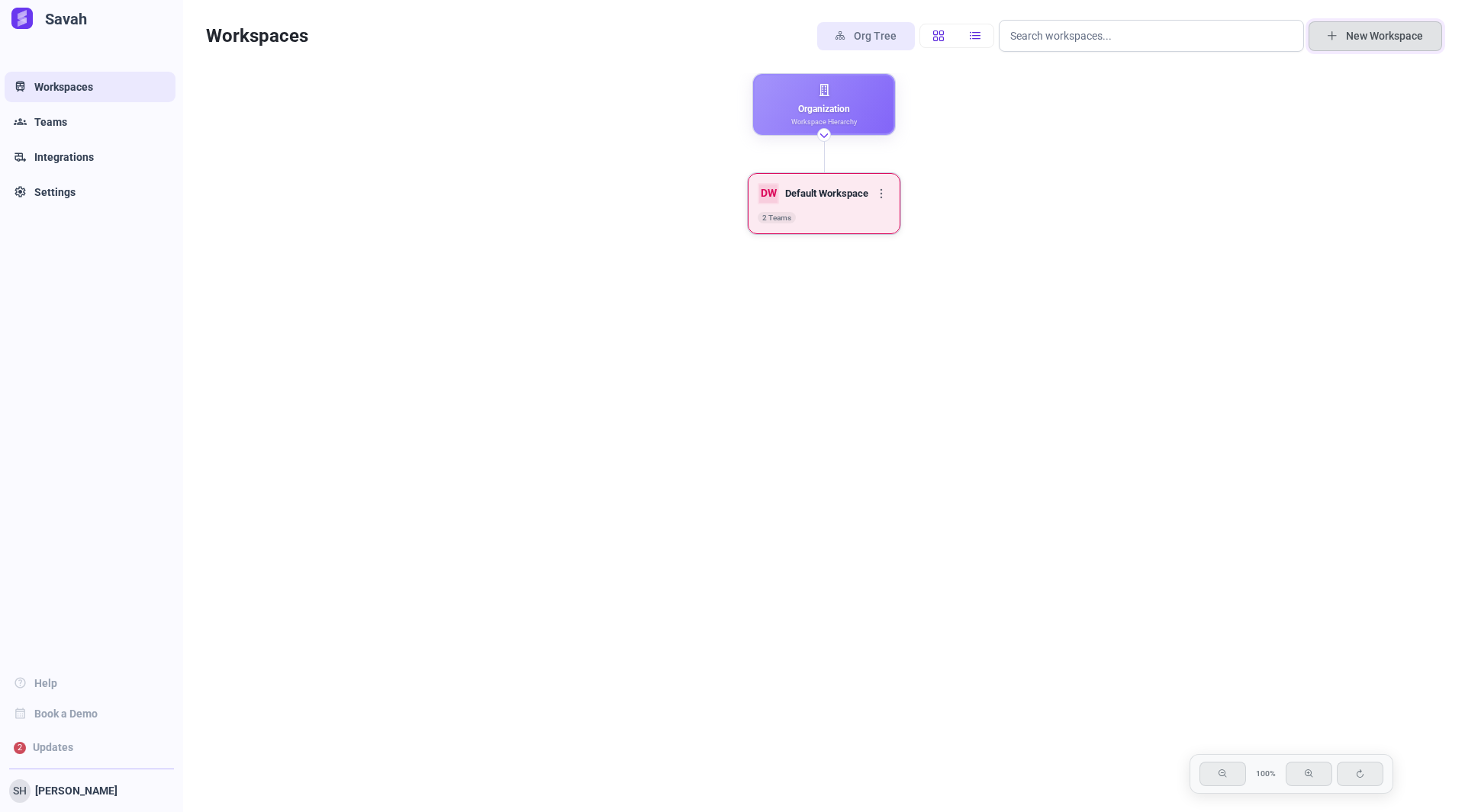
click at [1353, 41] on span "New Workspace" at bounding box center [1385, 36] width 77 height 16
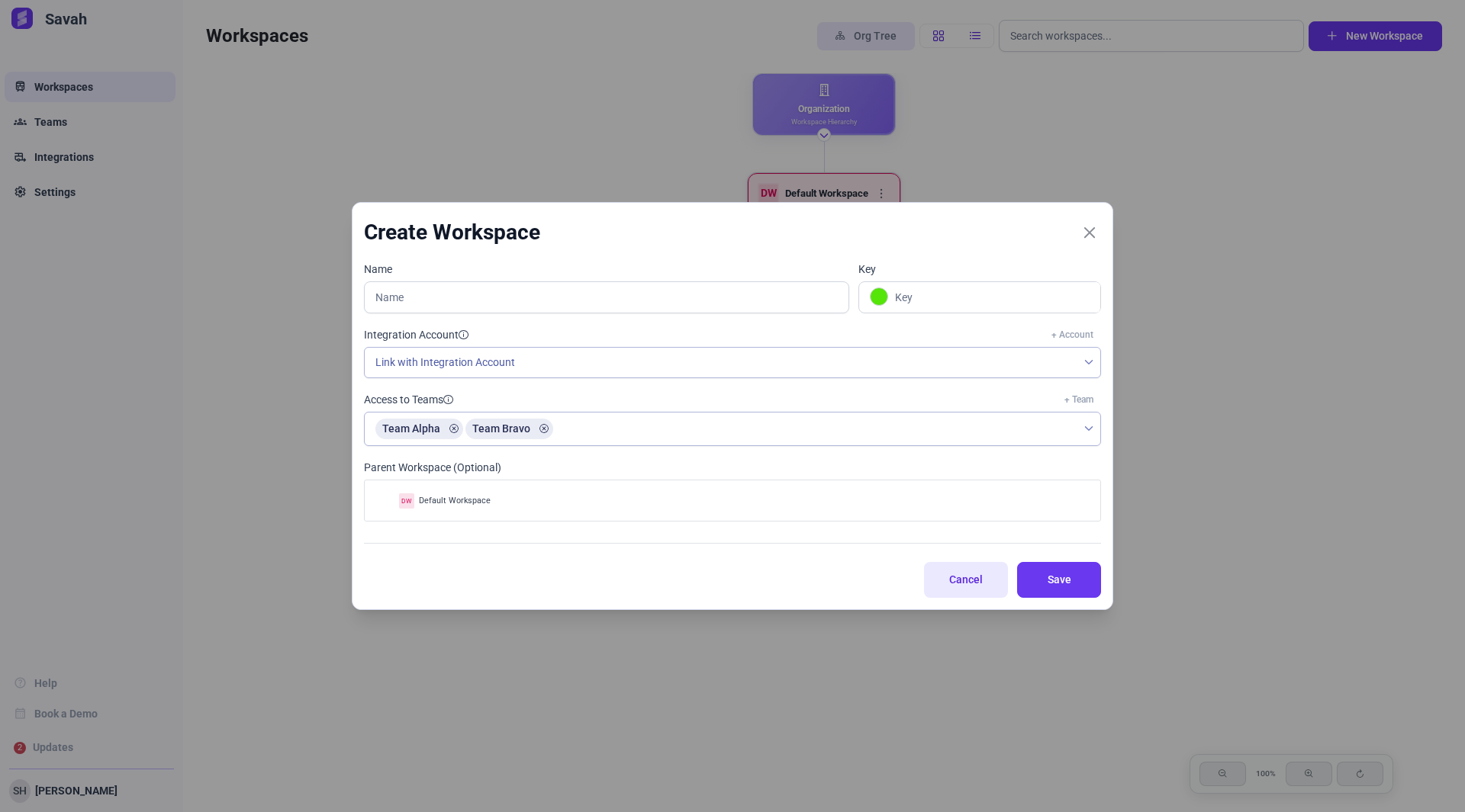
click at [944, 575] on span "Cancel" at bounding box center [965, 580] width 47 height 16
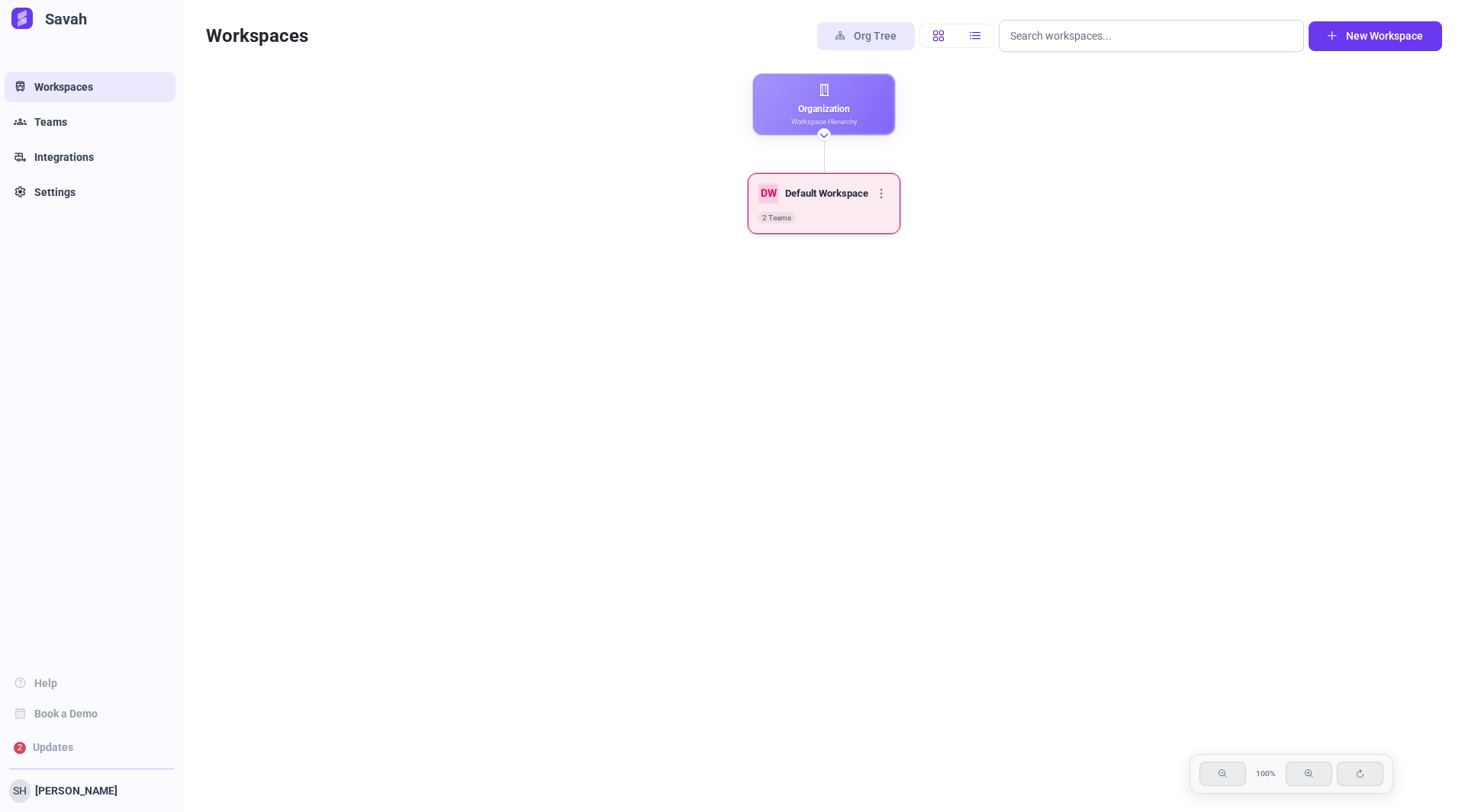
click at [647, 346] on div "Organization Workspace Hierarchy DW Default Workspace 2 Teams" at bounding box center [824, 226] width 1264 height 305
click at [1396, 37] on span "New Workspace" at bounding box center [1385, 36] width 77 height 16
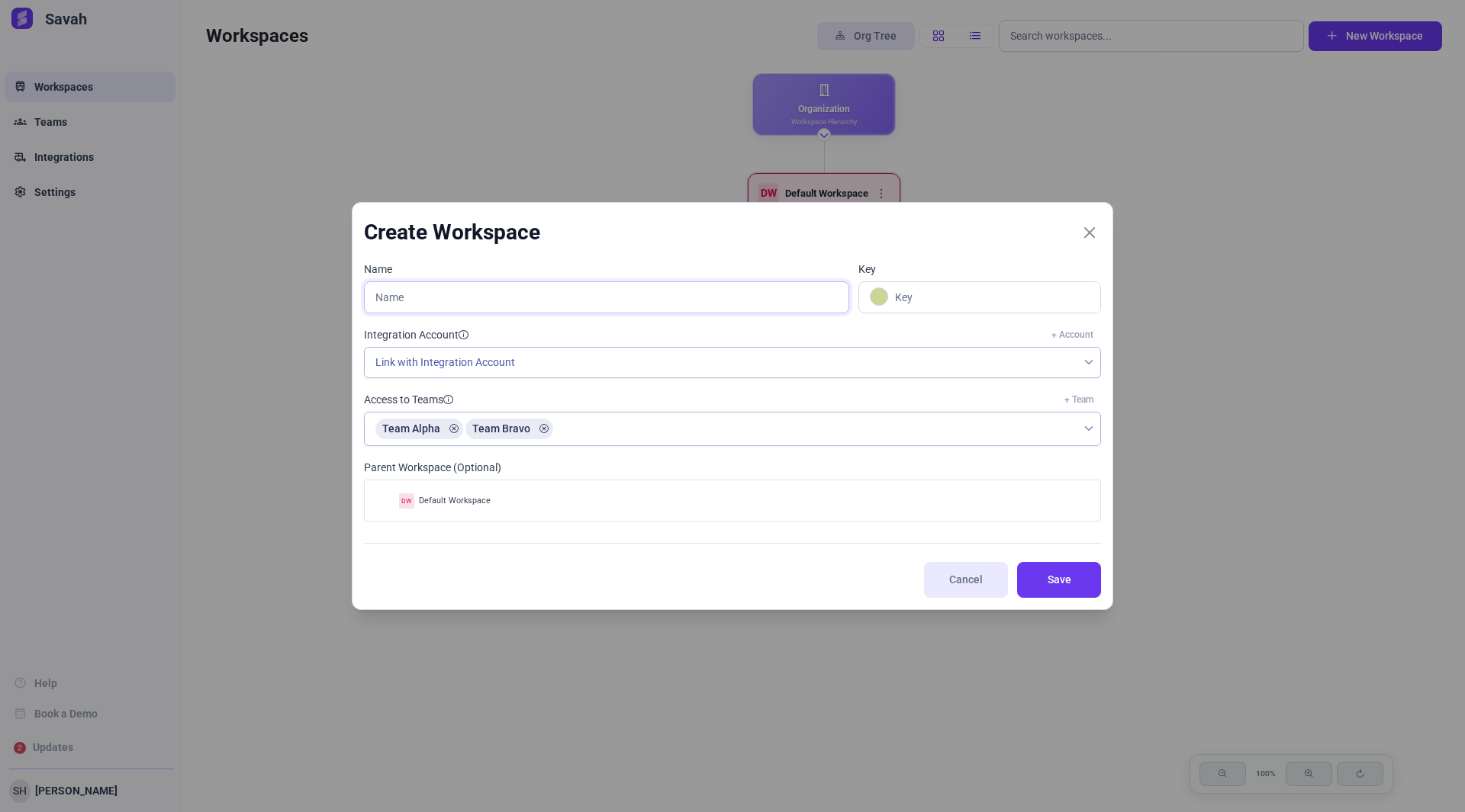
click at [564, 286] on input "text" at bounding box center [606, 297] width 485 height 32
type input "D"
type input "Delta W"
type input "DW"
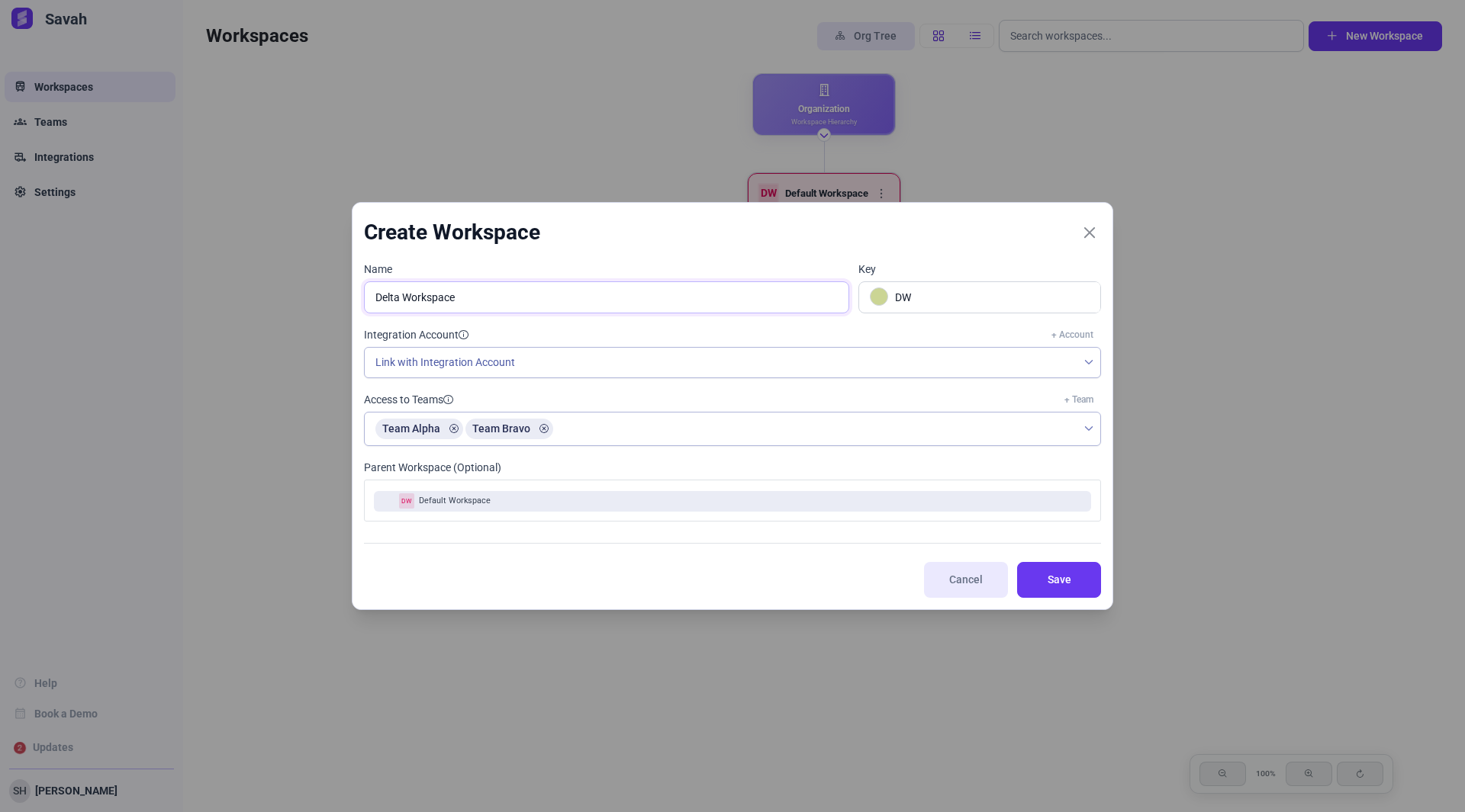
type input "Delta Workspace"
click at [589, 506] on div "DW Default Workspace" at bounding box center [732, 501] width 717 height 20
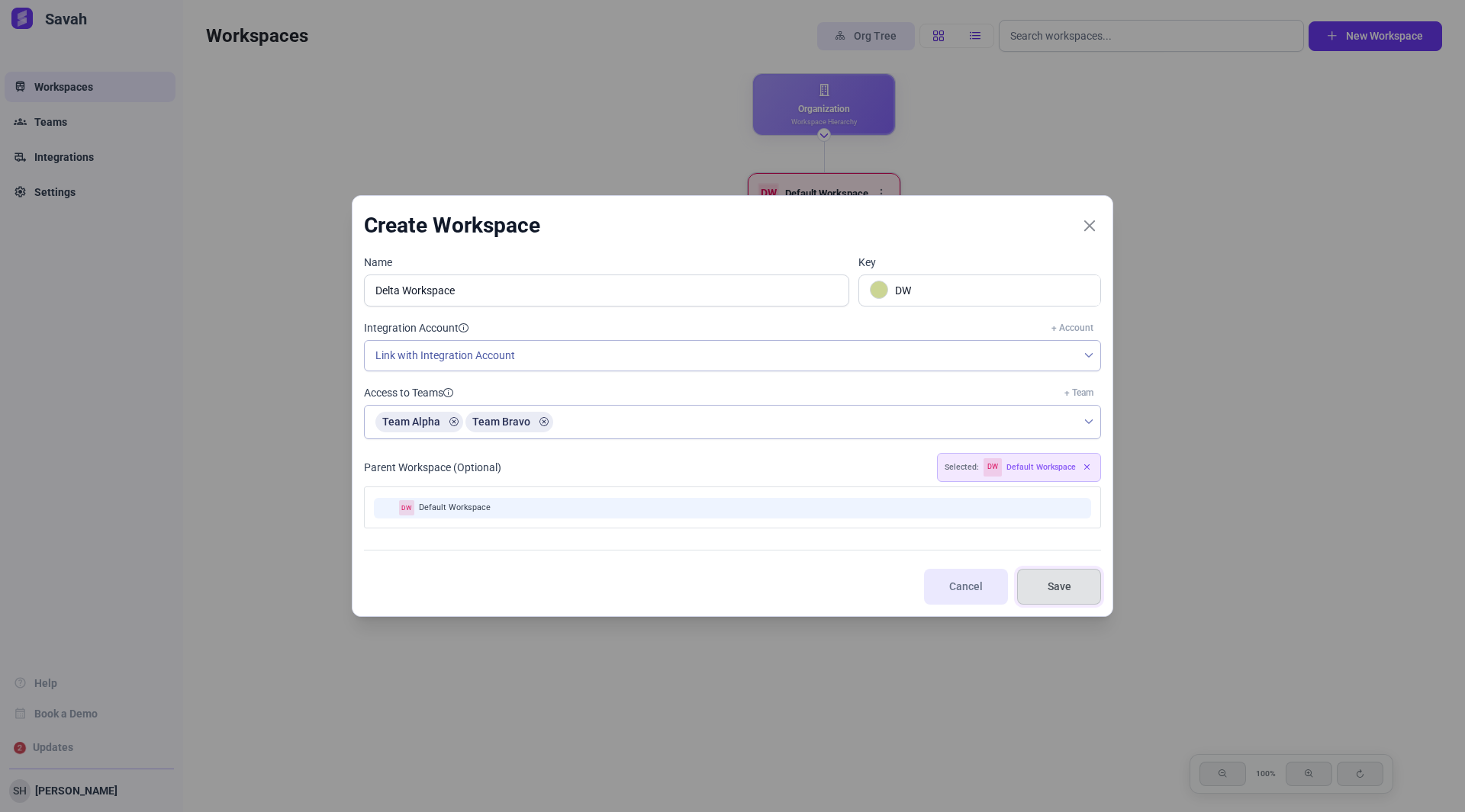
click at [1038, 582] on span "Save" at bounding box center [1058, 586] width 46 height 16
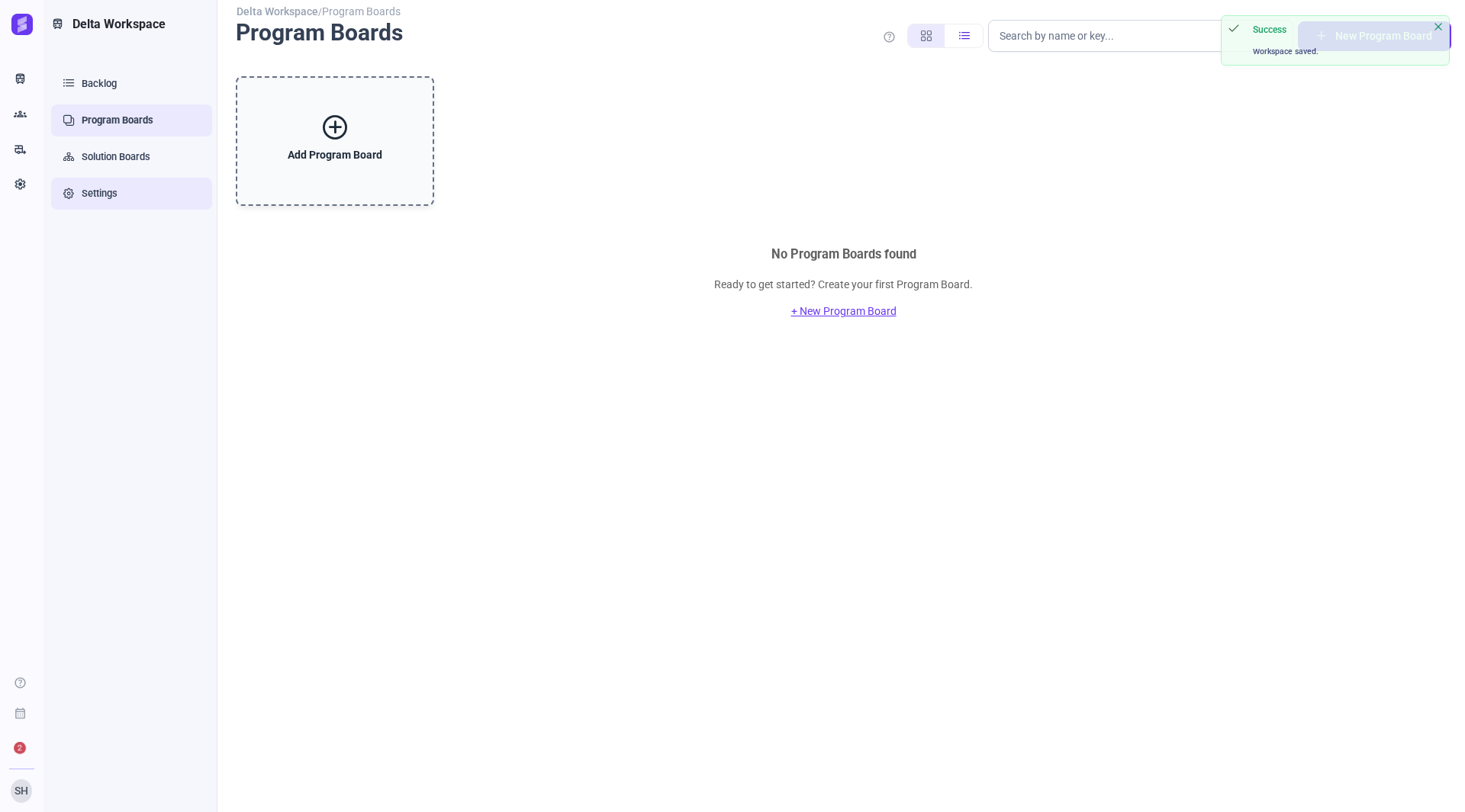
drag, startPoint x: 107, startPoint y: 195, endPoint x: 188, endPoint y: 200, distance: 81.2
click at [107, 195] on link "Settings" at bounding box center [132, 194] width 161 height 32
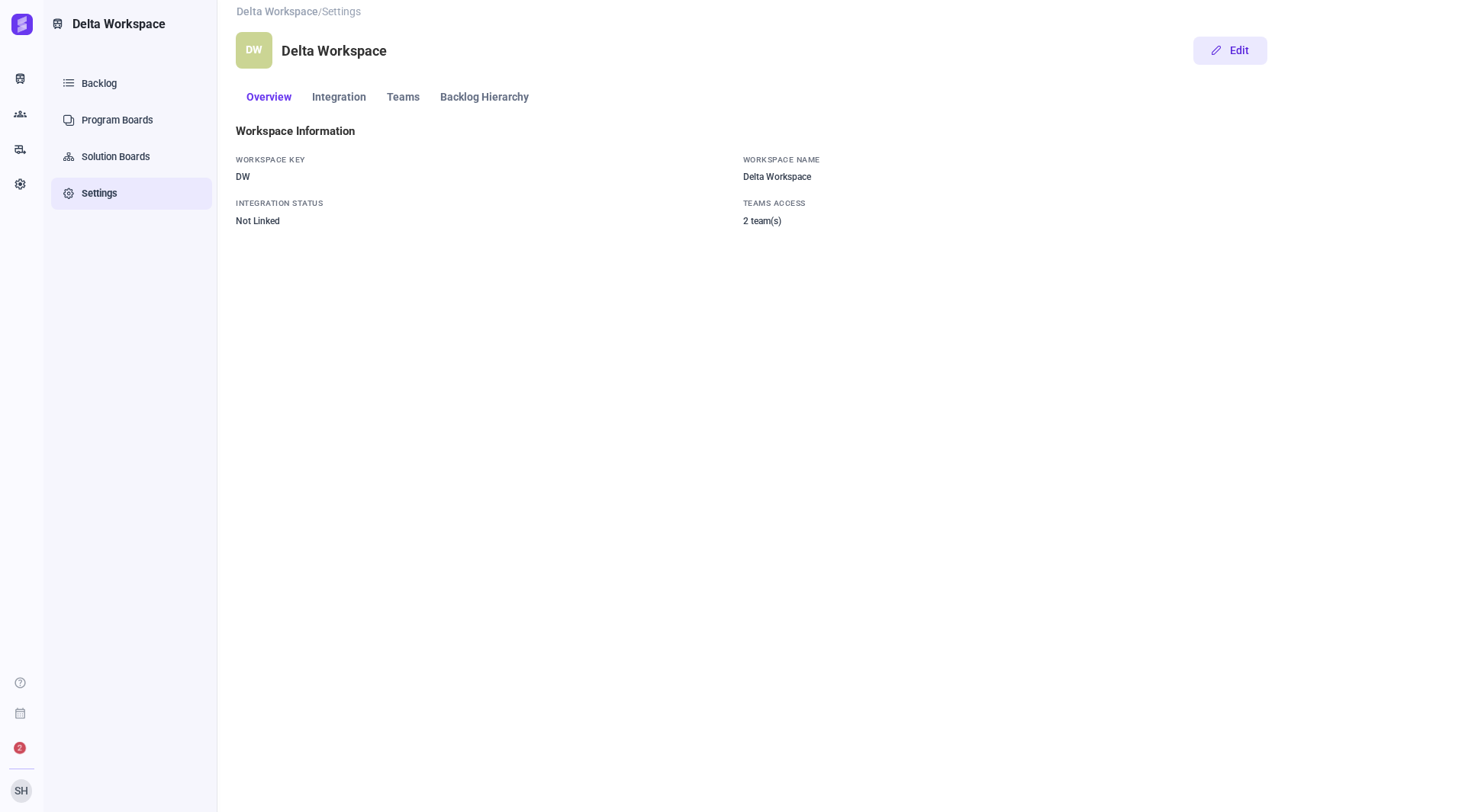
click at [1219, 48] on span "Edit" at bounding box center [1216, 49] width 9 height 9
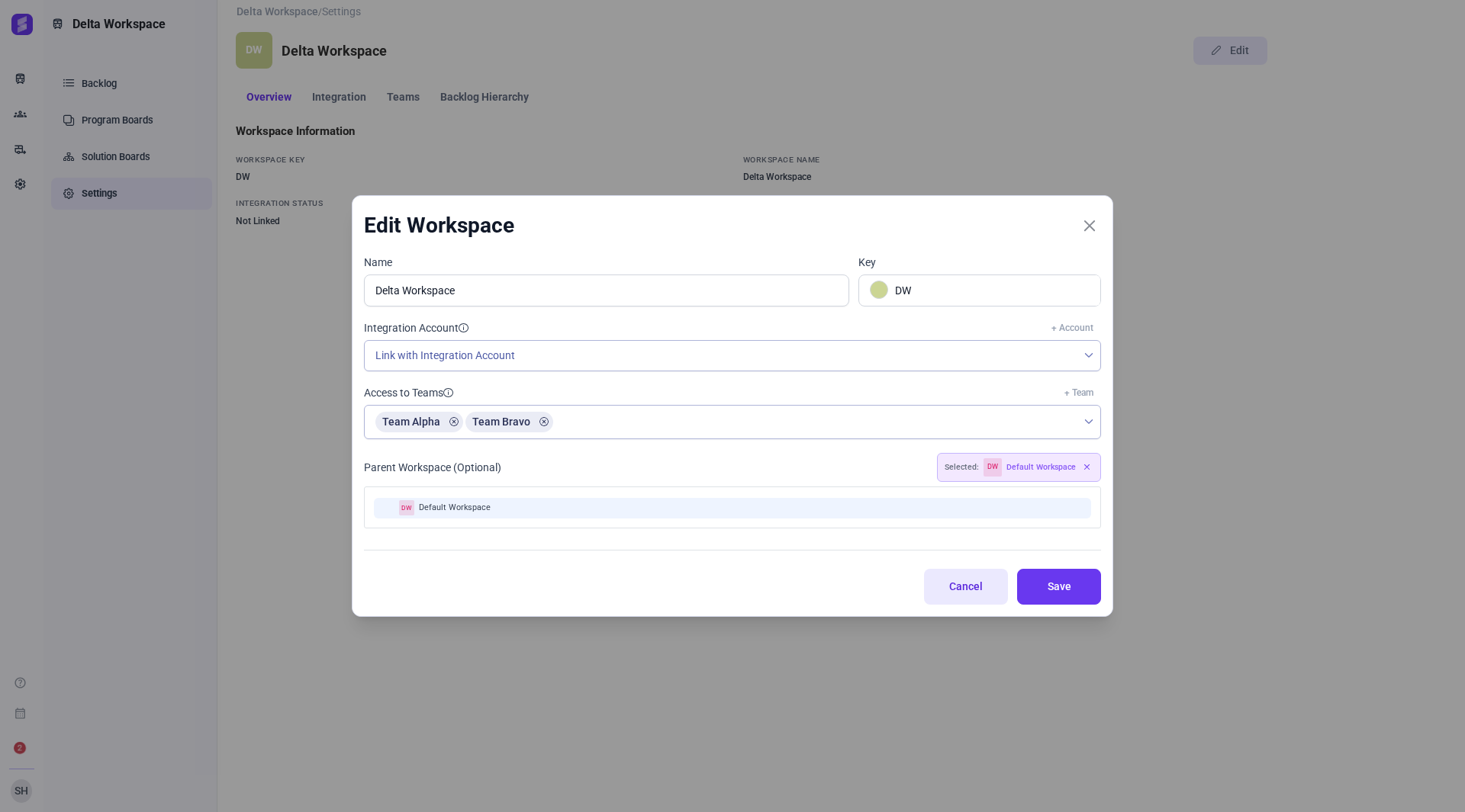
click at [956, 588] on span "Cancel" at bounding box center [965, 586] width 47 height 16
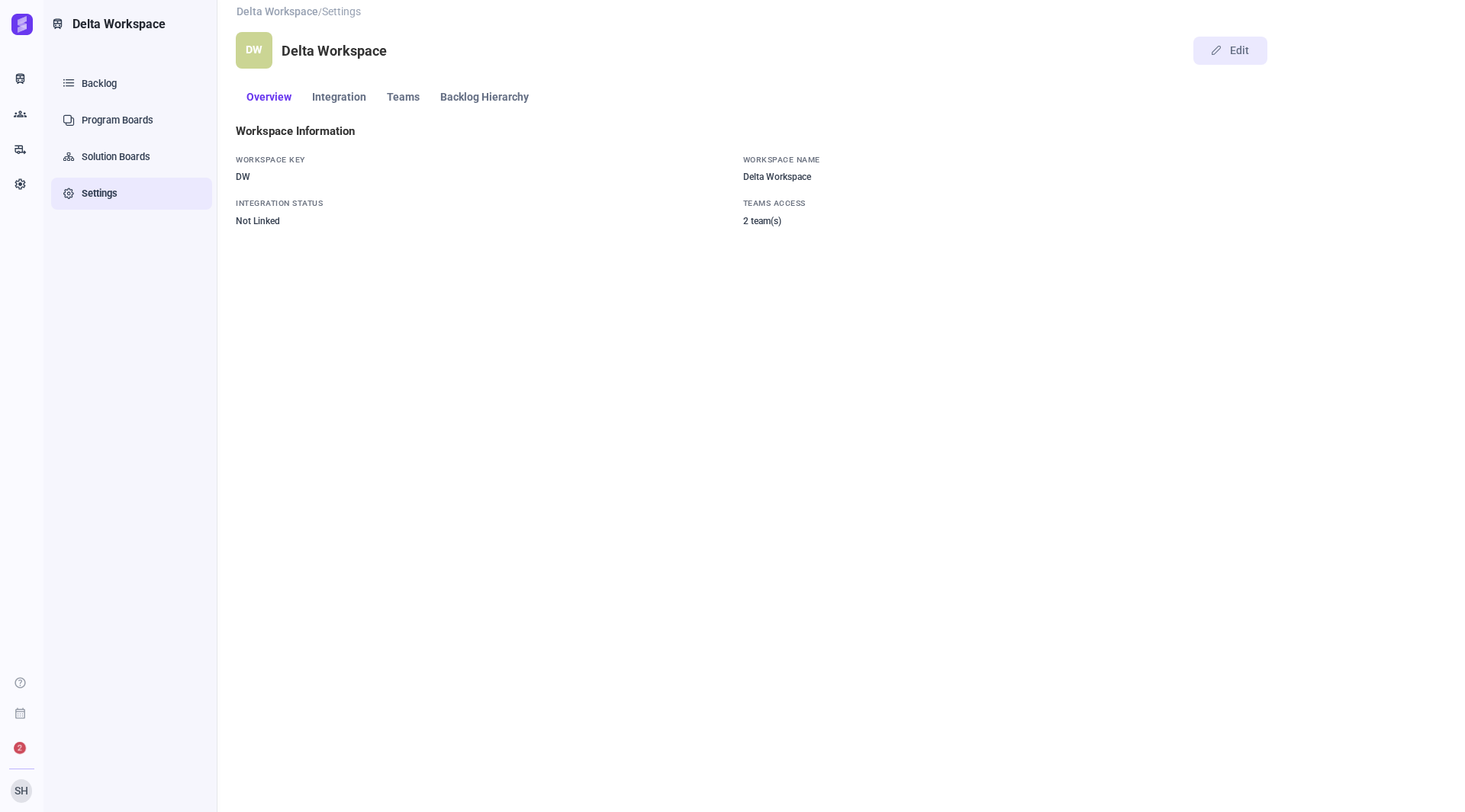
click at [456, 264] on div "Workspace Information Workspace Key DW Workspace Name Delta Workspace Integrati…" at bounding box center [750, 430] width 1028 height 614
drag, startPoint x: 27, startPoint y: 81, endPoint x: 59, endPoint y: 91, distance: 33.5
click at [27, 81] on link "Train Workspaces" at bounding box center [20, 79] width 31 height 31
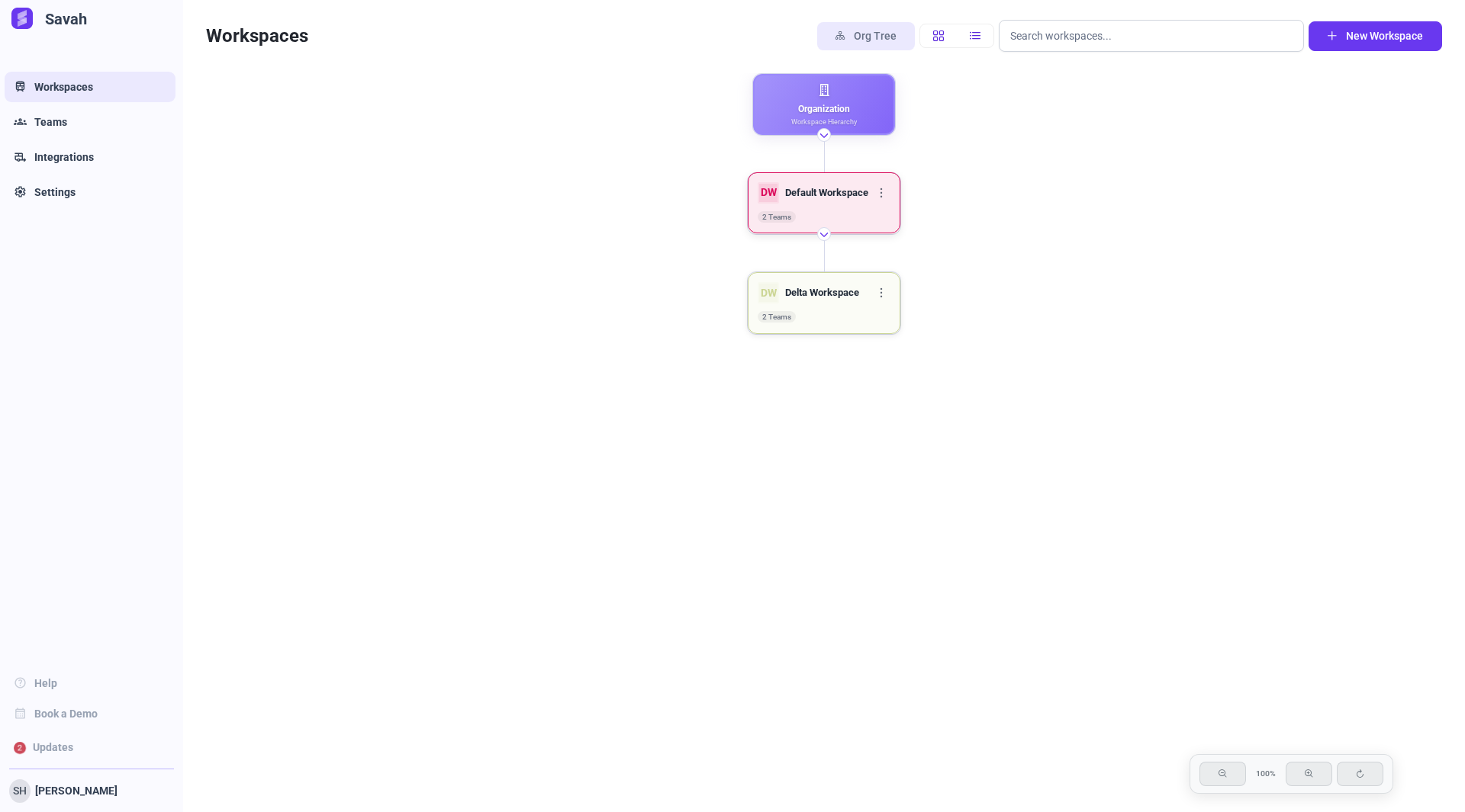
click at [835, 194] on div "Default Workspace" at bounding box center [827, 193] width 83 height 13
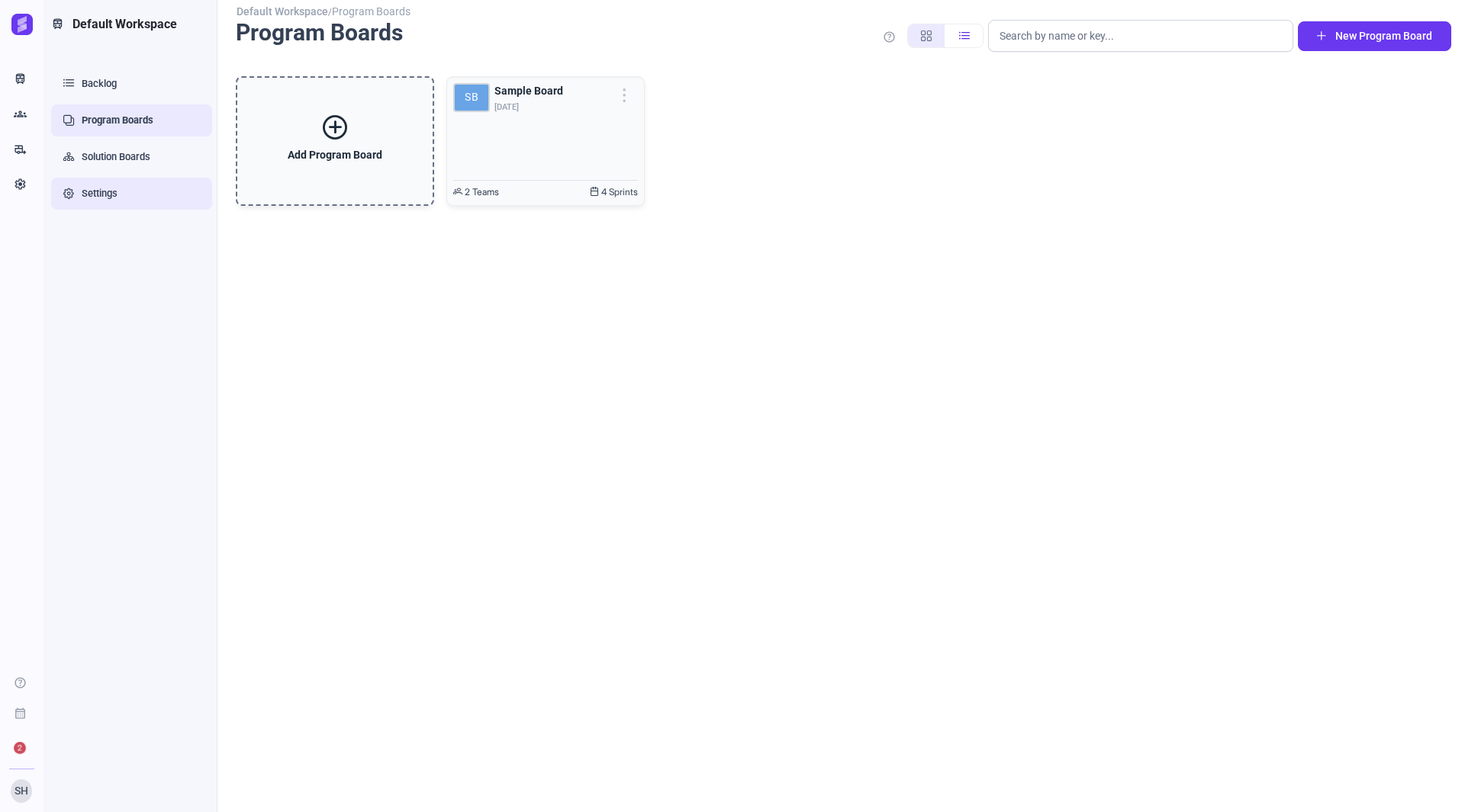
click at [120, 200] on link "Settings" at bounding box center [132, 194] width 161 height 32
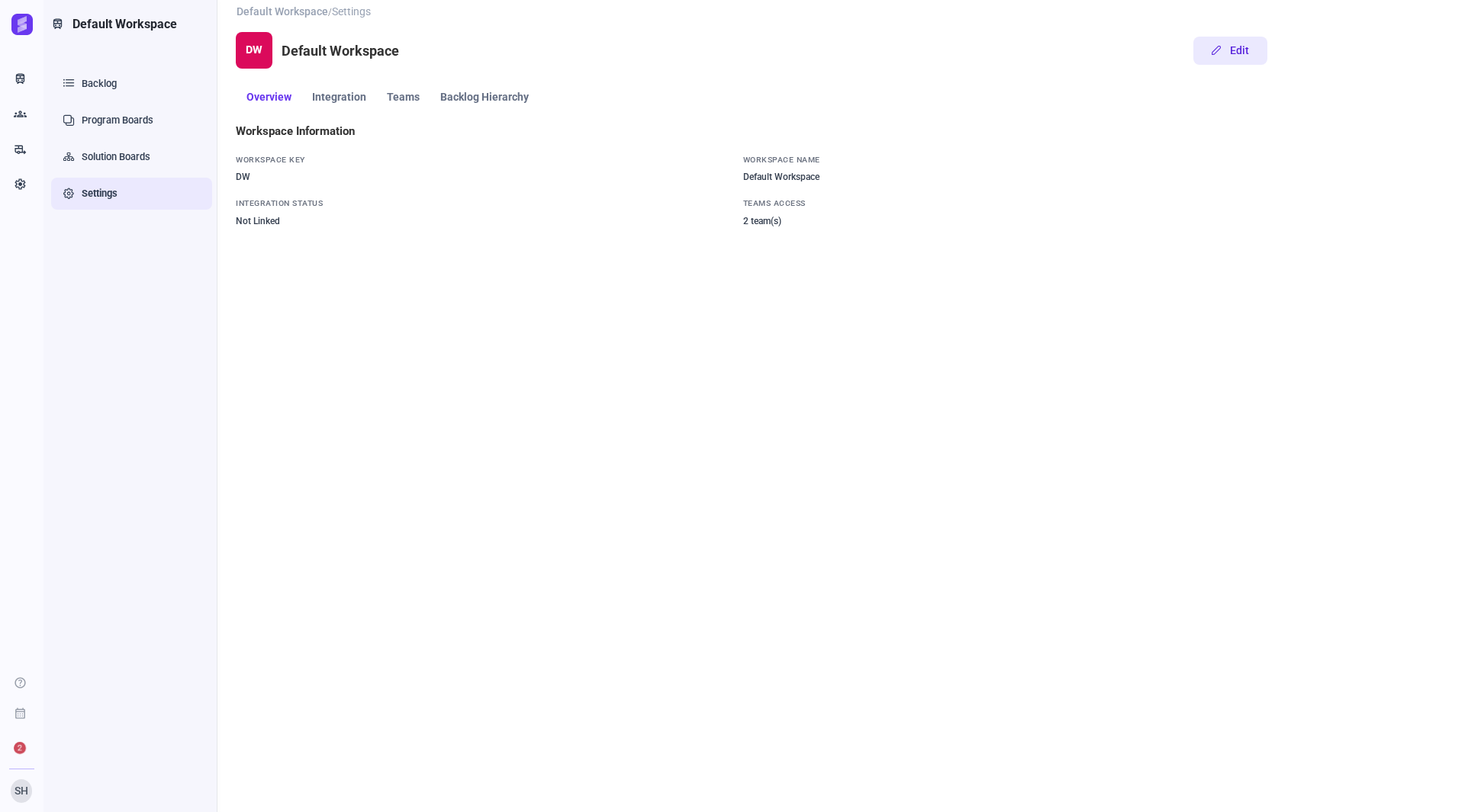
click at [1227, 53] on button "Edit" at bounding box center [1231, 50] width 74 height 28
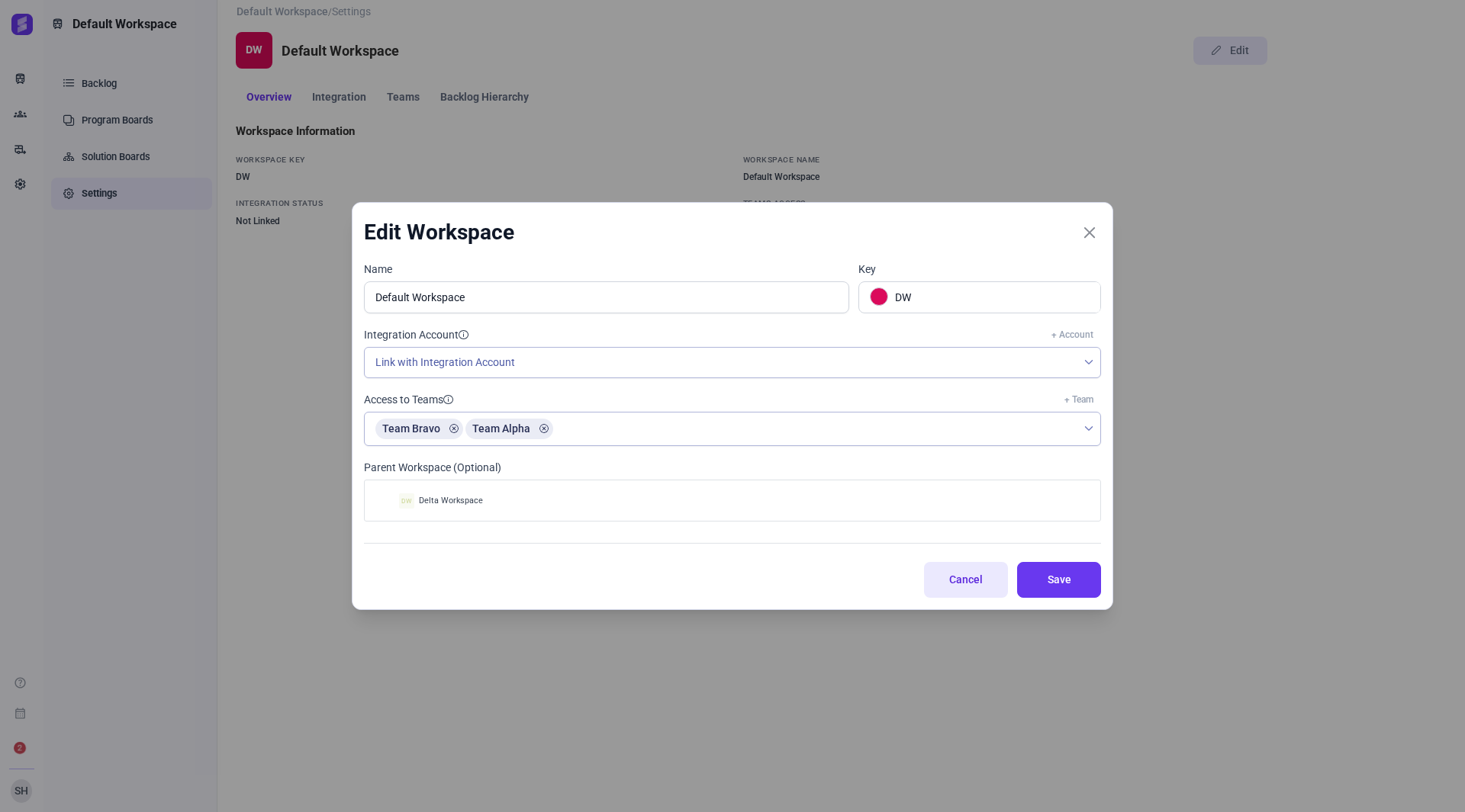
click at [942, 571] on button "Cancel" at bounding box center [965, 580] width 84 height 36
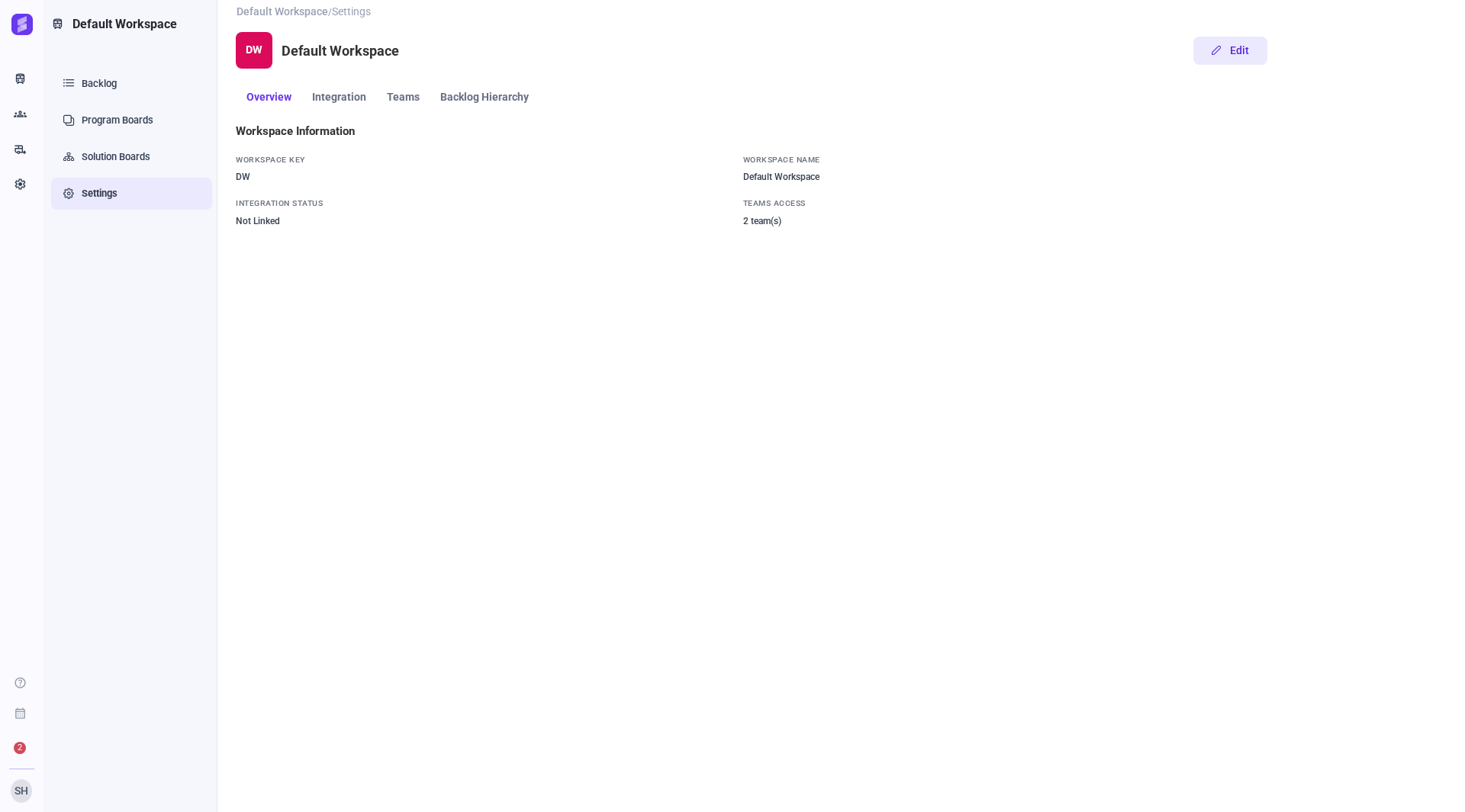
click at [1230, 50] on button "Edit" at bounding box center [1231, 50] width 74 height 28
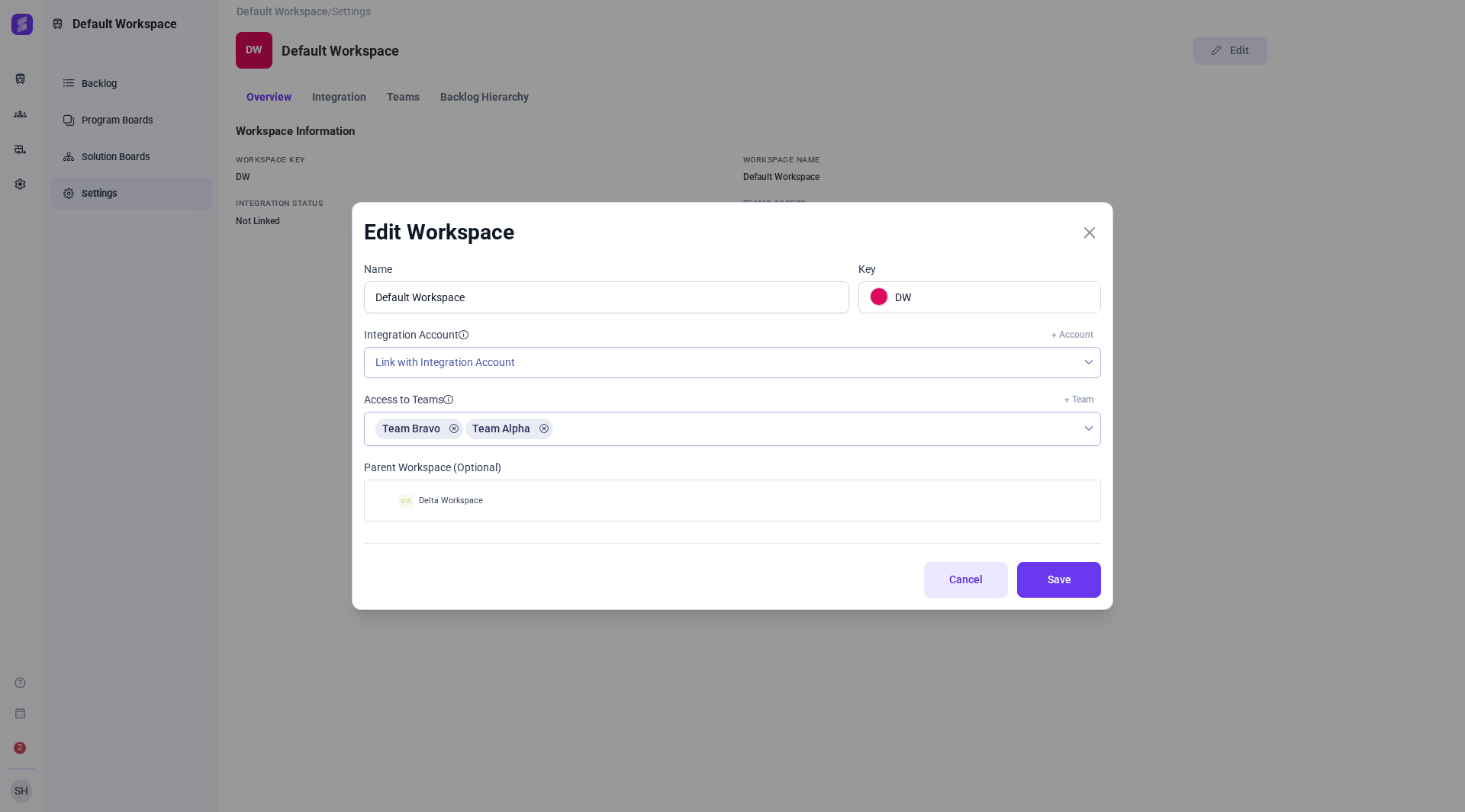
drag, startPoint x: 948, startPoint y: 574, endPoint x: 722, endPoint y: 444, distance: 260.7
click at [942, 572] on span "Cancel" at bounding box center [965, 580] width 47 height 16
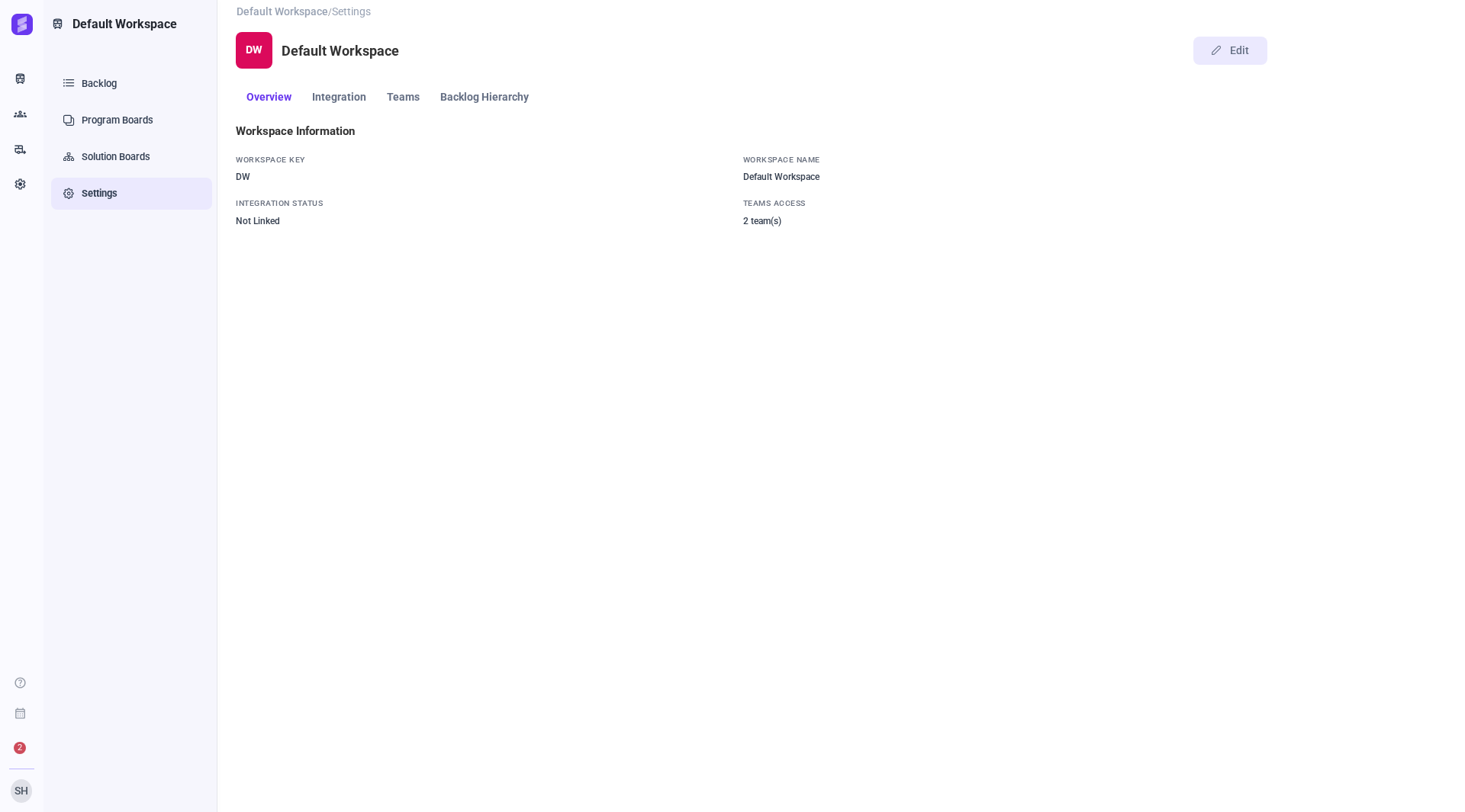
click at [405, 96] on span "Teams" at bounding box center [404, 97] width 33 height 11
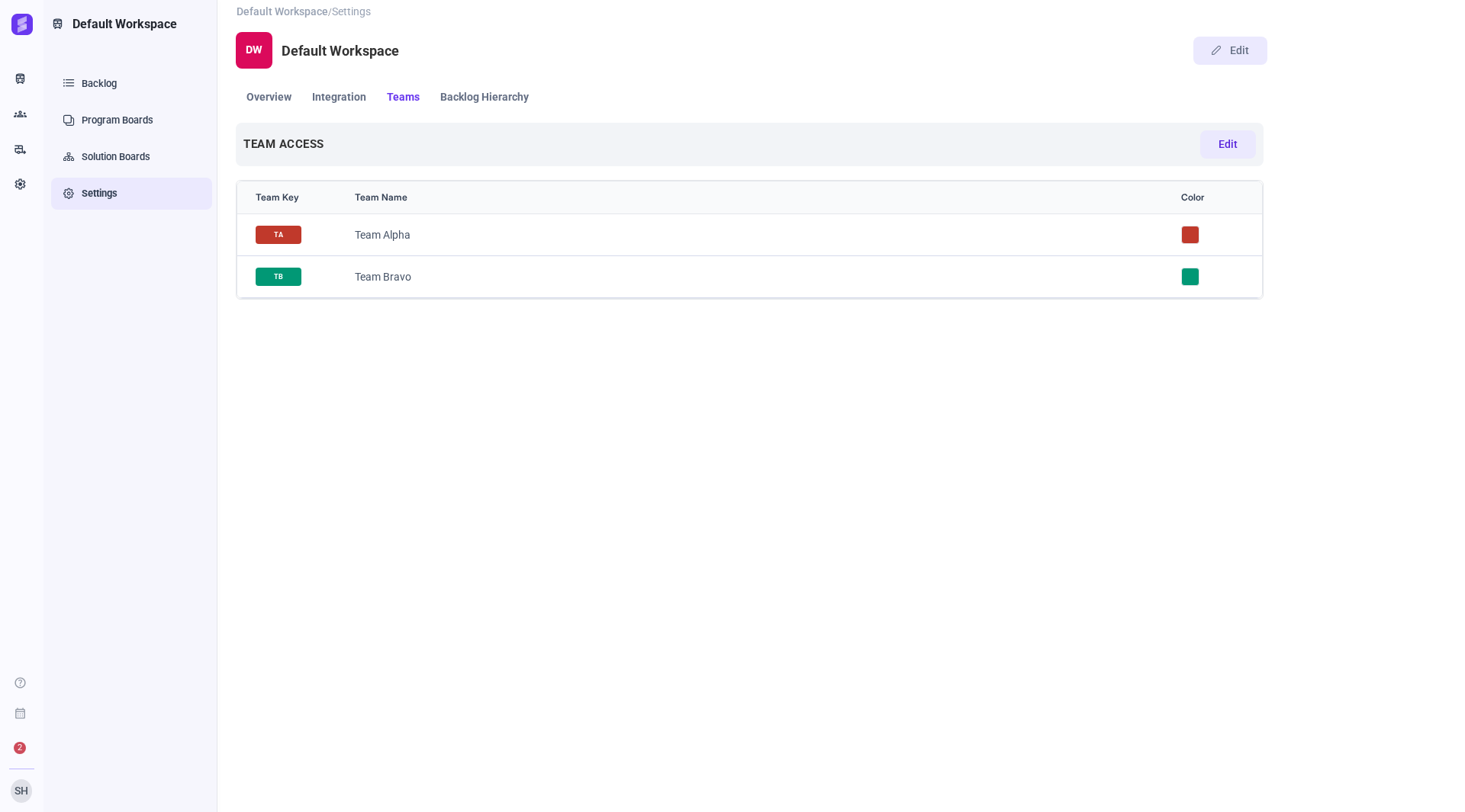
click at [1221, 144] on span "Edit" at bounding box center [1229, 144] width 19 height 16
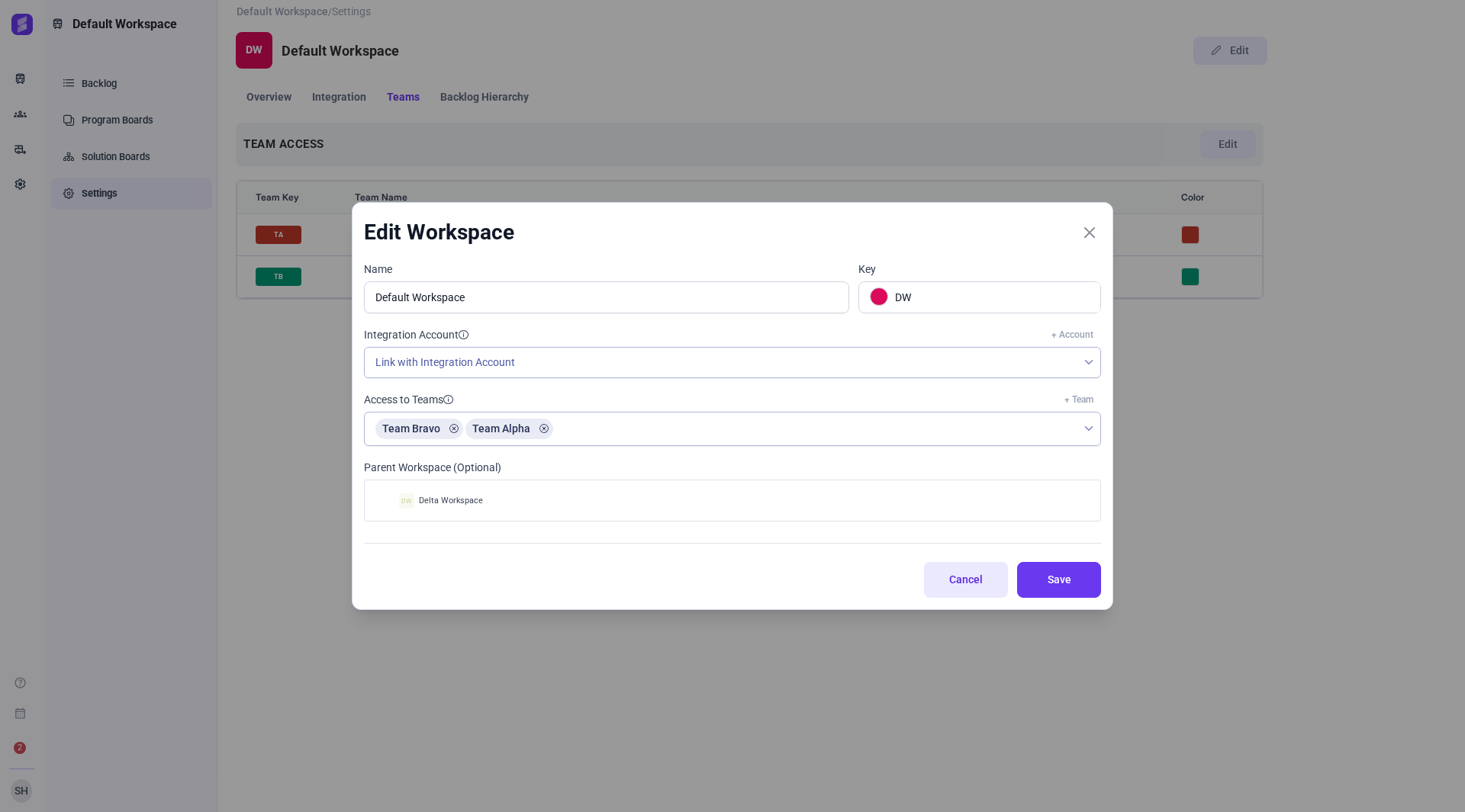
click at [962, 567] on button "Cancel" at bounding box center [965, 580] width 84 height 36
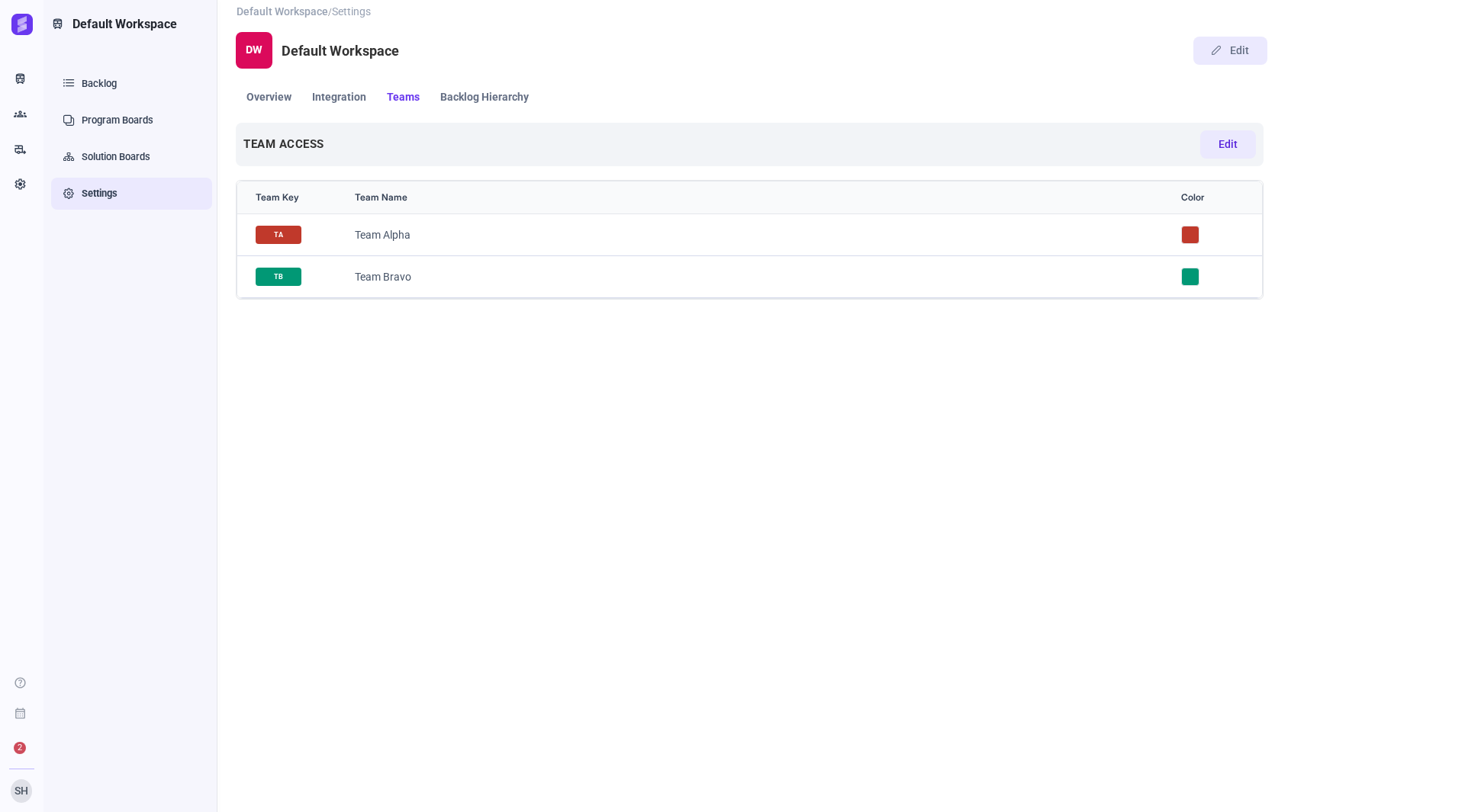
click at [1234, 141] on span "Edit" at bounding box center [1229, 144] width 19 height 16
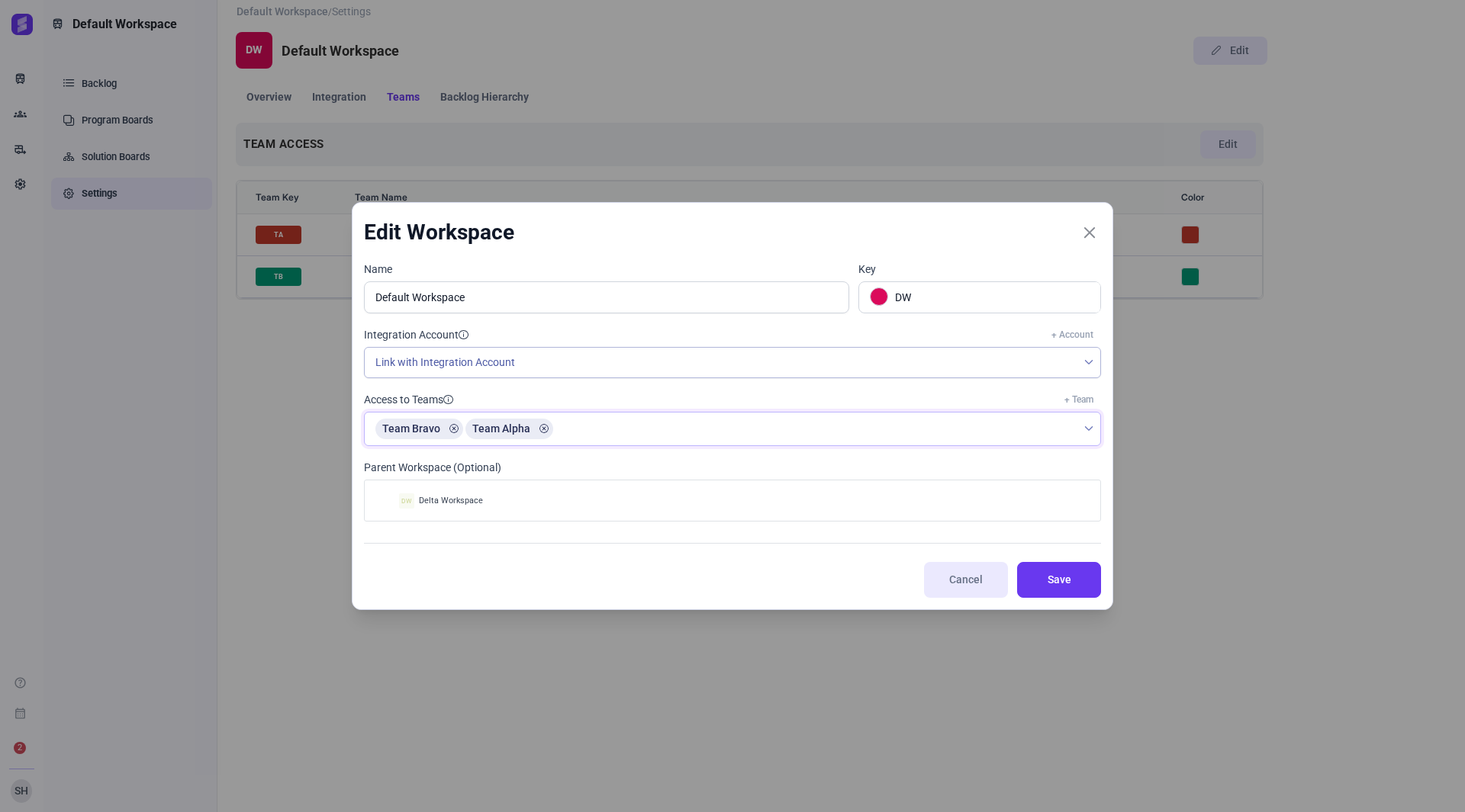
click at [882, 420] on div "Team Bravo Team Alpha" at bounding box center [721, 429] width 713 height 33
click at [958, 582] on span "Cancel" at bounding box center [965, 580] width 47 height 16
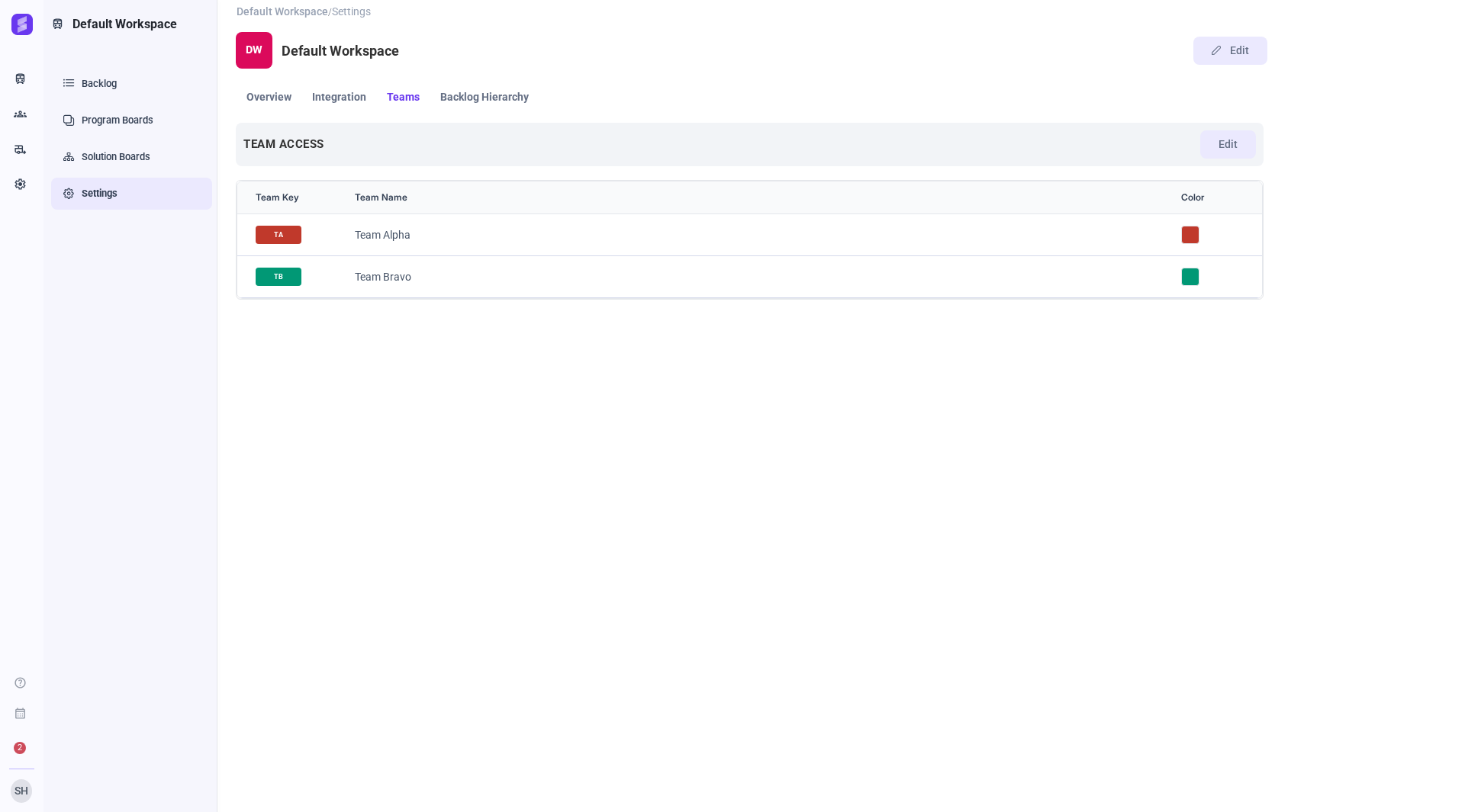
click at [831, 518] on div "Team Key Team Name Color TA Team Alpha TB Team Bravo" at bounding box center [750, 487] width 1028 height 614
click at [345, 542] on div "Team Key Team Name Color TA Team Alpha TB Team Bravo" at bounding box center [750, 487] width 1028 height 614
